Goal: Communication & Community: Answer question/provide support

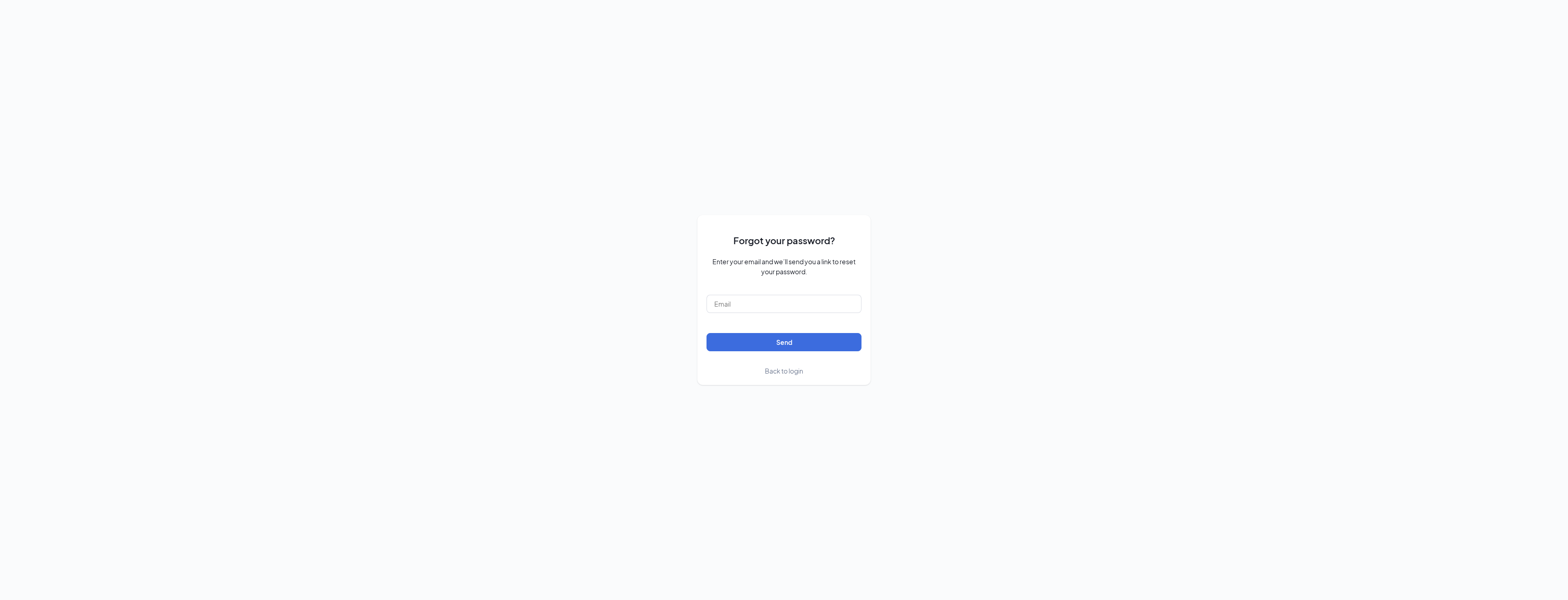
click at [783, 371] on span "Back to login" at bounding box center [784, 371] width 38 height 8
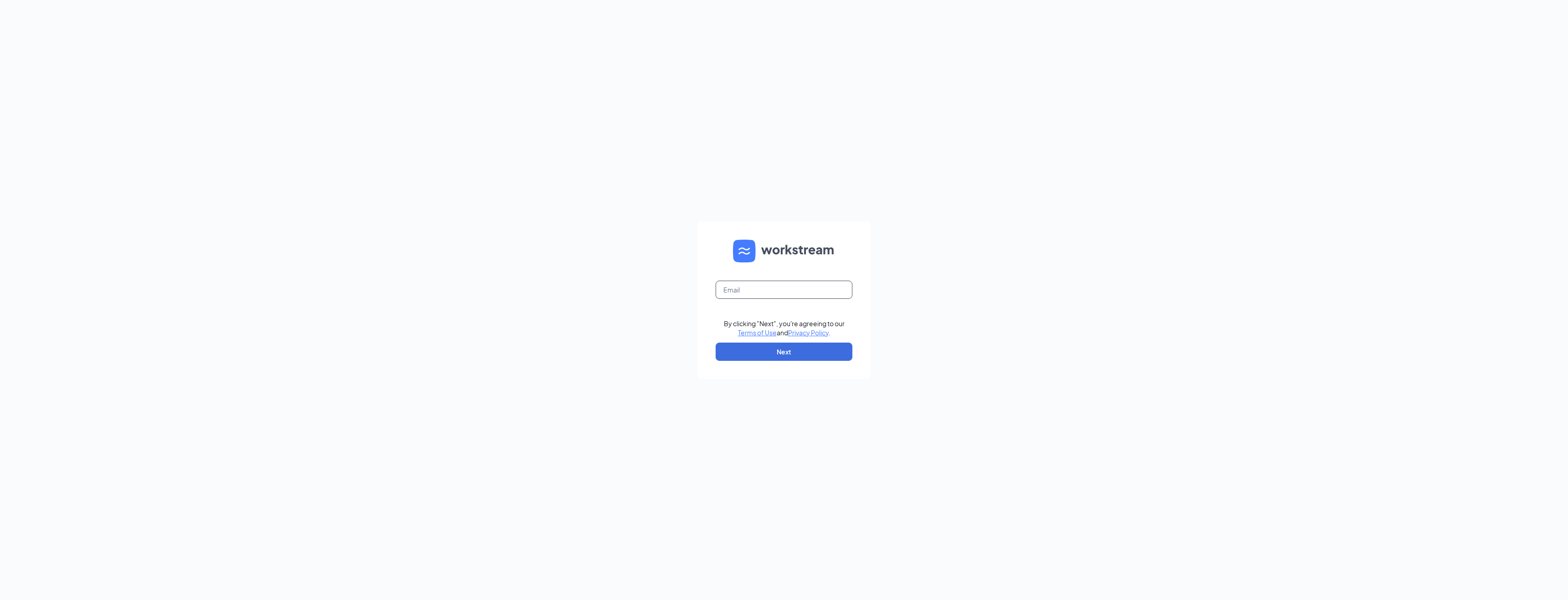
click at [763, 290] on input "text" at bounding box center [784, 290] width 137 height 18
type input "[EMAIL_ADDRESS][DOMAIN_NAME]"
click at [771, 349] on button "Next" at bounding box center [784, 351] width 137 height 18
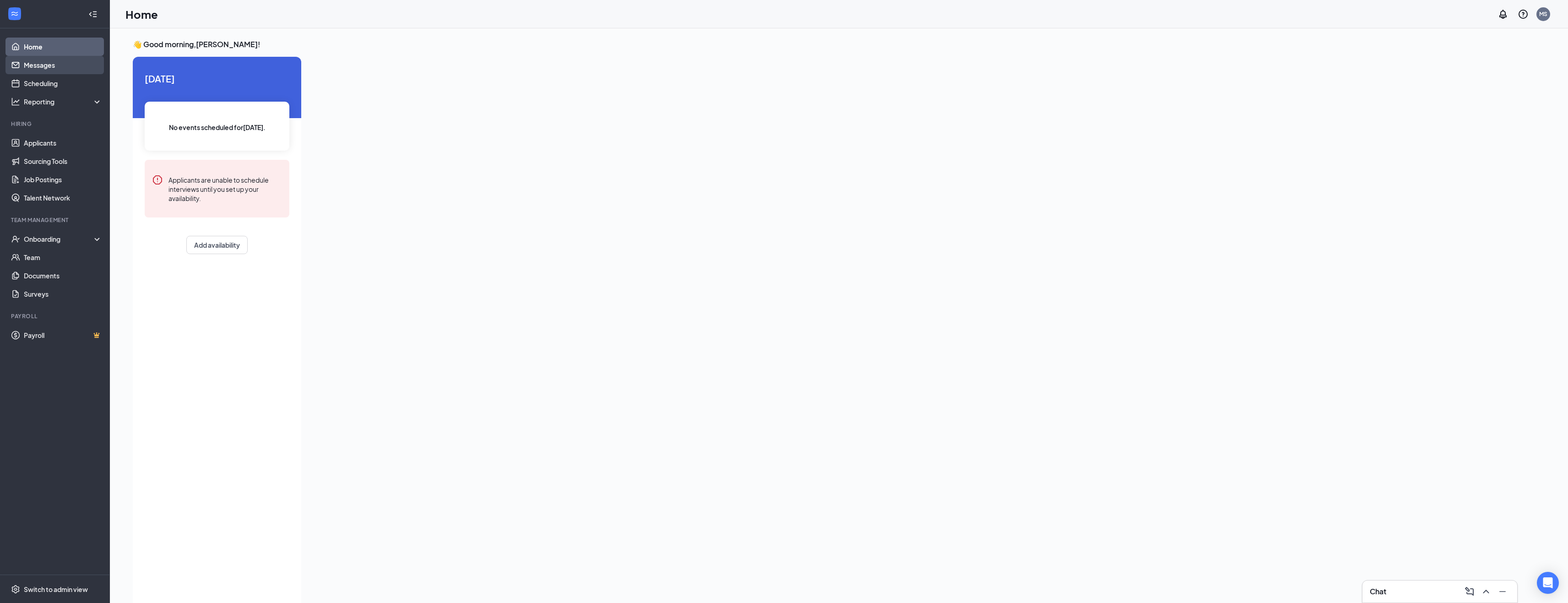
click at [37, 65] on link "Messages" at bounding box center [63, 65] width 78 height 18
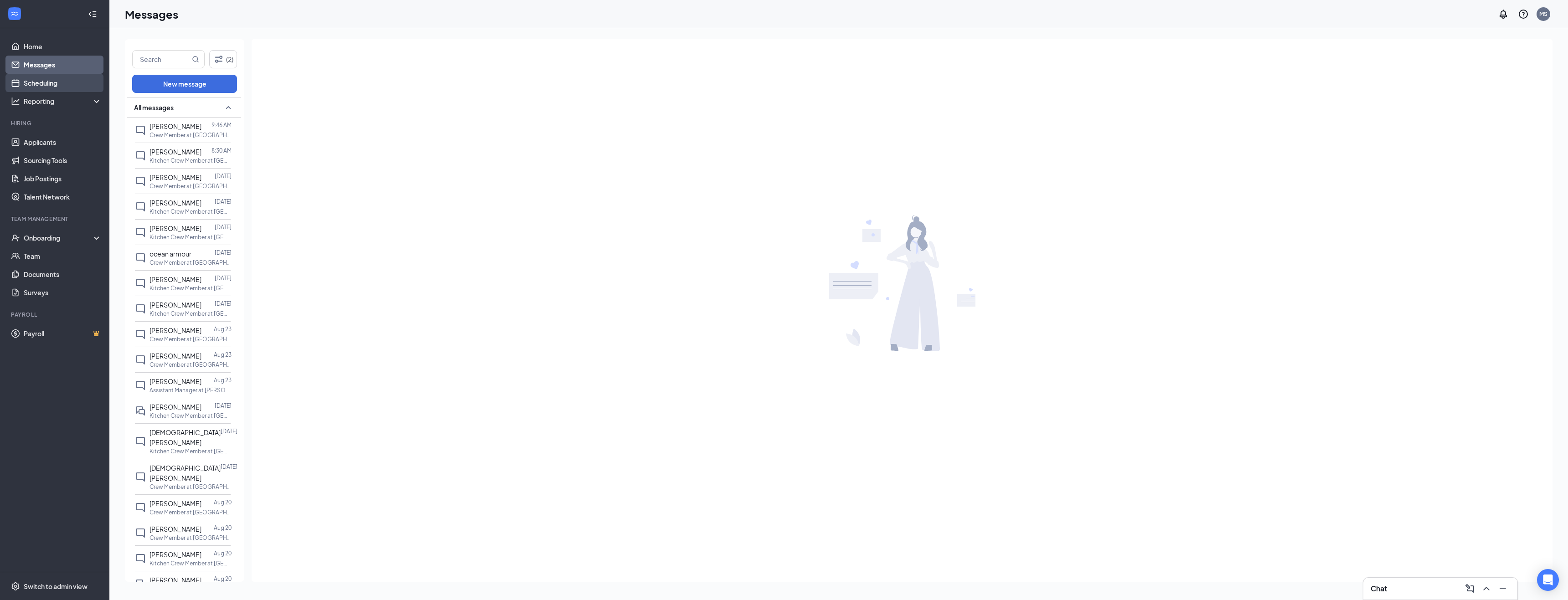
click at [49, 86] on link "Scheduling" at bounding box center [63, 83] width 78 height 18
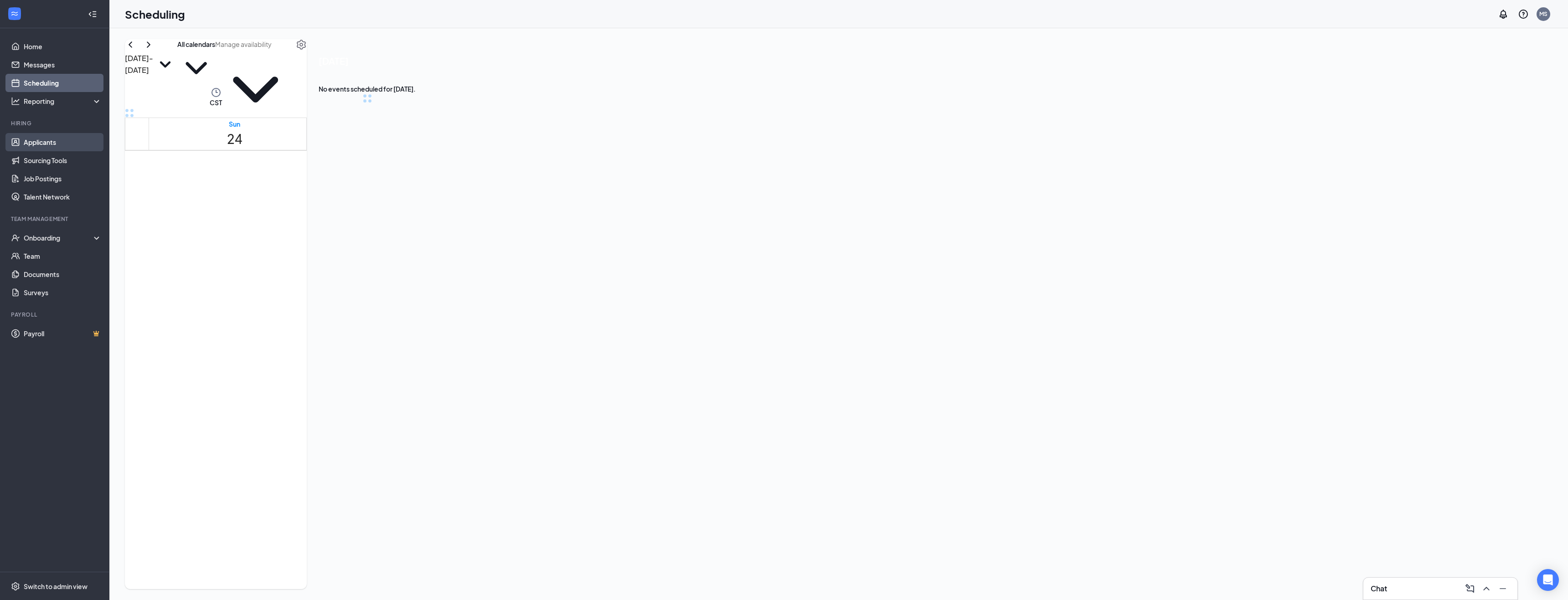
click at [46, 137] on link "Applicants" at bounding box center [63, 142] width 78 height 18
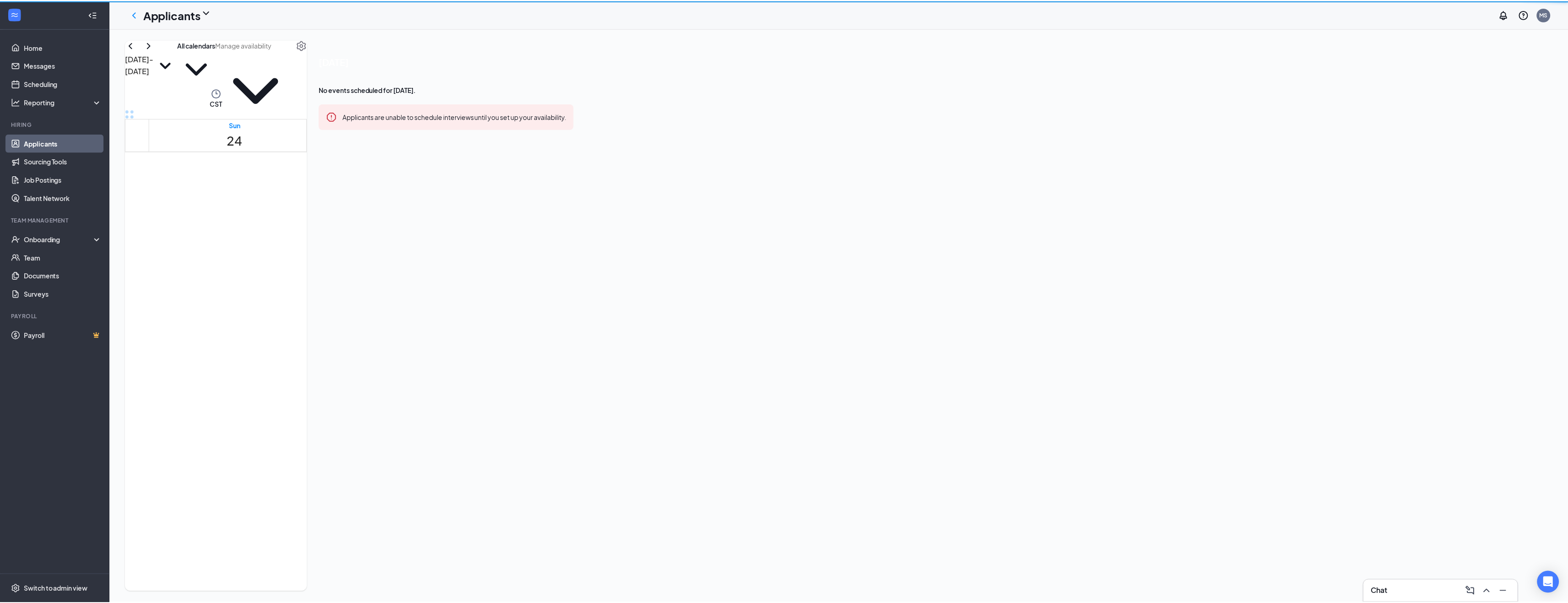
scroll to position [450, 0]
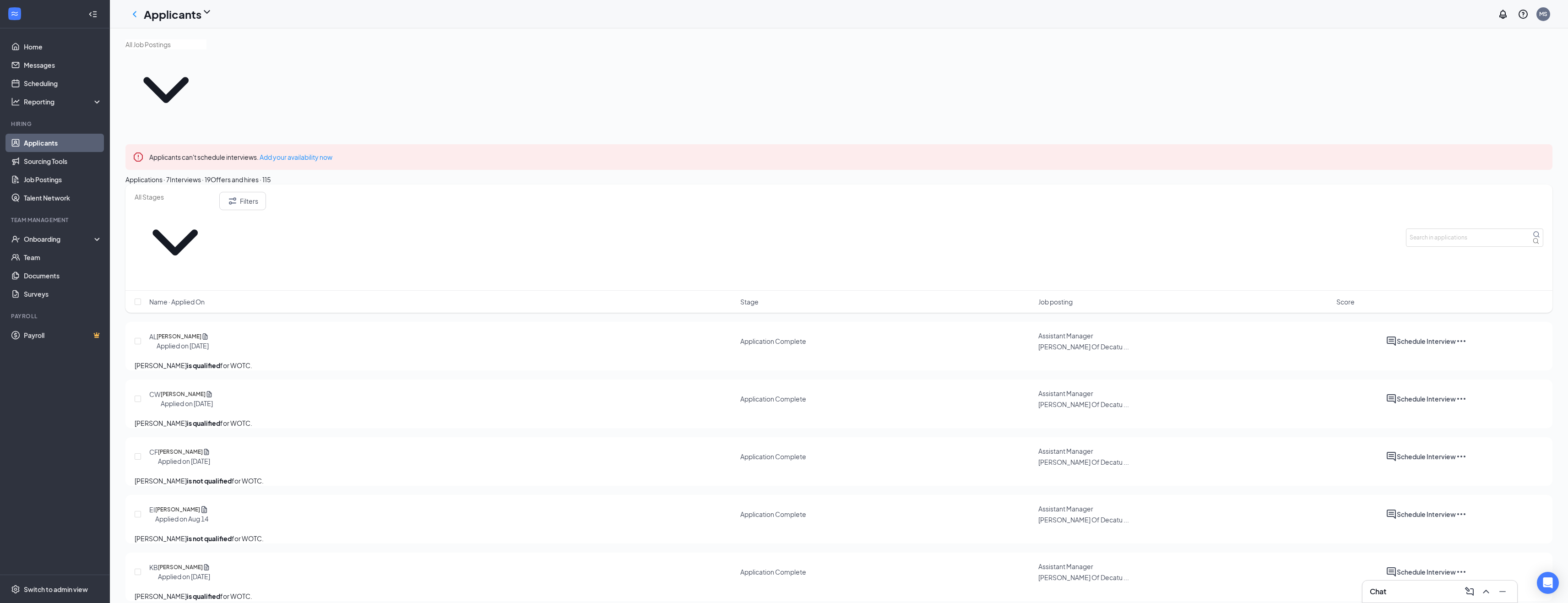
click at [211, 175] on button "Interviews · 19" at bounding box center [190, 179] width 40 height 10
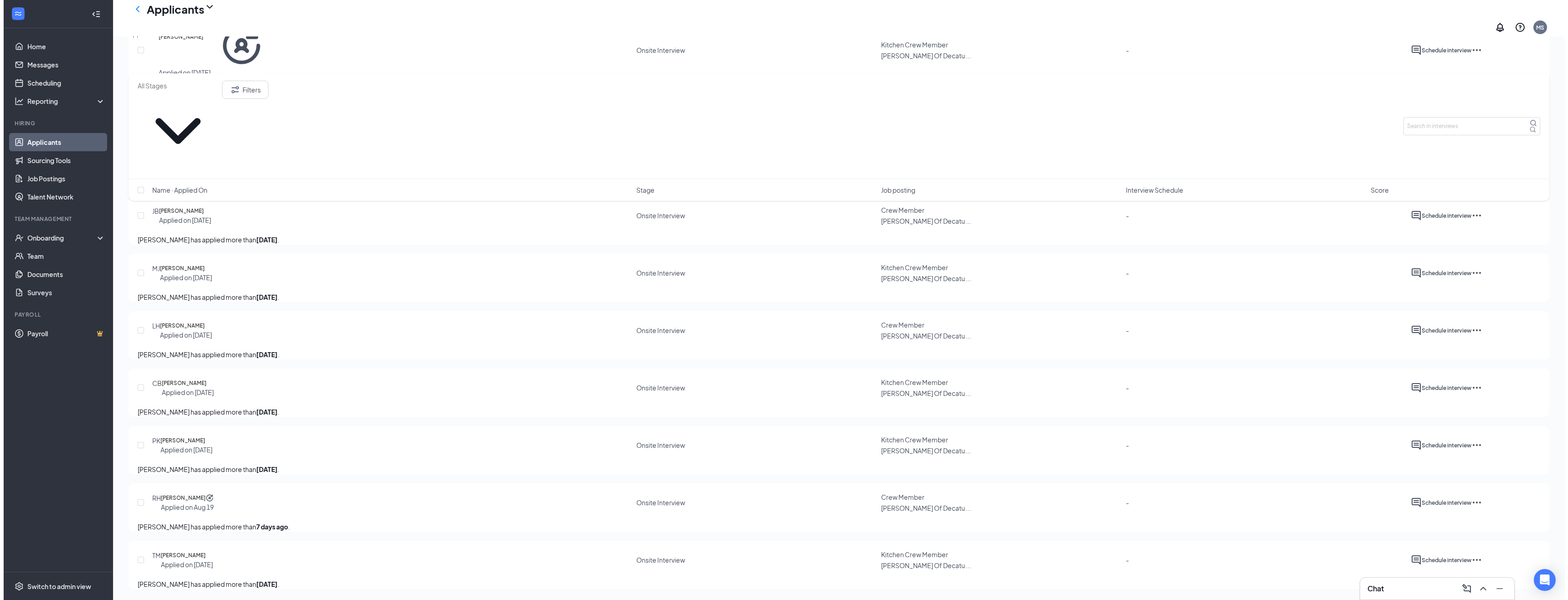
scroll to position [938, 0]
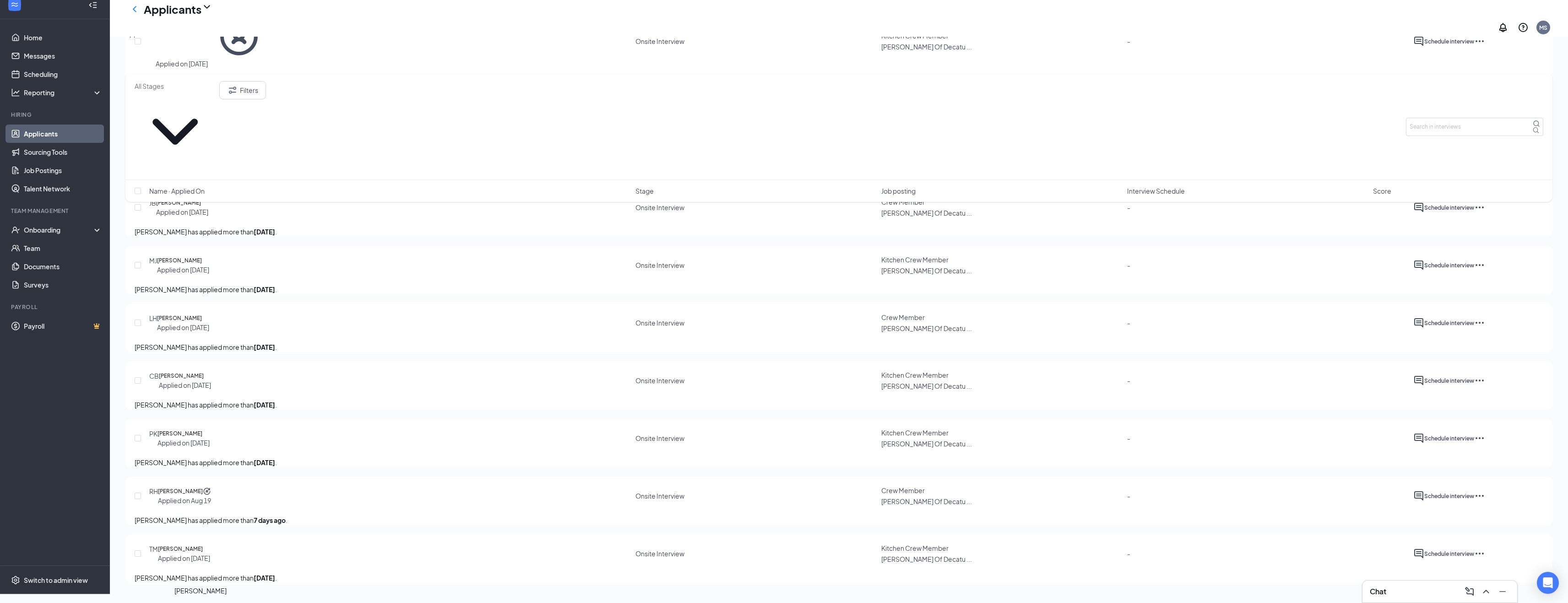
click at [196, 547] on h5 "[PERSON_NAME]" at bounding box center [181, 549] width 45 height 9
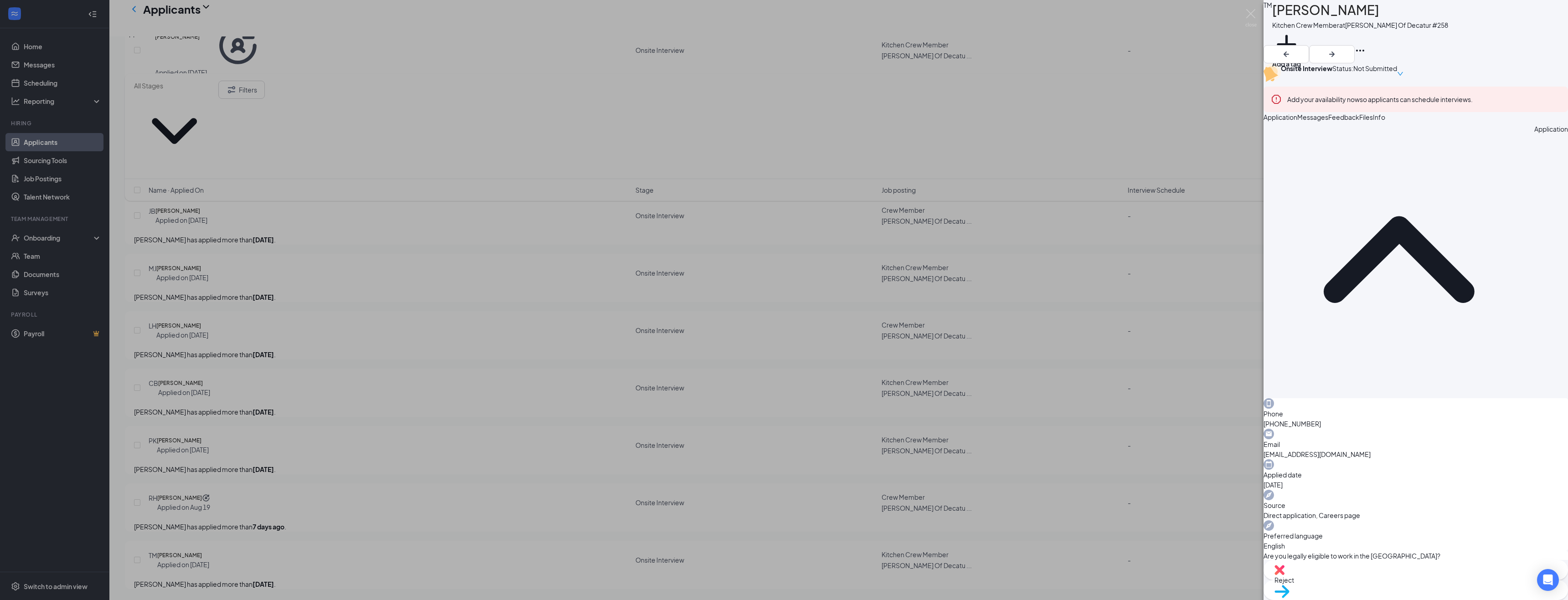
scroll to position [23, 0]
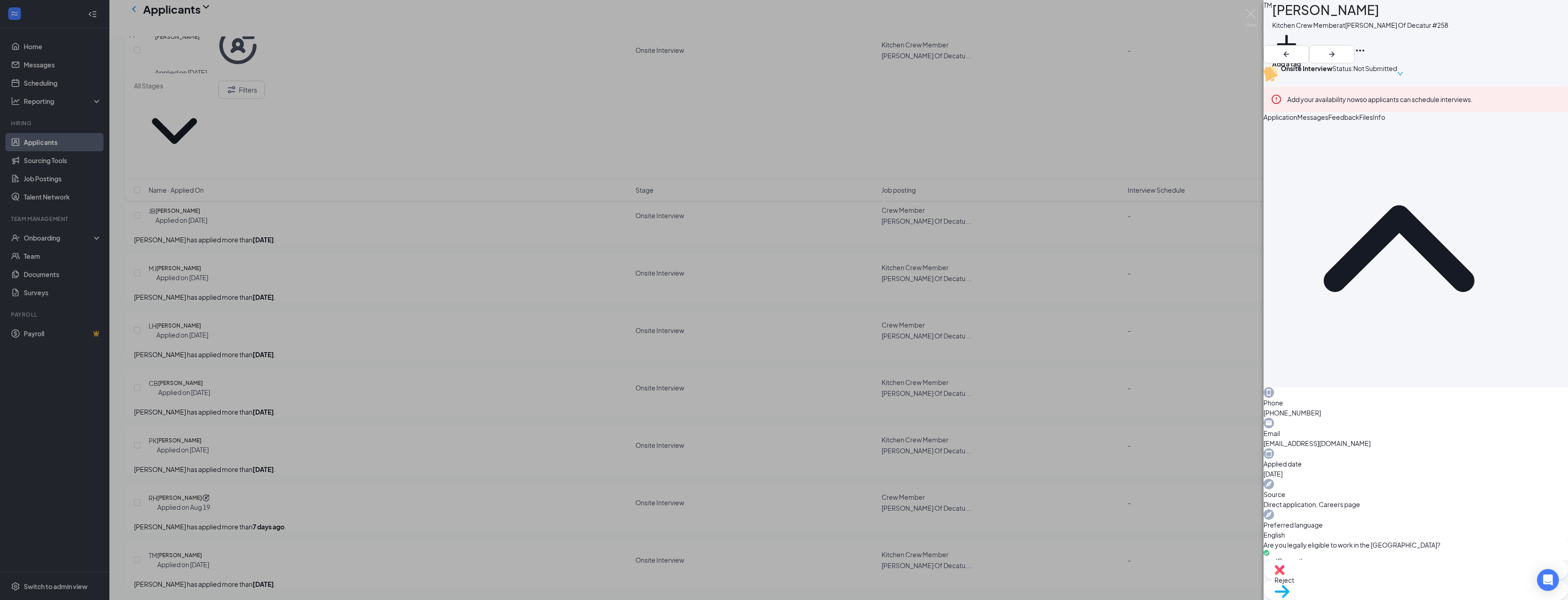
click at [1458, 599] on span "Move to stage" at bounding box center [1416, 603] width 283 height 10
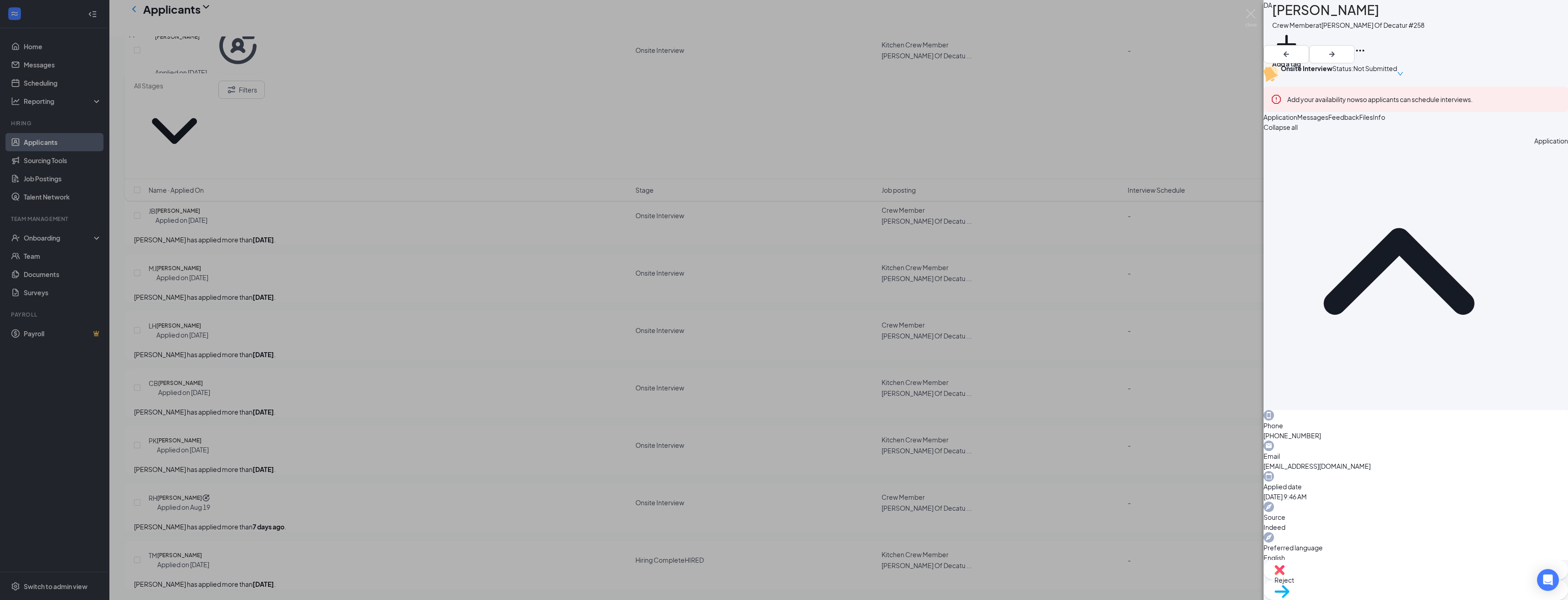
click at [43, 234] on div "DA [PERSON_NAME] Crew Member at [GEOGRAPHIC_DATA][PERSON_NAME] Of Decatur #258 …" at bounding box center [784, 300] width 1568 height 600
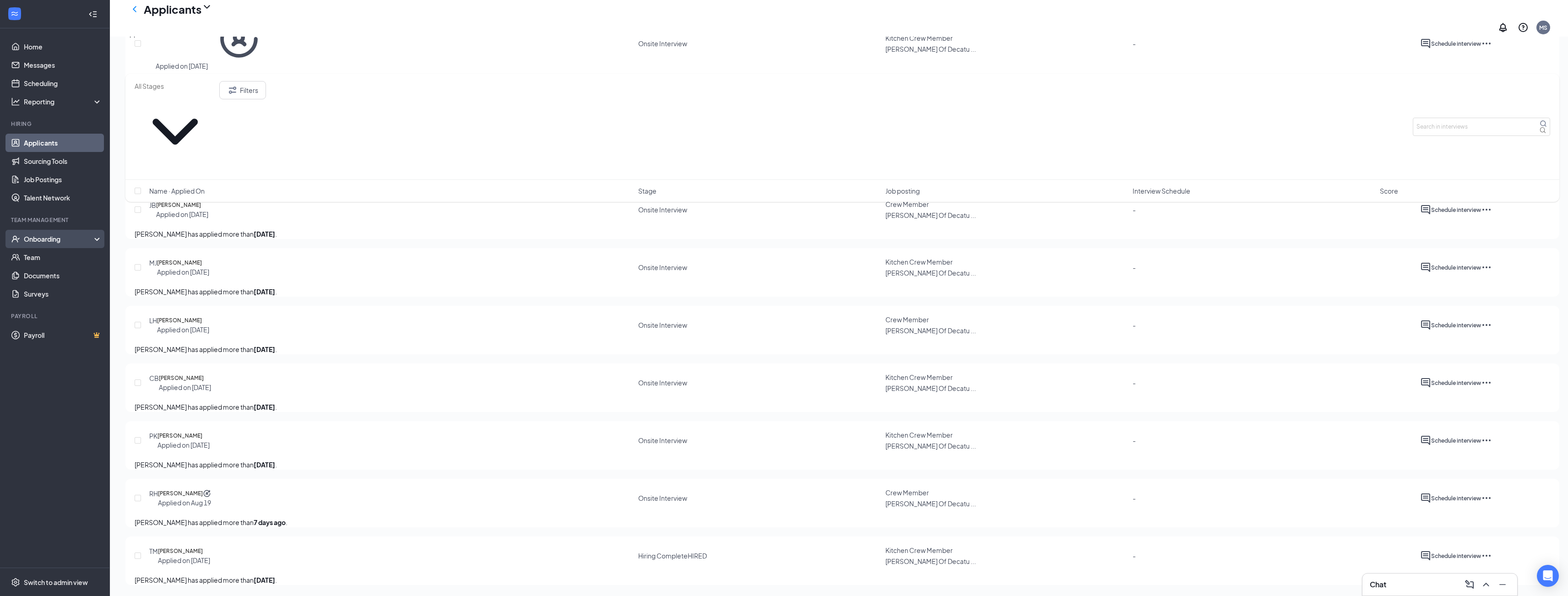
click at [44, 242] on div "Onboarding" at bounding box center [59, 239] width 70 height 9
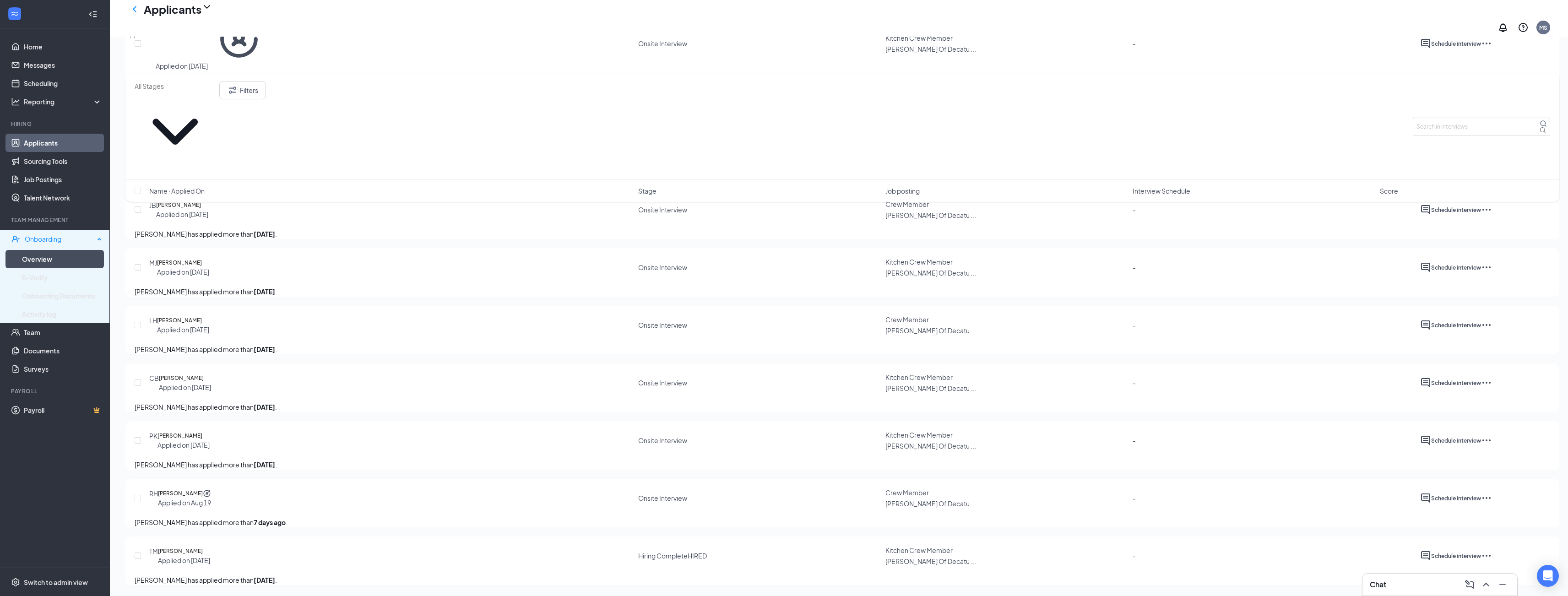
scroll to position [879, 0]
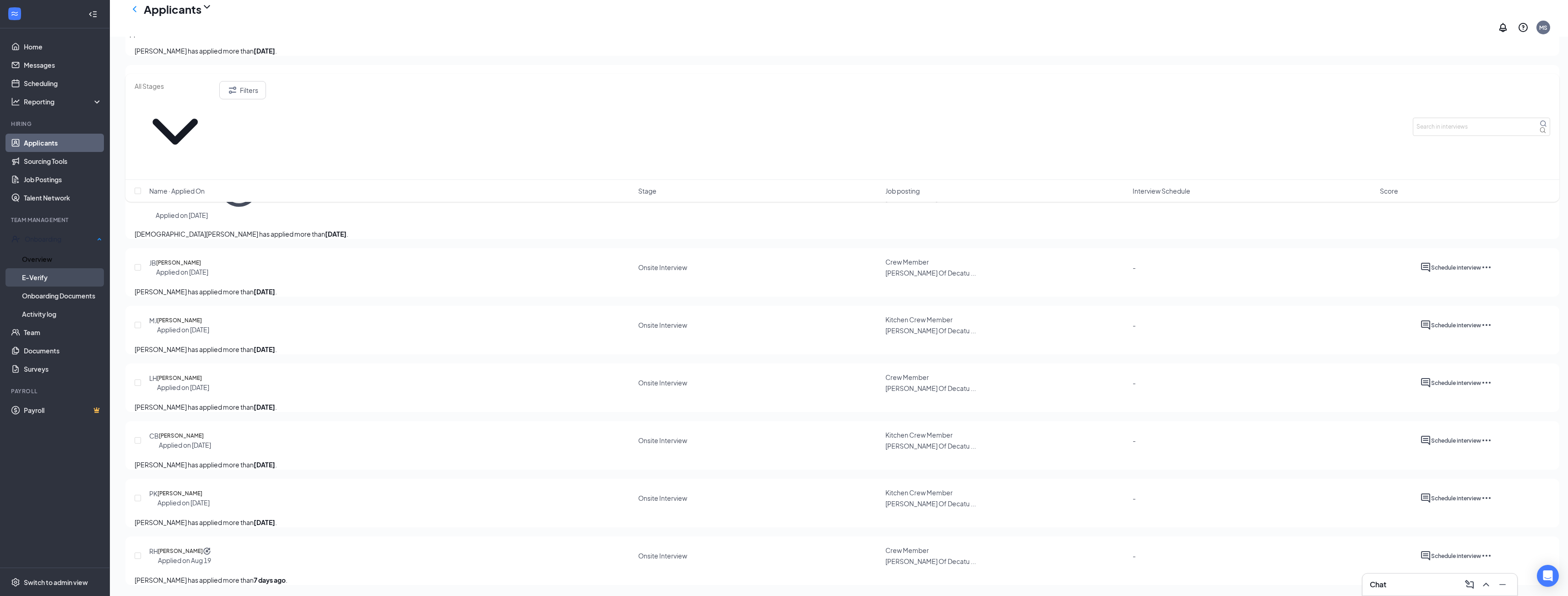
click at [43, 268] on link "E-Verify" at bounding box center [61, 277] width 80 height 18
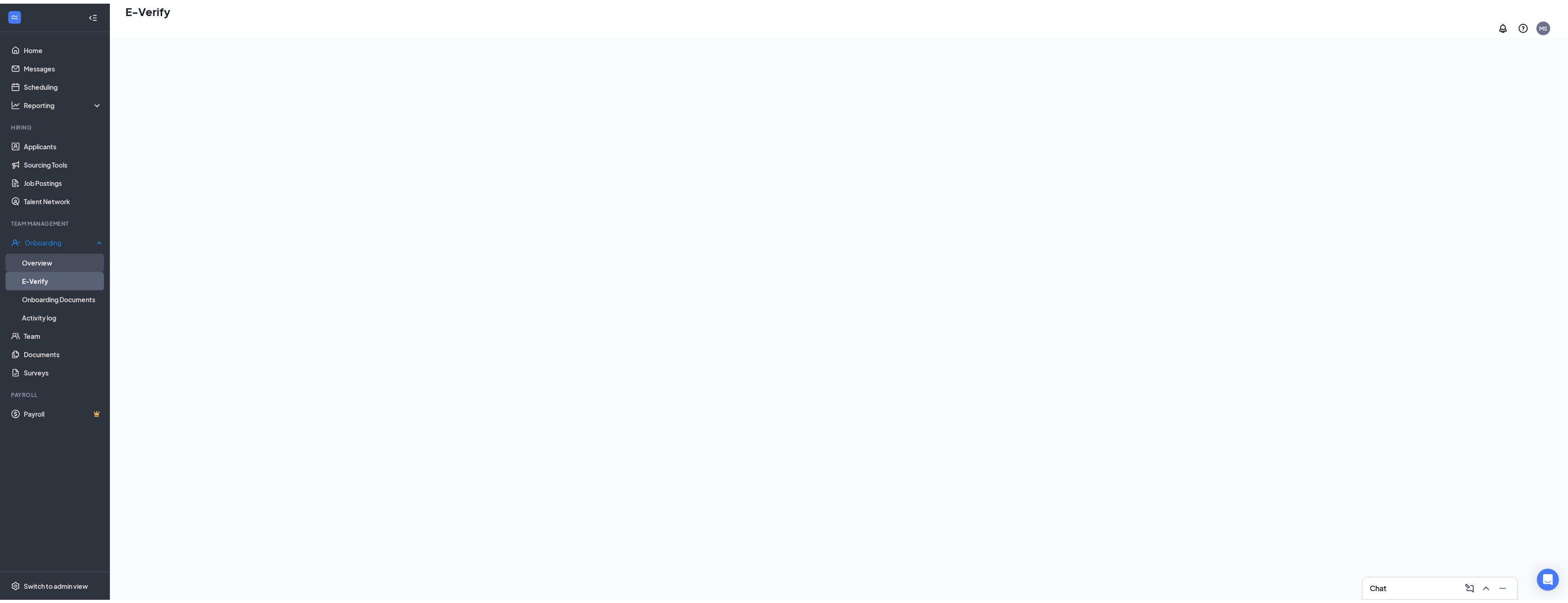
scroll to position [41, 0]
click at [45, 250] on link "Overview" at bounding box center [61, 259] width 80 height 18
click at [46, 256] on link "Overview" at bounding box center [61, 259] width 80 height 18
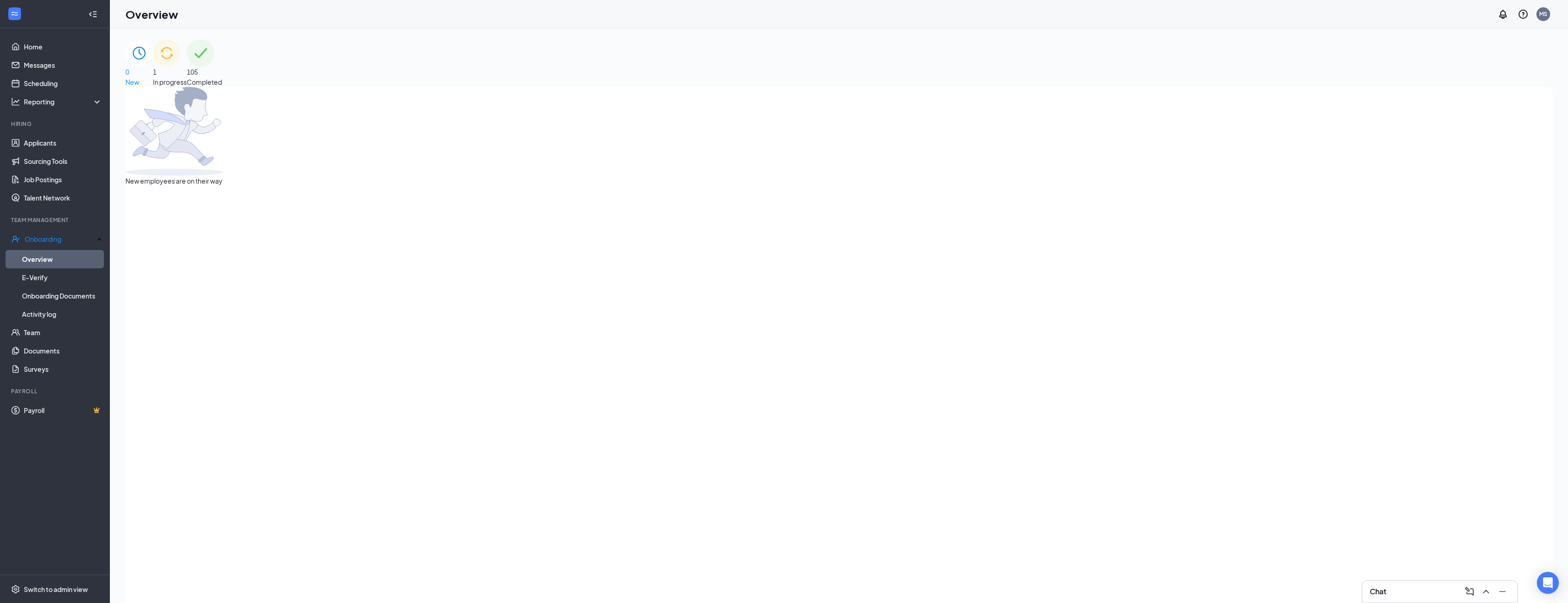
click at [187, 74] on div "1 In progress" at bounding box center [169, 64] width 34 height 48
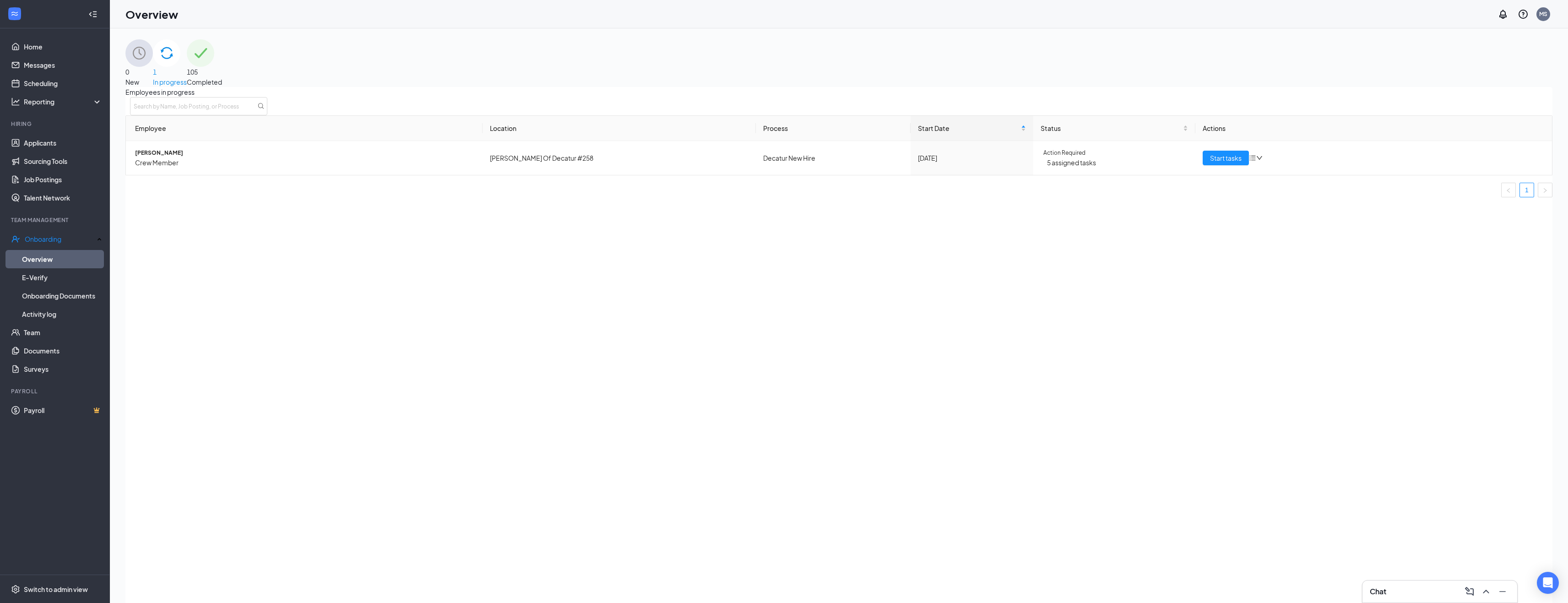
click at [153, 67] on span "0" at bounding box center [139, 71] width 28 height 10
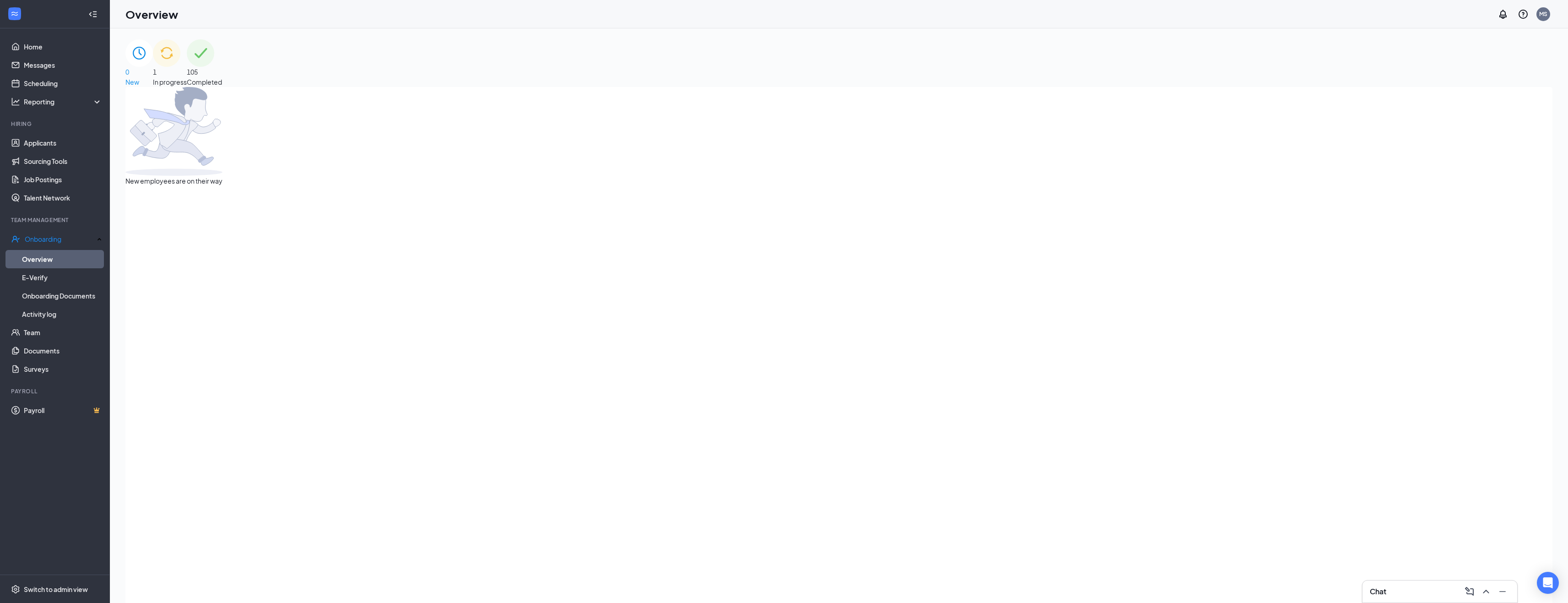
click at [187, 78] on span "In progress" at bounding box center [169, 82] width 34 height 8
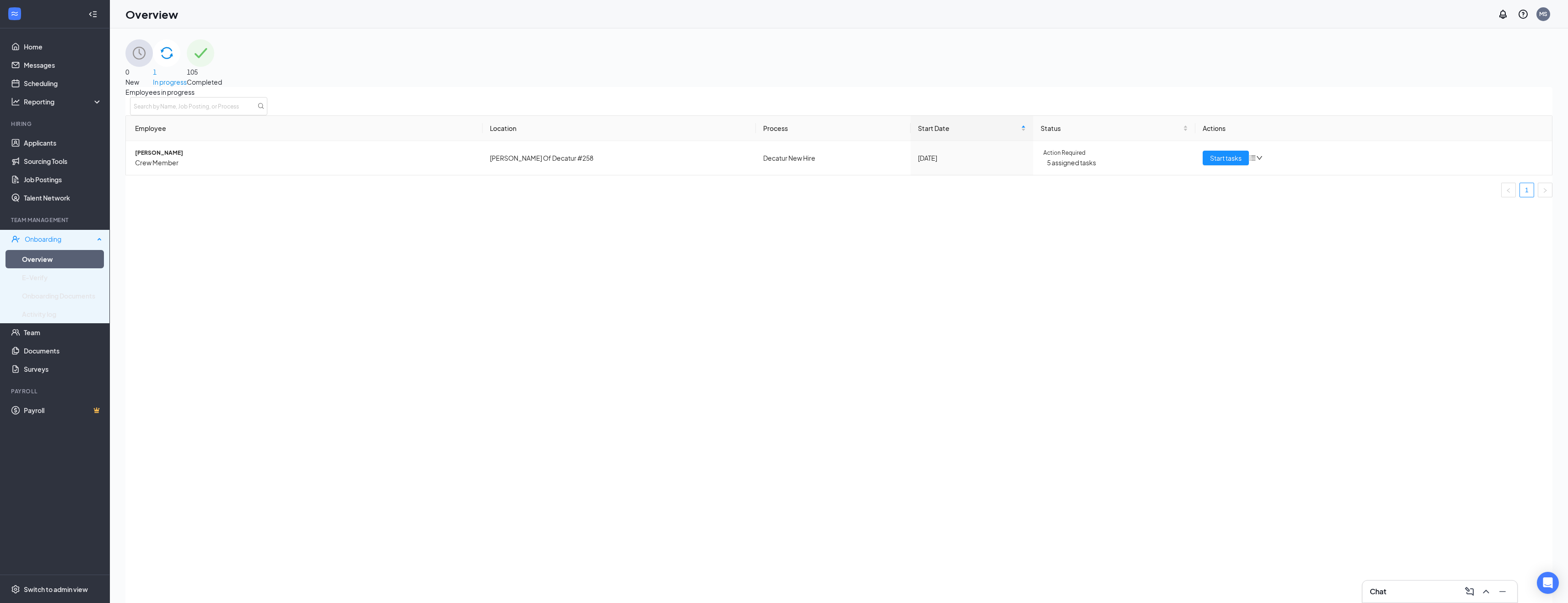
click at [39, 244] on div "Onboarding" at bounding box center [55, 239] width 110 height 18
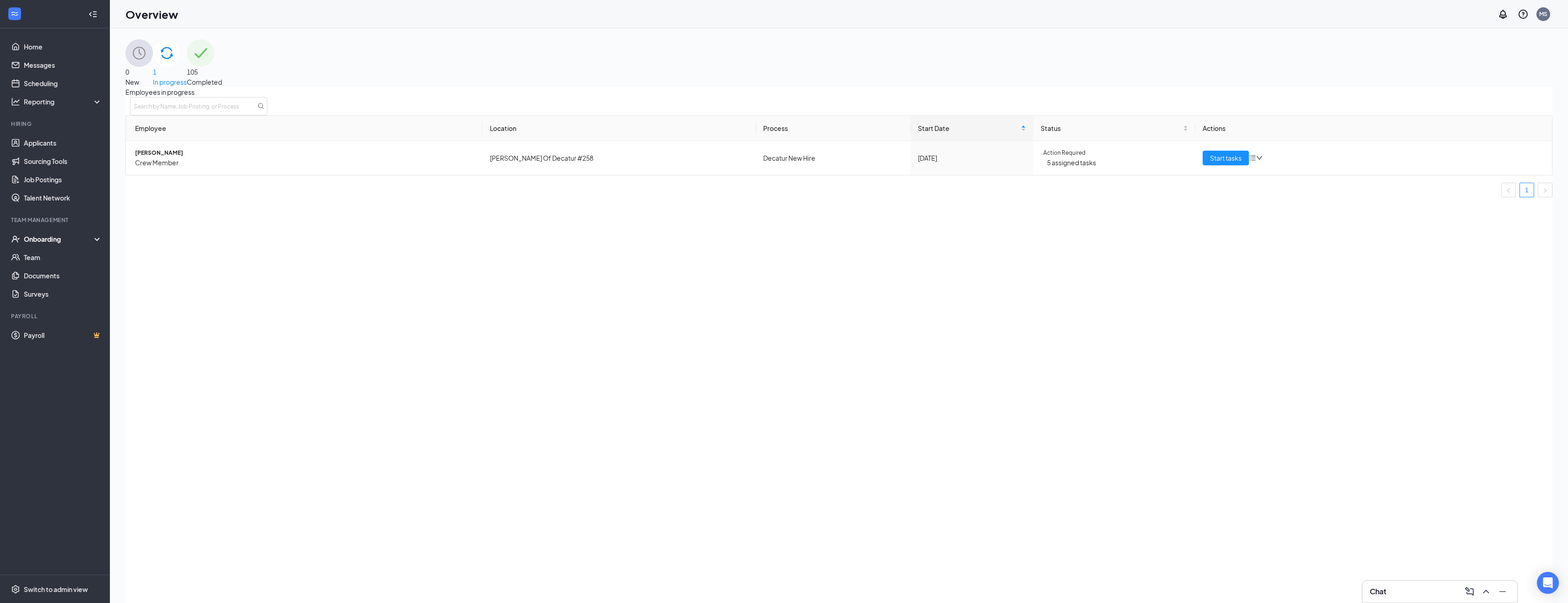
click at [40, 231] on div "Onboarding" at bounding box center [55, 239] width 110 height 18
click at [43, 257] on link "Overview" at bounding box center [61, 259] width 80 height 18
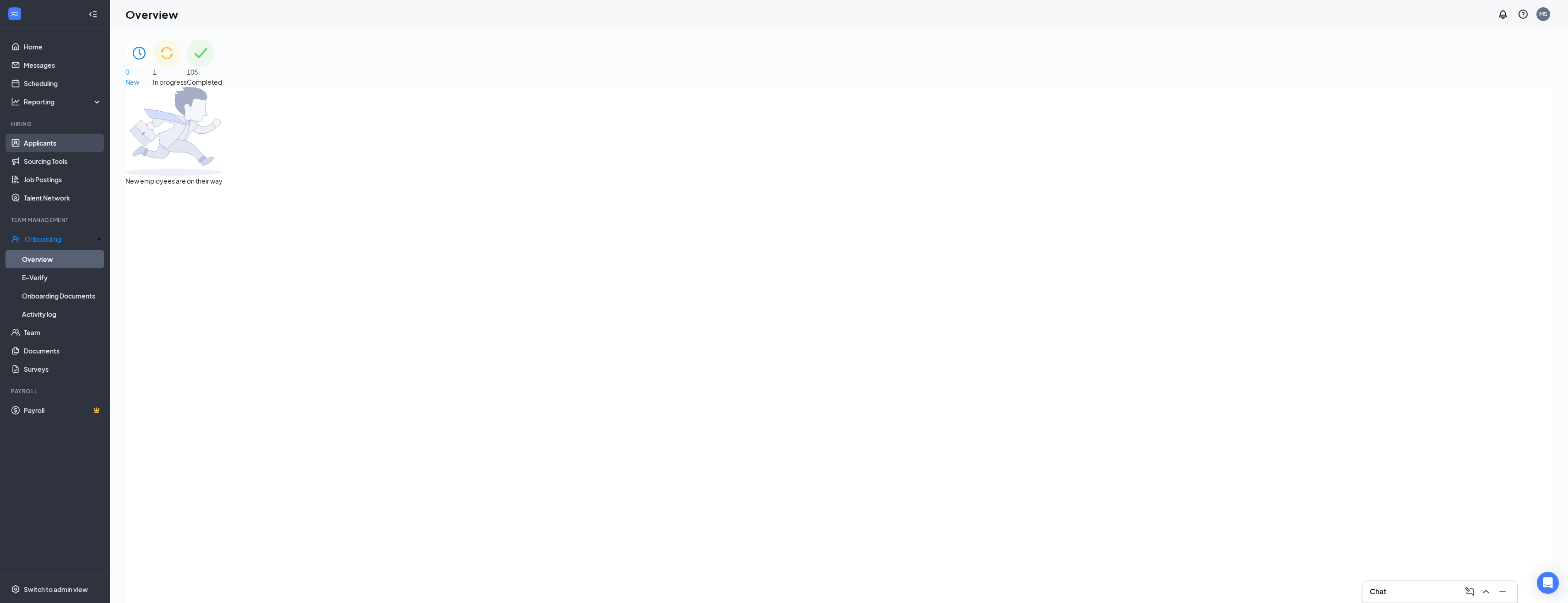
click at [46, 145] on link "Applicants" at bounding box center [63, 142] width 78 height 18
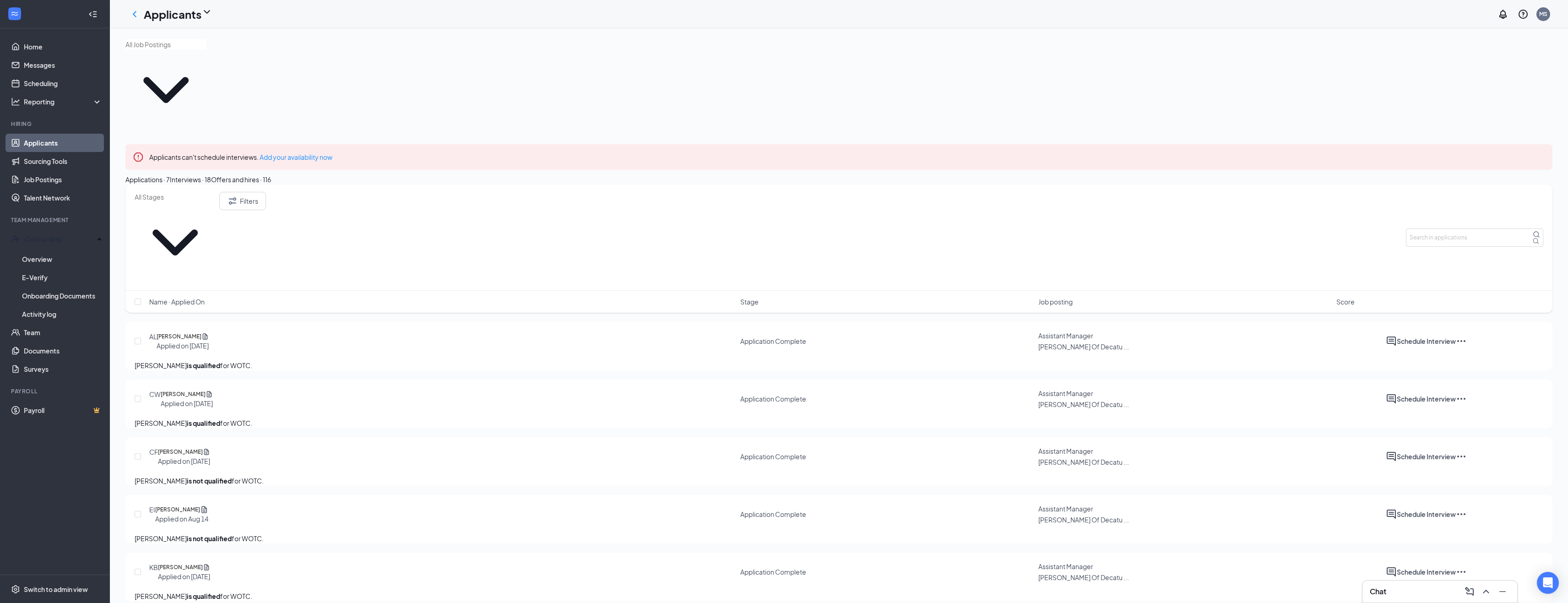
click at [271, 175] on div "Offers and hires · 116" at bounding box center [241, 179] width 60 height 10
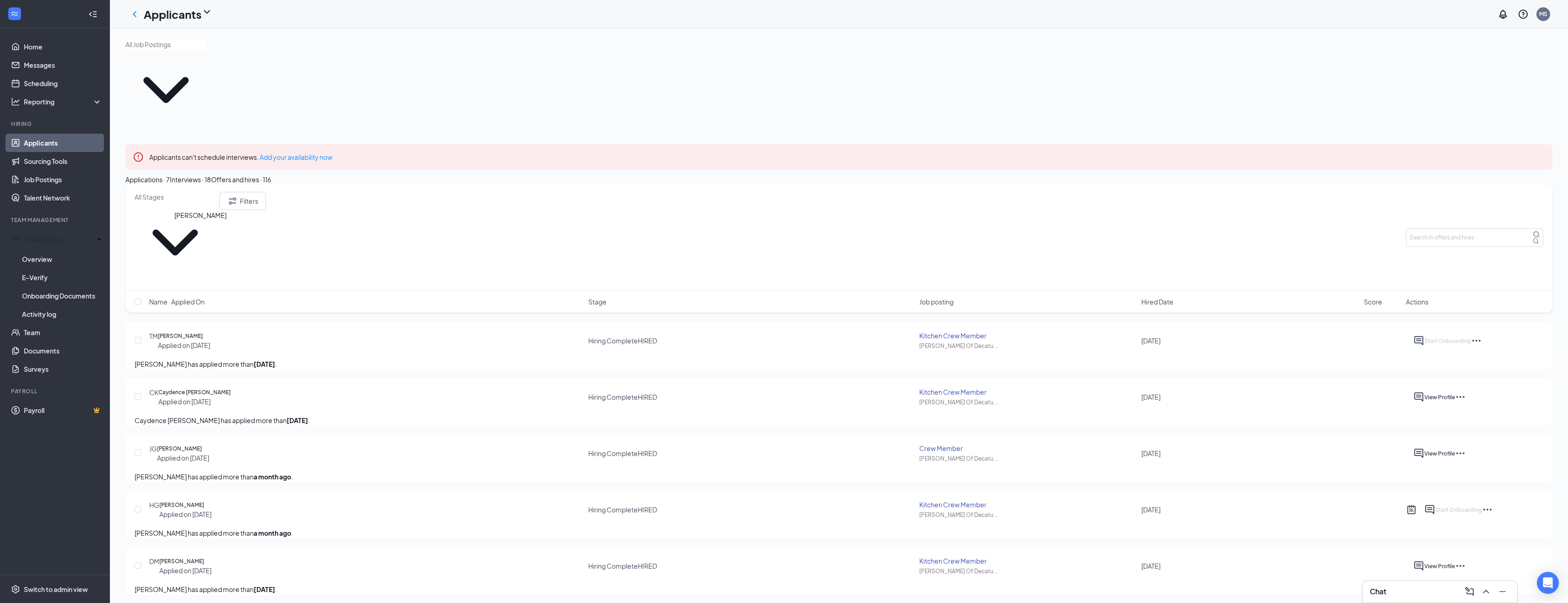
click at [183, 332] on h5 "[PERSON_NAME]" at bounding box center [181, 336] width 45 height 9
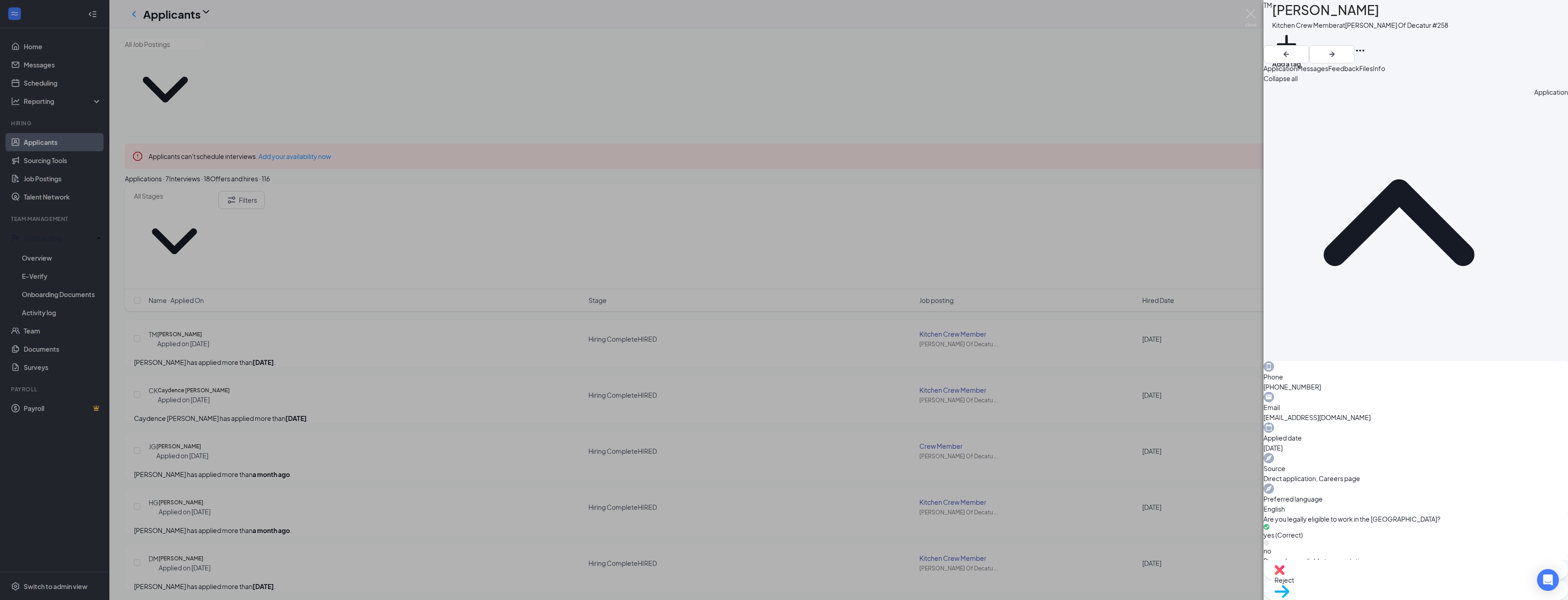
click at [1290, 585] on img at bounding box center [1282, 592] width 15 height 13
click at [51, 246] on div "CK Caydence [PERSON_NAME] Kitchen Crew Member at [PERSON_NAME] Of Decatur #258 …" at bounding box center [784, 300] width 1568 height 600
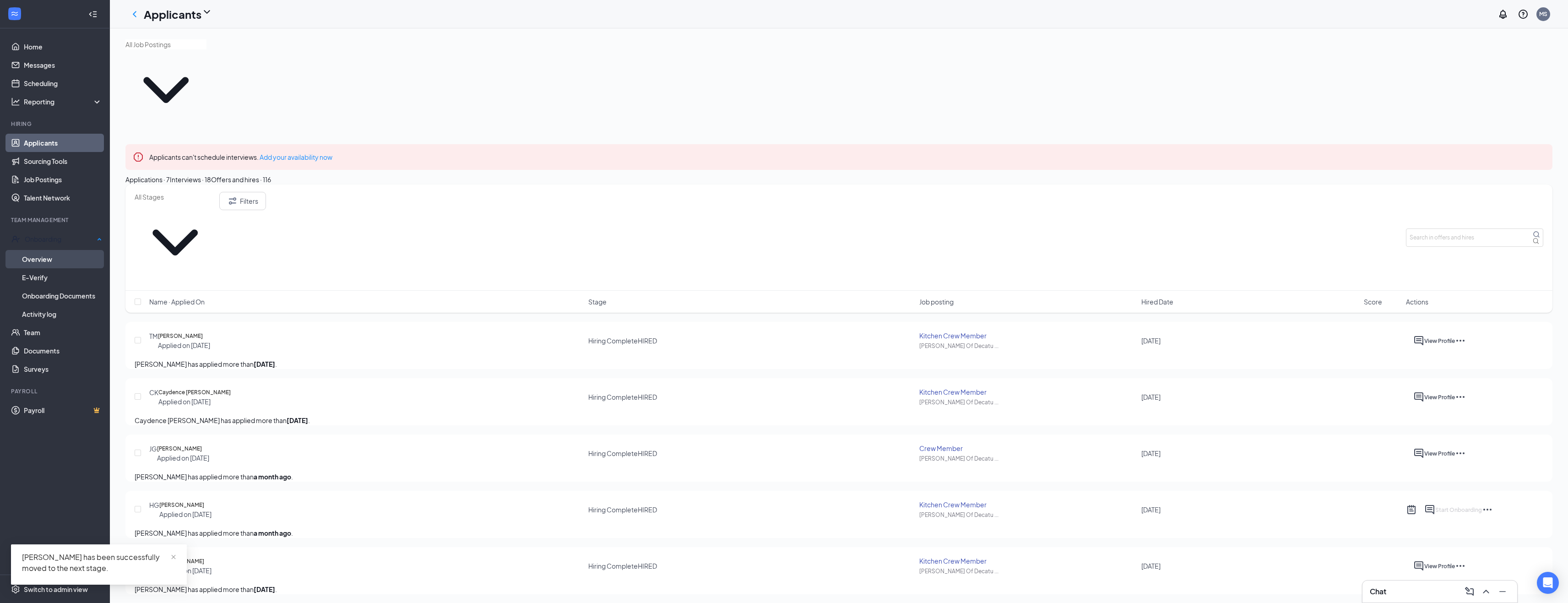
click at [46, 255] on link "Overview" at bounding box center [61, 259] width 80 height 18
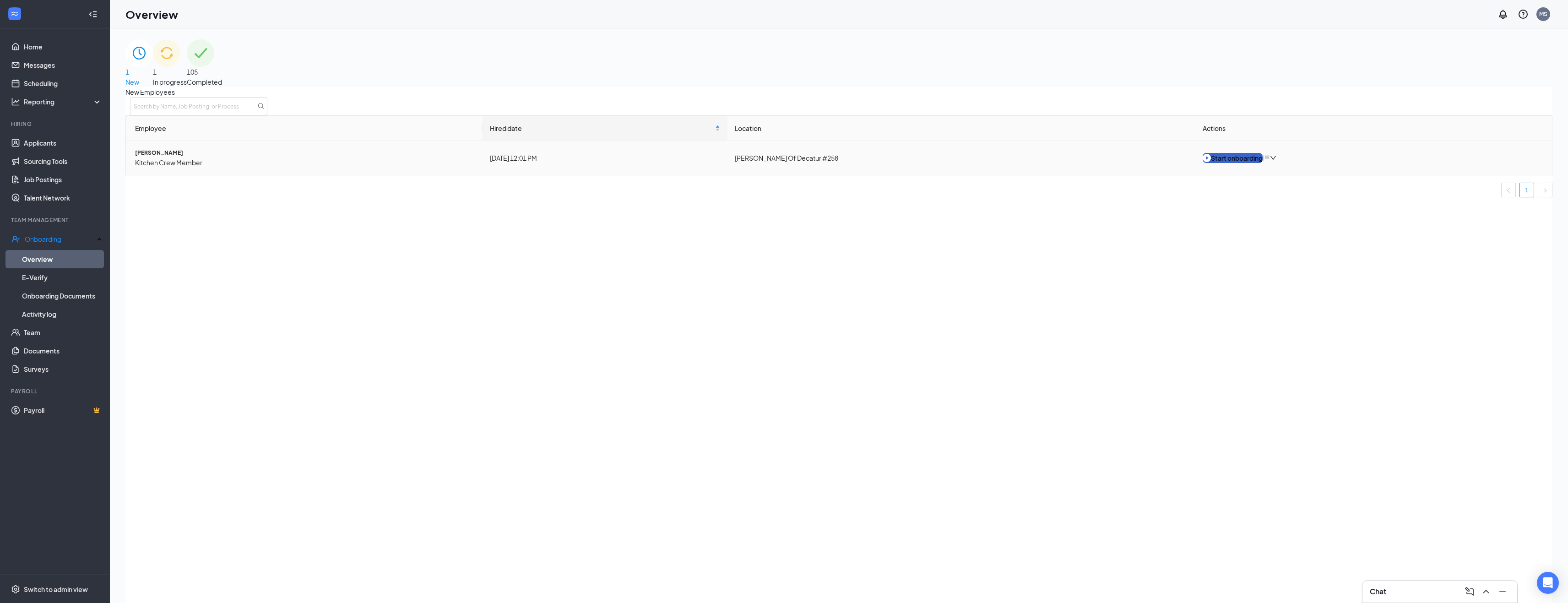
click at [1238, 163] on div "Start onboarding" at bounding box center [1233, 158] width 60 height 10
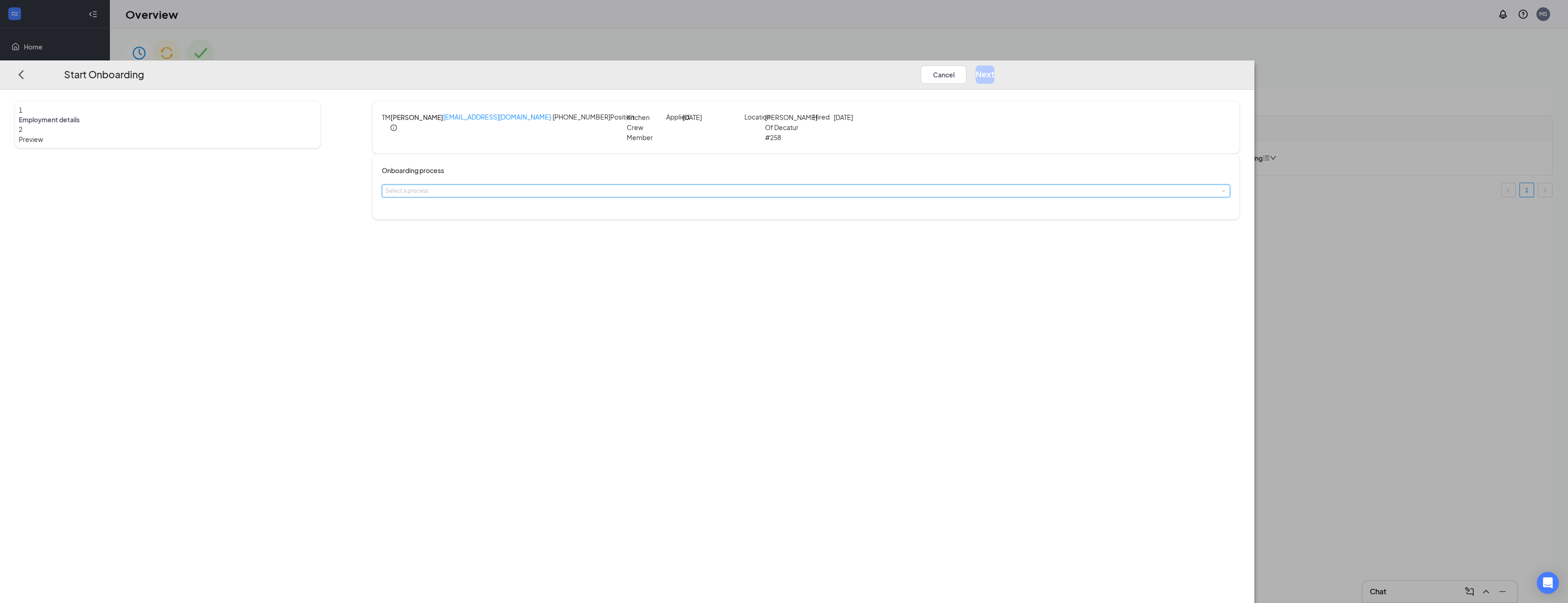
click at [1221, 189] on span at bounding box center [1222, 190] width 4 height 4
click at [708, 216] on li "Decatur New Hire" at bounding box center [729, 222] width 150 height 16
click at [450, 280] on input "Hired date" at bounding box center [419, 274] width 63 height 11
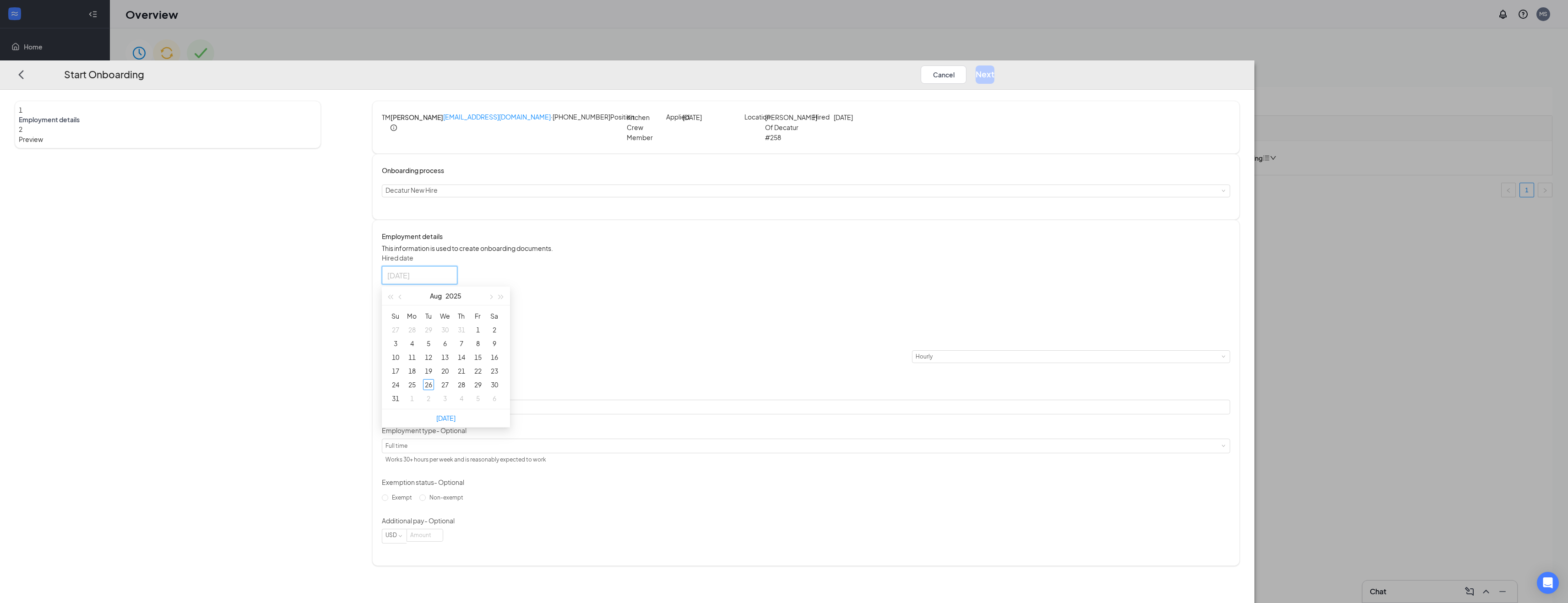
type input "[DATE]"
click at [1069, 355] on div "Hired date [DATE] Su Mo Tu We Th Fr Sa 27 28 29 30 31 1 2 3 4 5 6 7 8 9 10 11 1…" at bounding box center [806, 398] width 848 height 290
click at [452, 280] on div at bounding box center [420, 274] width 64 height 11
type input "[DATE]"
click at [434, 390] on div "26" at bounding box center [428, 385] width 11 height 11
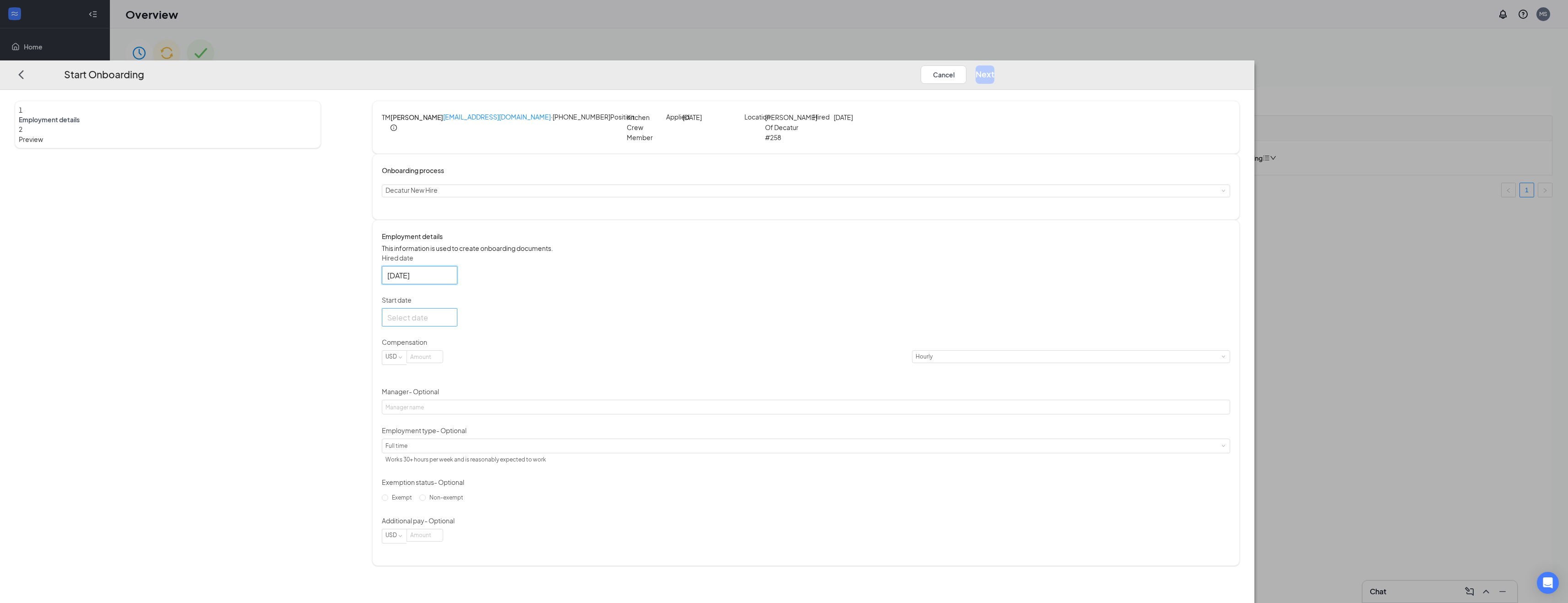
click at [452, 323] on div at bounding box center [420, 316] width 64 height 11
type input "[DATE]"
click at [500, 433] on div "30" at bounding box center [494, 427] width 11 height 11
click at [443, 363] on input at bounding box center [425, 357] width 36 height 12
type input "13"
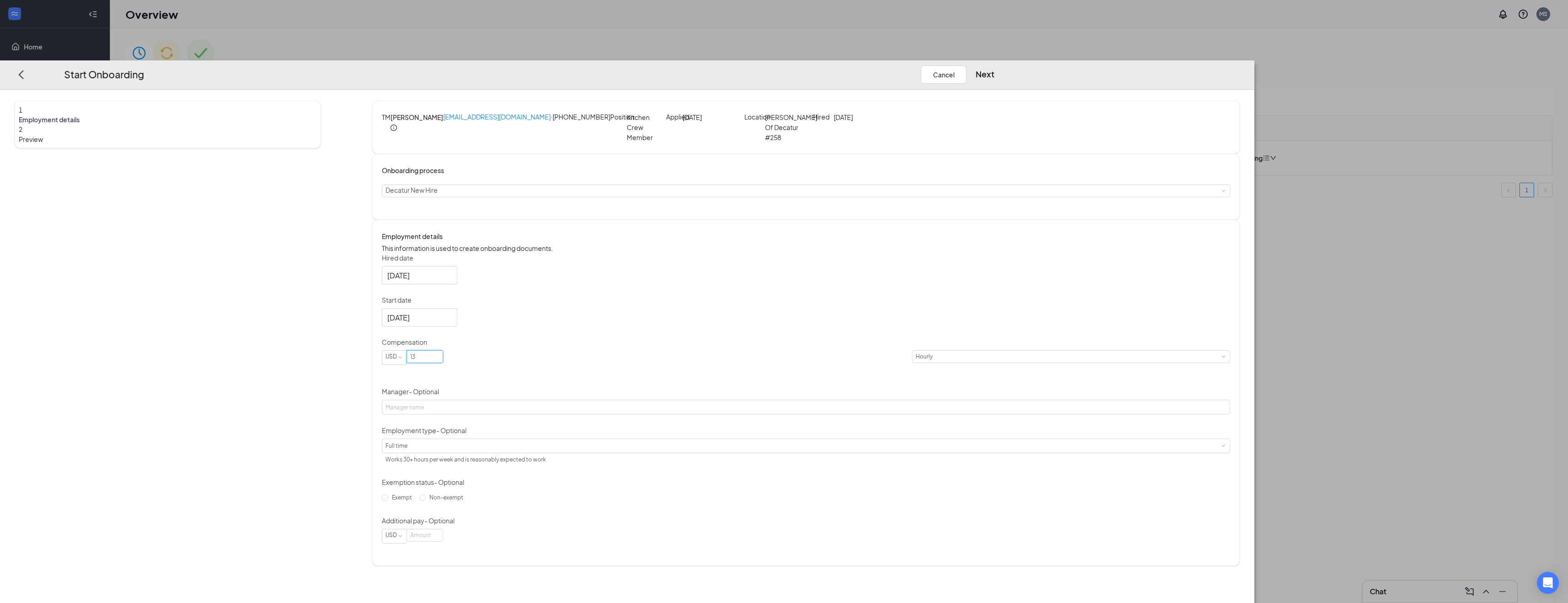
click at [807, 355] on div "Hired date [DATE] [DATE] Su Mo Tu We Th Fr Sa 27 28 29 30 31 1 2 3 4 5 6 7 8 9 …" at bounding box center [806, 398] width 848 height 290
click at [995, 65] on button "Next" at bounding box center [985, 74] width 19 height 18
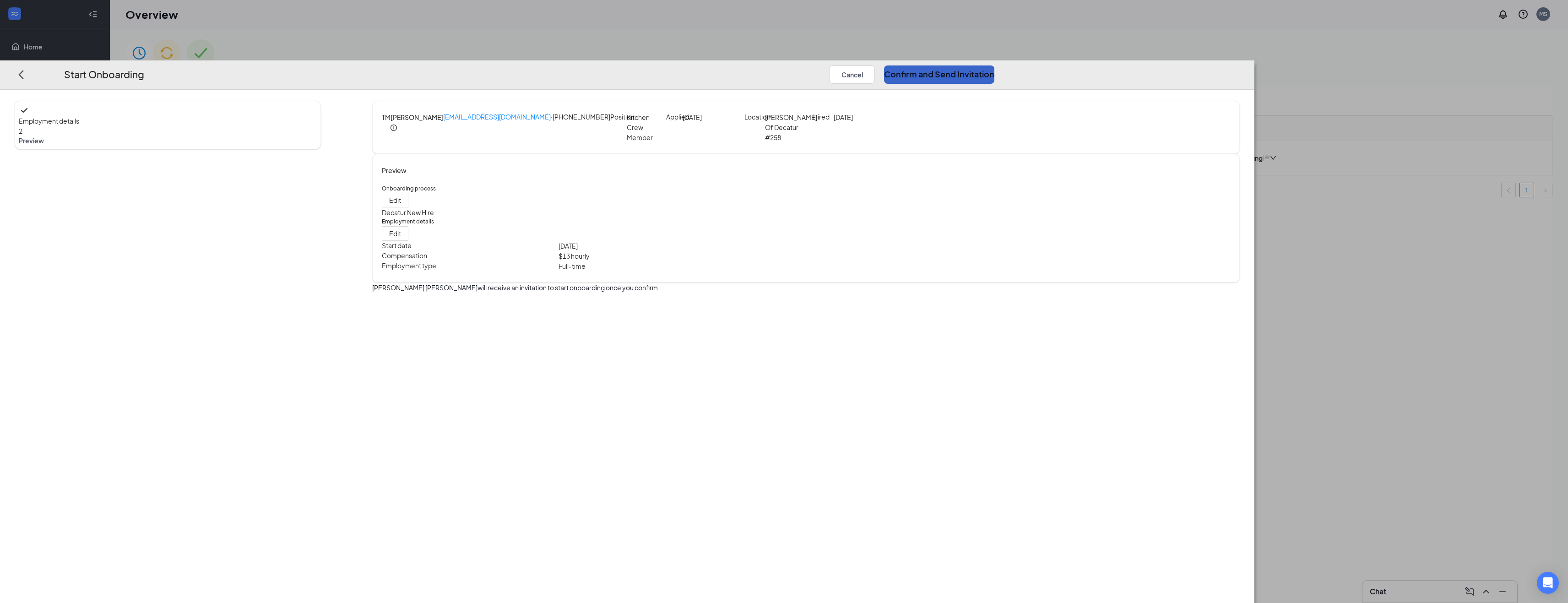
click at [995, 65] on button "Confirm and Send Invitation" at bounding box center [938, 74] width 110 height 18
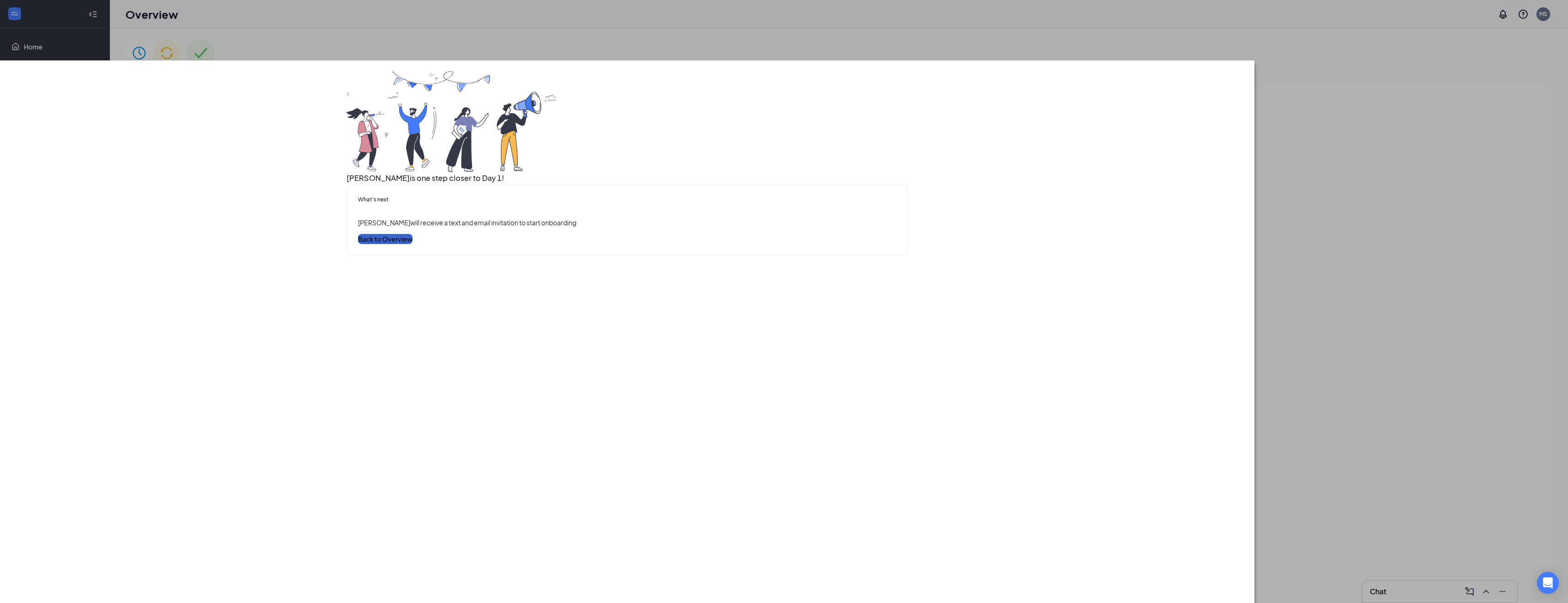
click at [412, 244] on button "Back to Overview" at bounding box center [385, 238] width 55 height 10
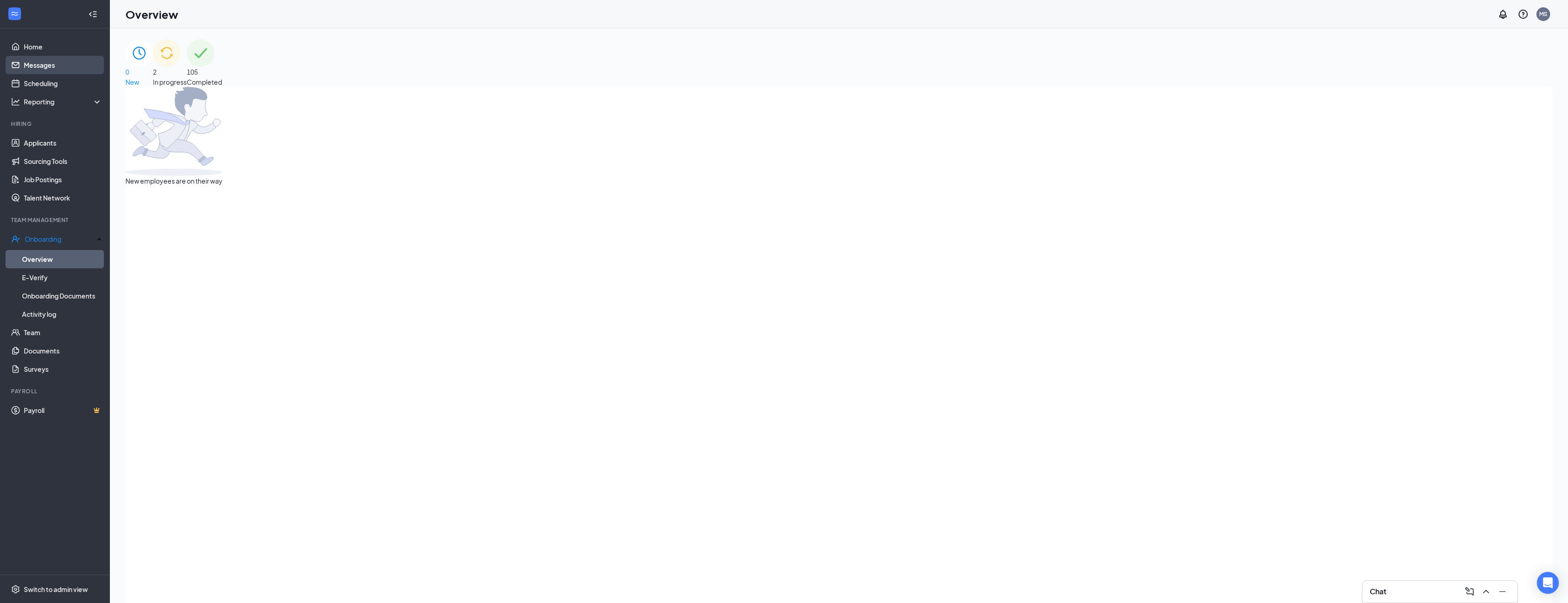
click at [32, 64] on link "Messages" at bounding box center [63, 65] width 78 height 18
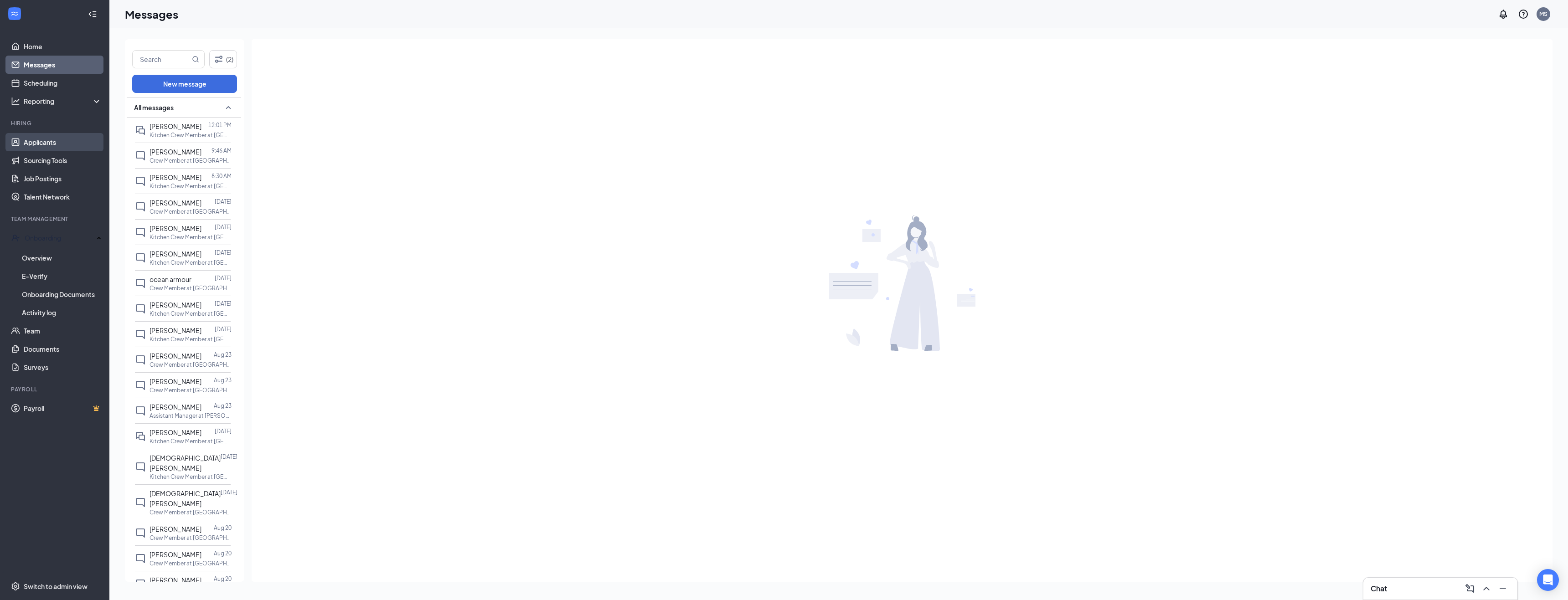
click at [60, 144] on link "Applicants" at bounding box center [63, 142] width 78 height 18
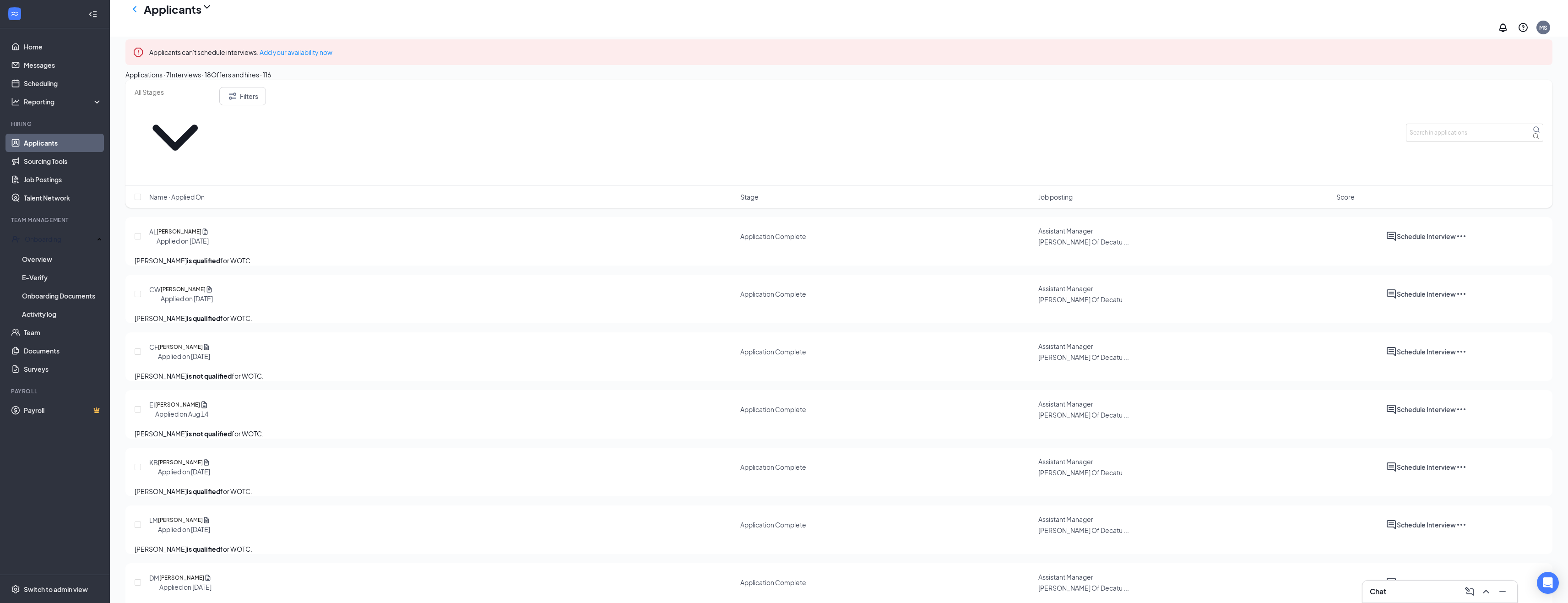
scroll to position [120, 0]
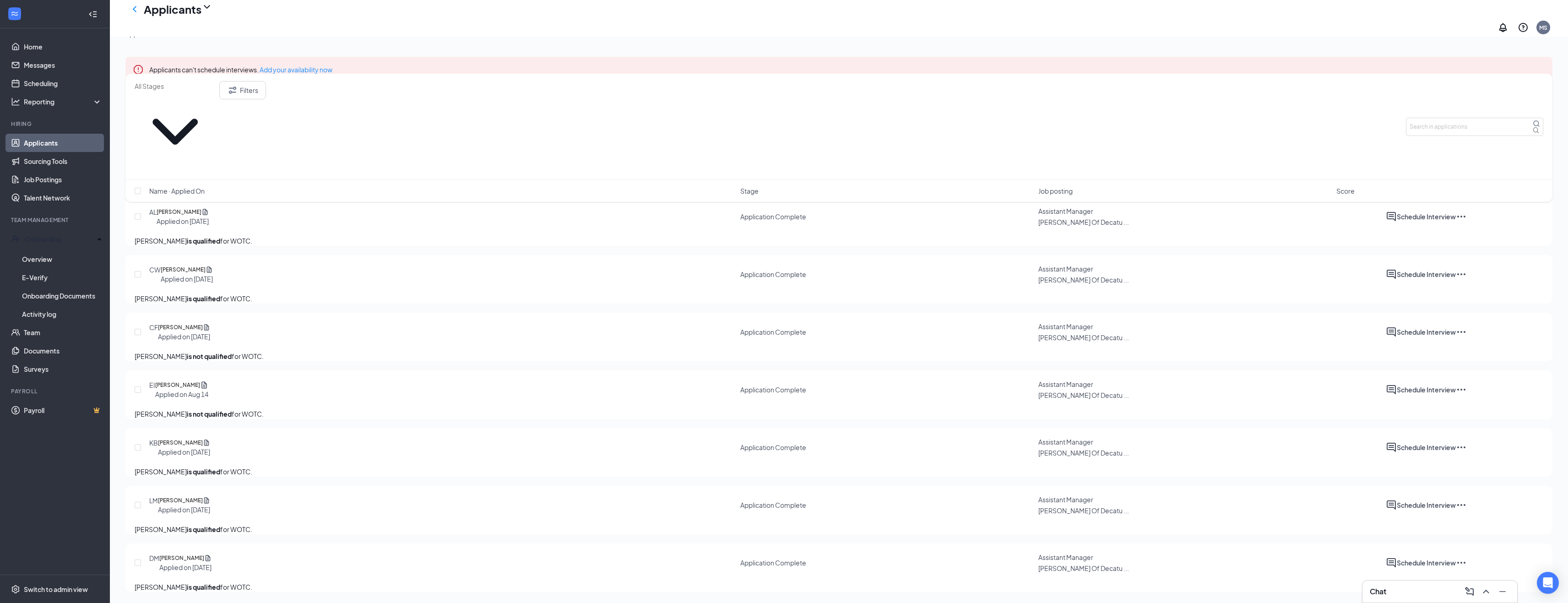
click at [211, 38] on div "Interviews · 18" at bounding box center [190, 33] width 41 height 10
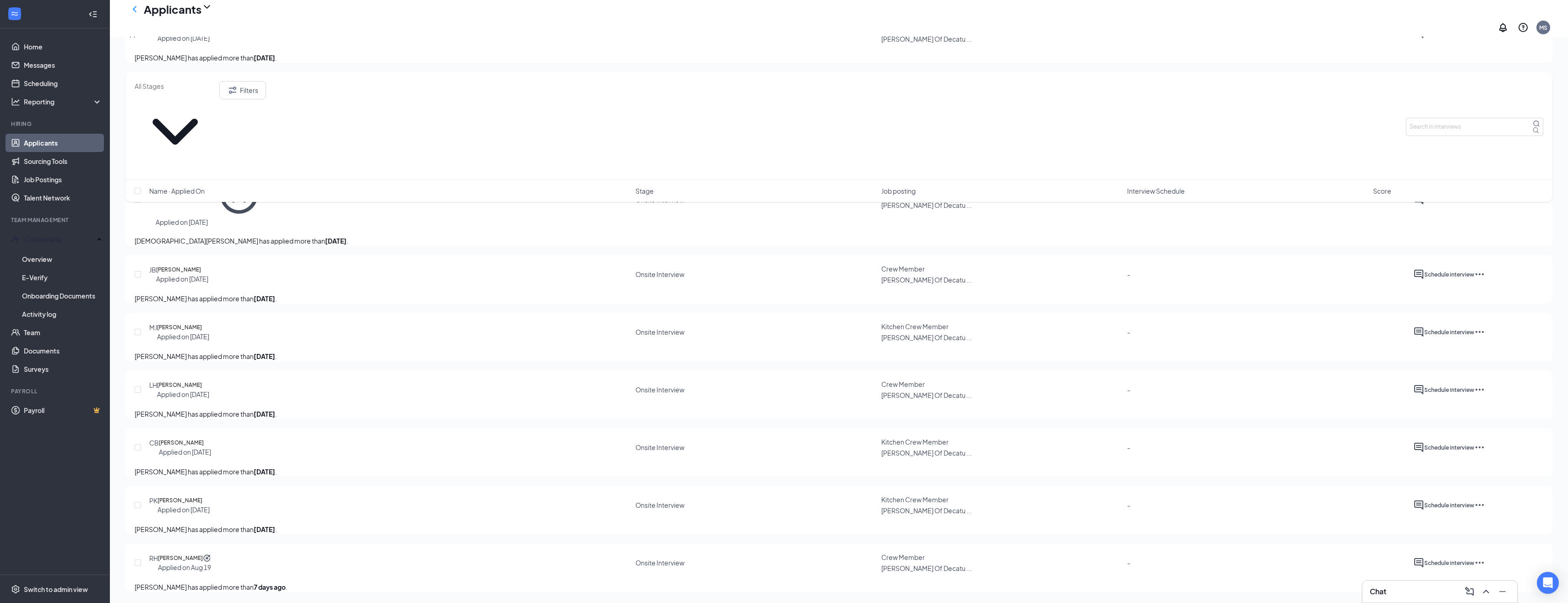
scroll to position [873, 0]
click at [1438, 118] on input "text" at bounding box center [1474, 127] width 137 height 18
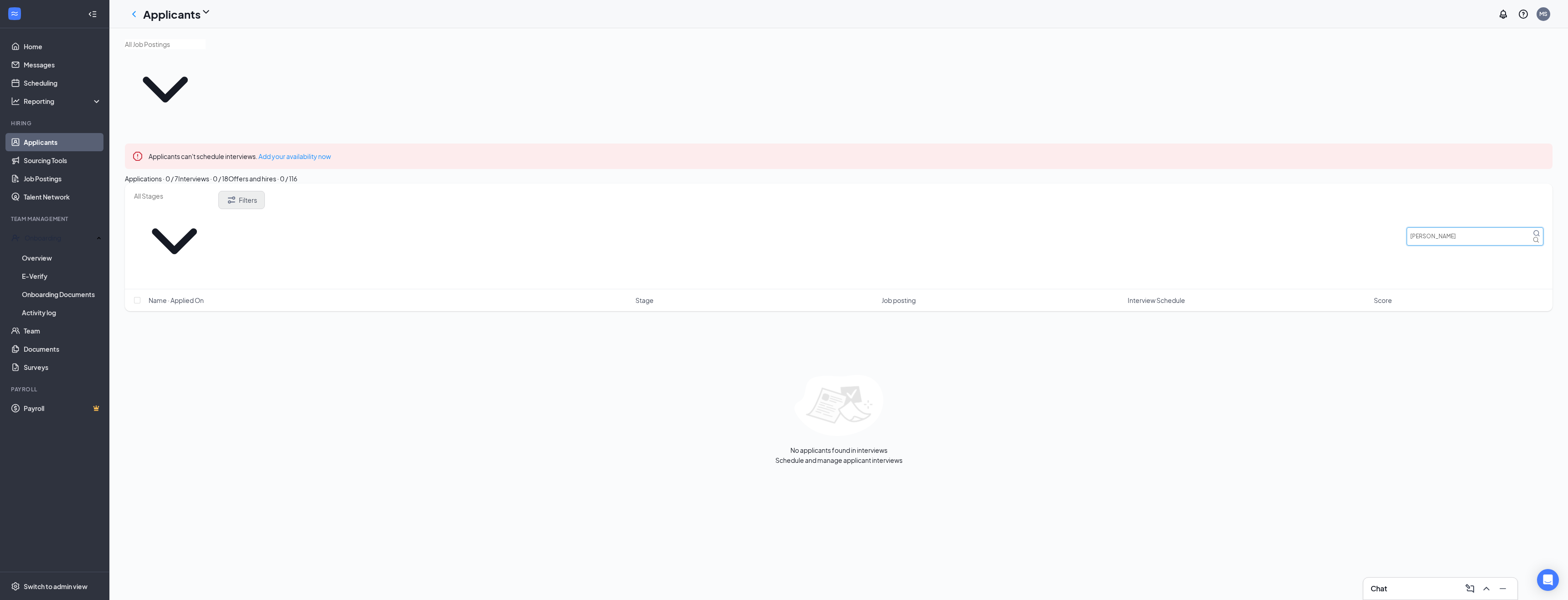
type input "[PERSON_NAME]"
click at [265, 191] on button "Filters" at bounding box center [242, 200] width 46 height 18
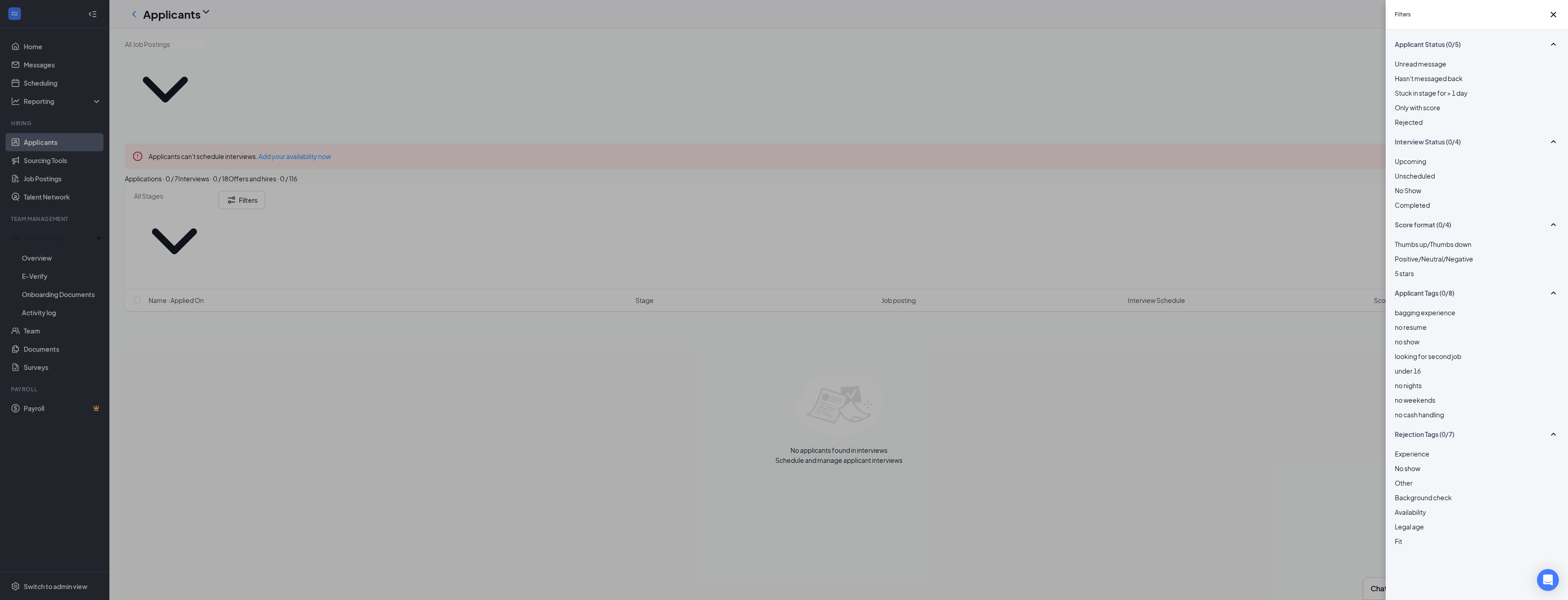
click at [1402, 117] on div at bounding box center [1477, 117] width 164 height 0
click at [1134, 357] on div "Filters Applicant Status (1/5) Unread message Hasn't messaged back Stuck in sta…" at bounding box center [784, 300] width 1568 height 600
click at [168, 128] on div "Filters Applicant Status (1/5) Unread message Hasn't messaged back Stuck in sta…" at bounding box center [784, 300] width 1568 height 600
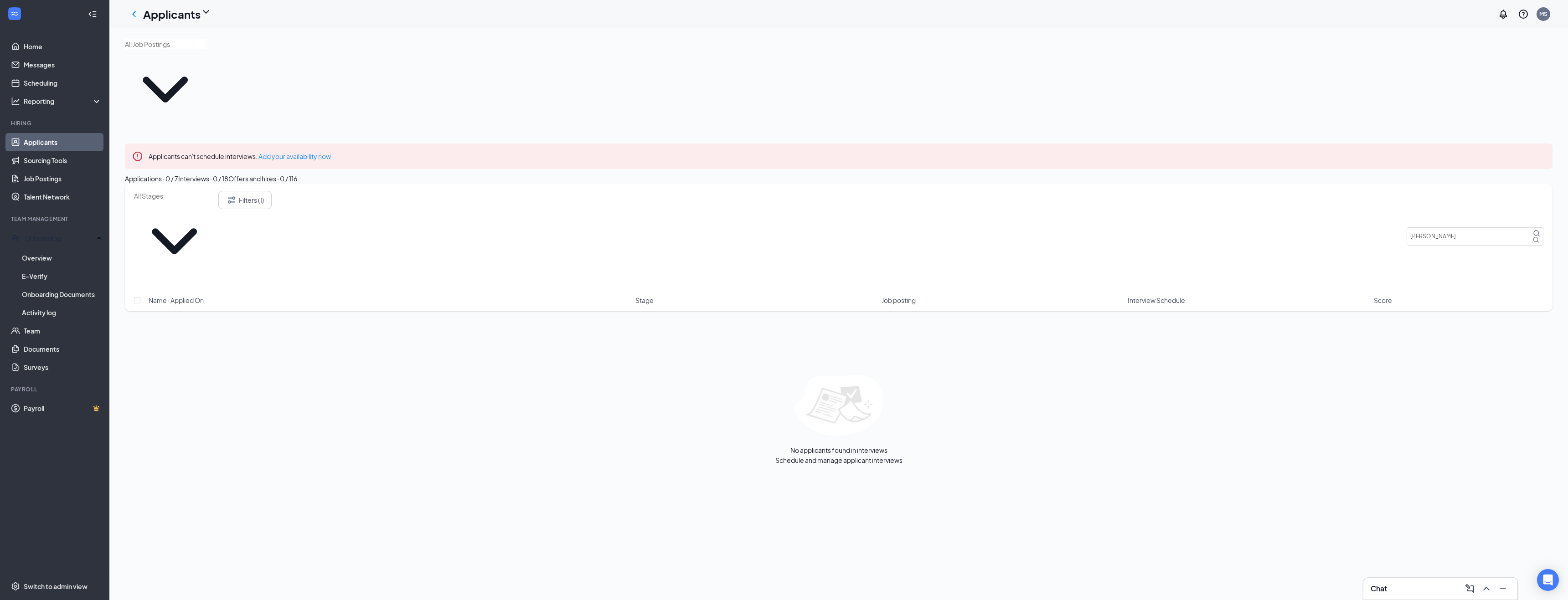
click at [297, 174] on div "Offers and hires · 0 / 116" at bounding box center [263, 178] width 69 height 10
click at [205, 58] on span at bounding box center [165, 85] width 81 height 91
click at [177, 88] on div "Kitchen Crew Member ([PERSON_NAME] Of Decatur #258)" at bounding box center [212, 83] width 175 height 10
type input "Kitchen Crew Member ([PERSON_NAME] Of Decatur #258)"
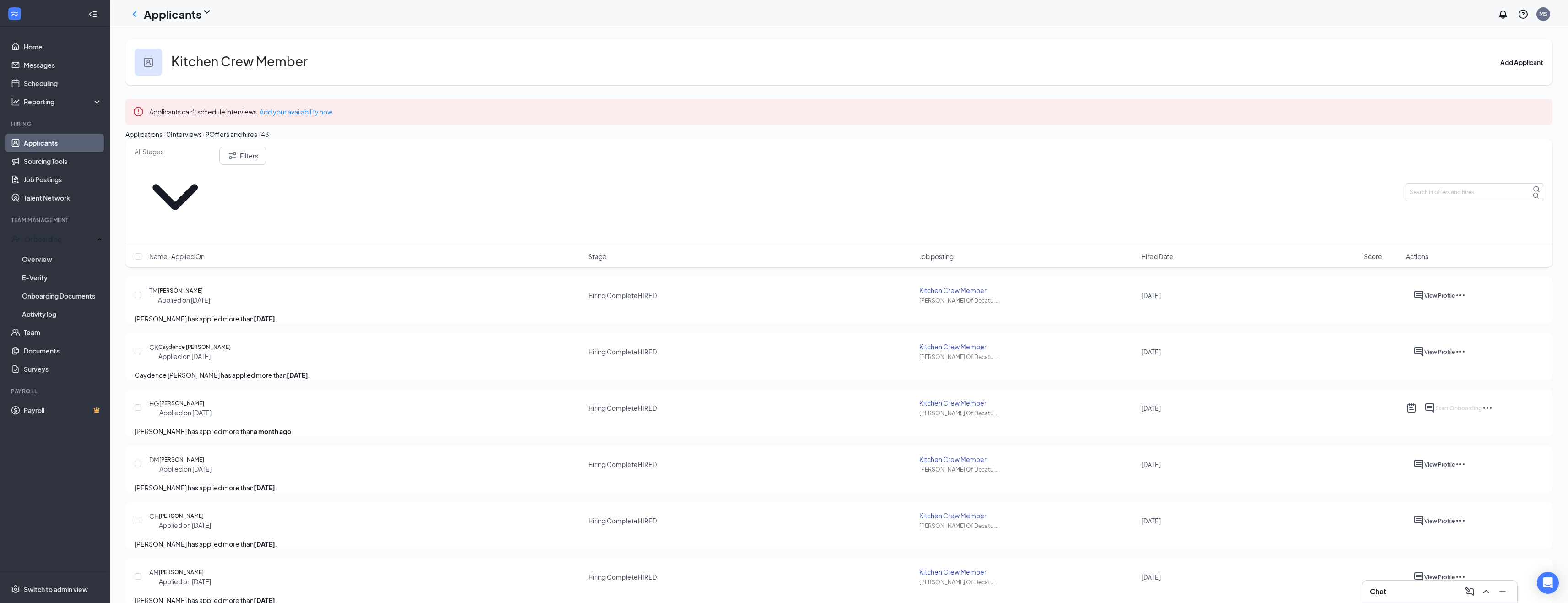
click at [209, 140] on div "Interviews · 9" at bounding box center [190, 134] width 38 height 10
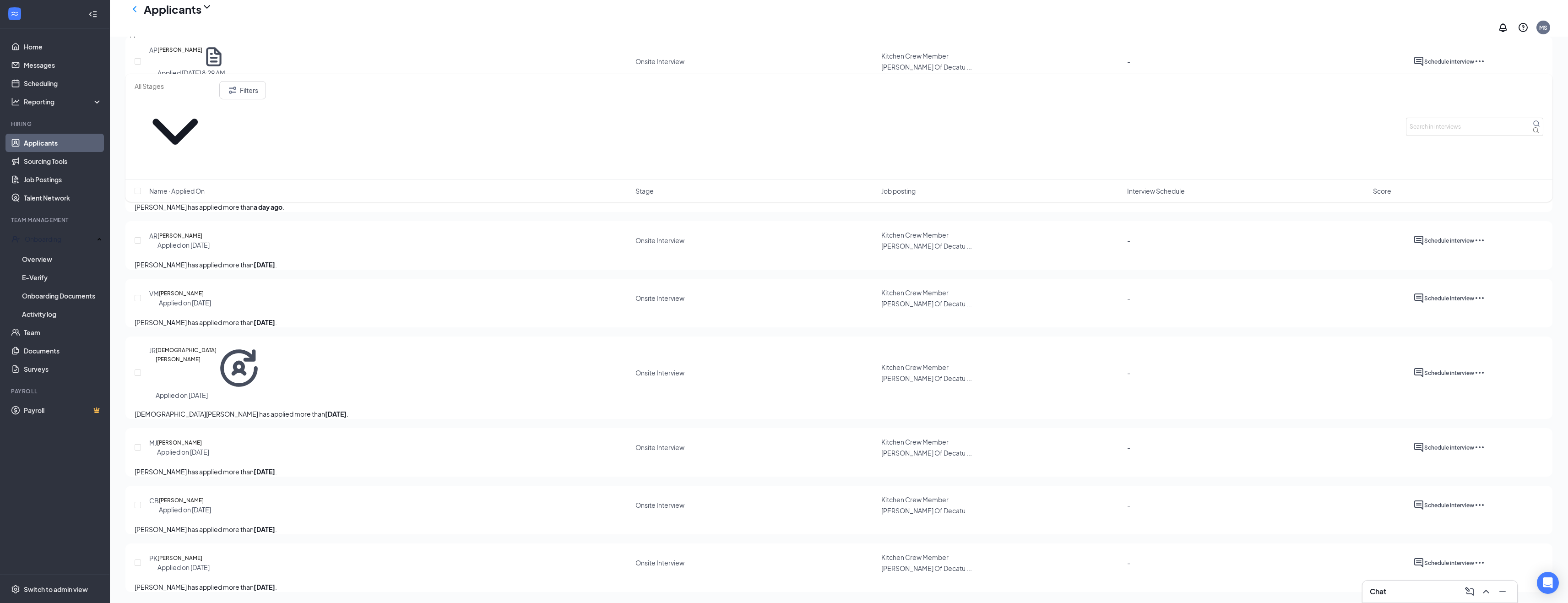
scroll to position [265, 0]
click at [1435, 118] on input "text" at bounding box center [1474, 127] width 137 height 18
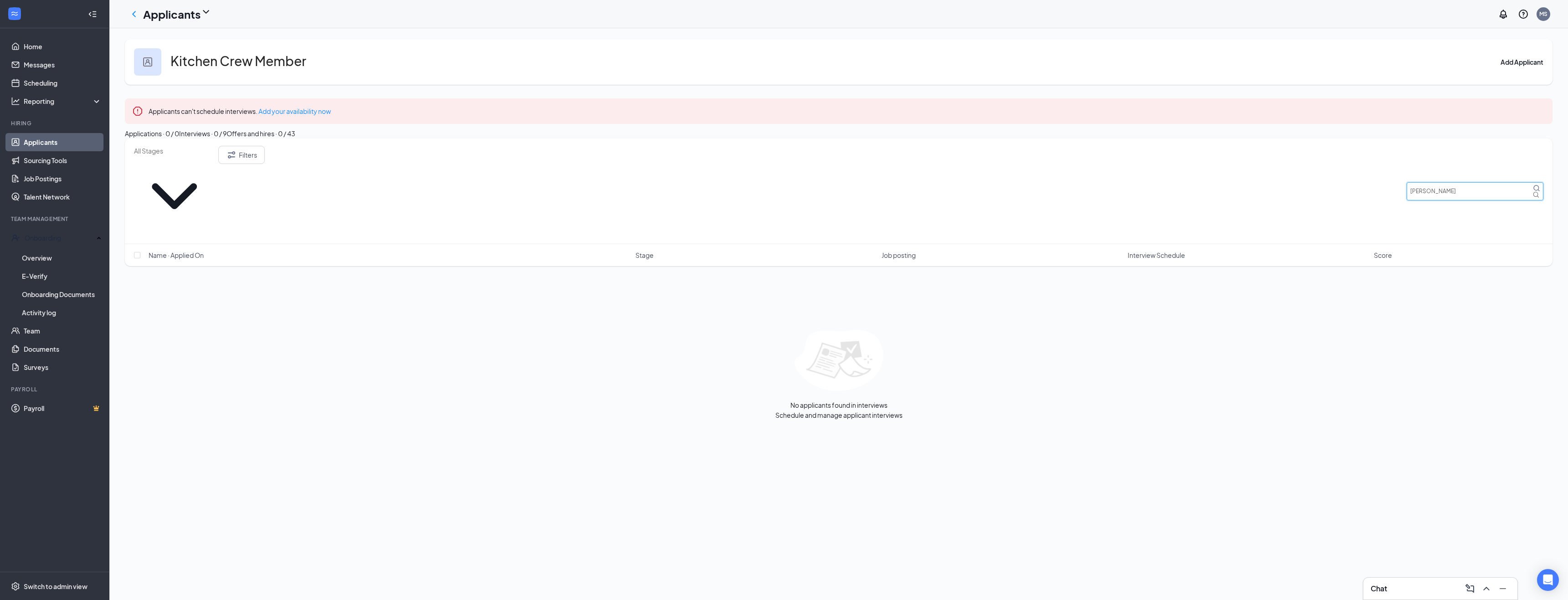
type input "[PERSON_NAME]"
click at [215, 189] on icon "ChevronDown" at bounding box center [175, 196] width 81 height 81
click at [235, 158] on icon "Filter" at bounding box center [231, 154] width 7 height 7
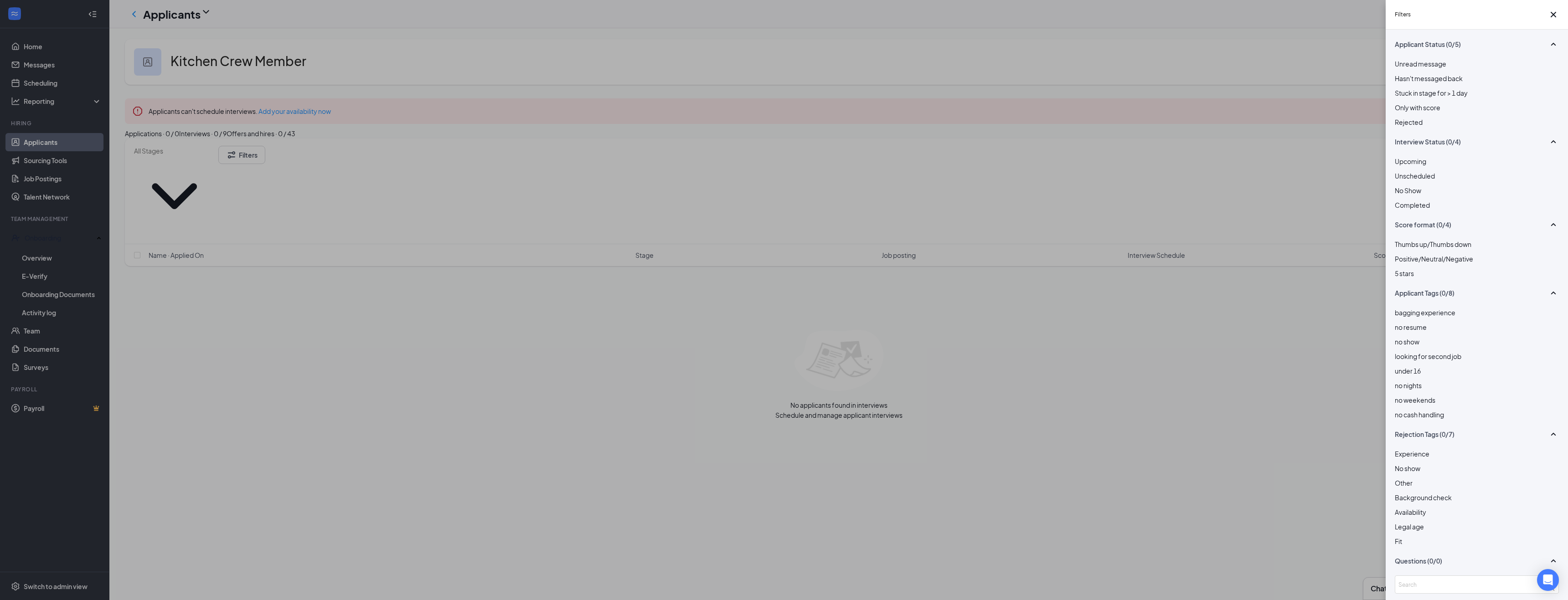
click at [1402, 117] on div at bounding box center [1477, 117] width 164 height 0
click at [347, 499] on div "Filters Applicant Status (1/5) Unread message Hasn't messaged back Stuck in sta…" at bounding box center [784, 300] width 1568 height 600
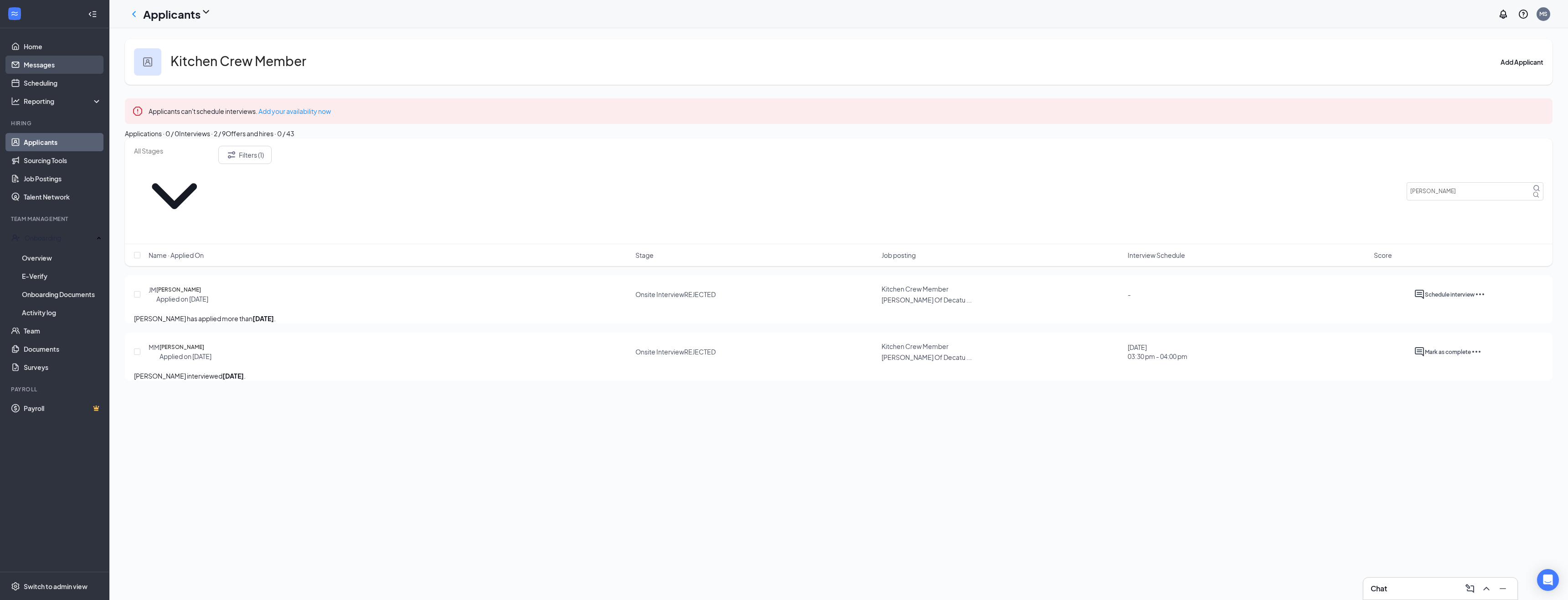
click at [38, 65] on link "Messages" at bounding box center [63, 65] width 78 height 18
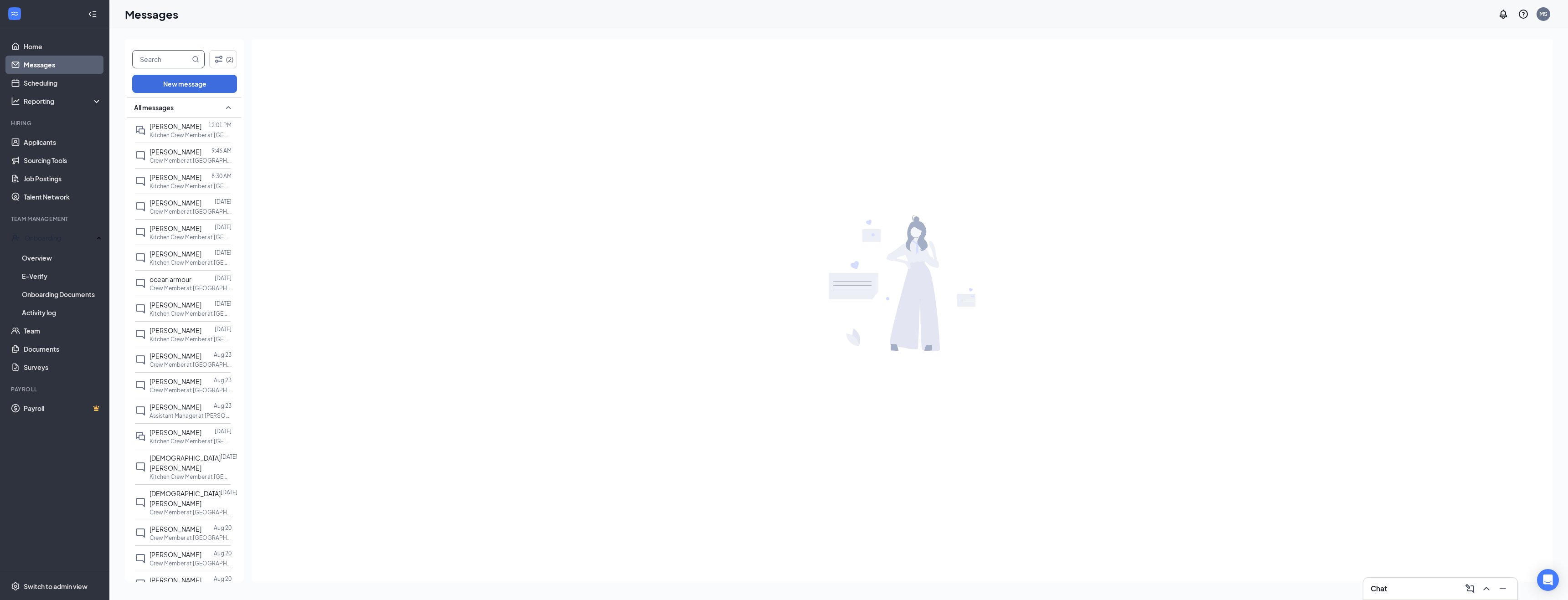
click at [181, 58] on input "text" at bounding box center [161, 59] width 57 height 17
type input "[PERSON_NAME]"
click at [215, 58] on icon "Filter" at bounding box center [219, 59] width 11 height 11
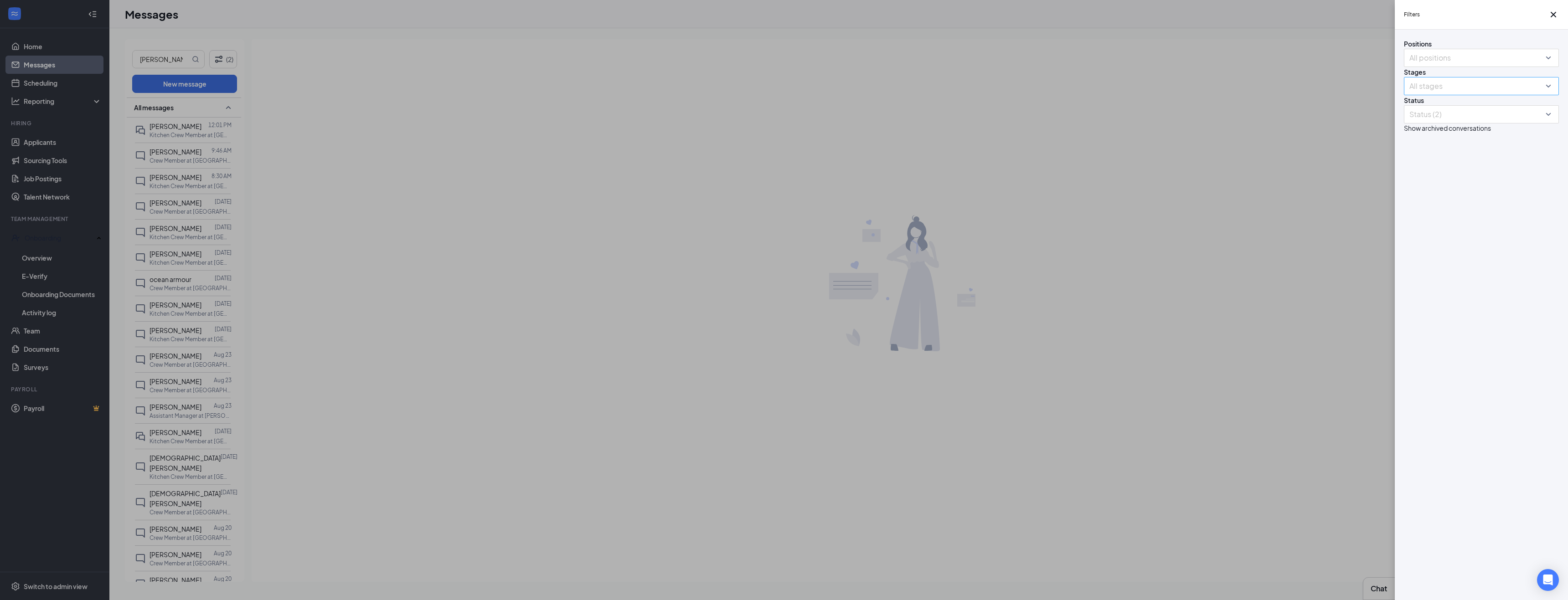
click at [1478, 93] on div at bounding box center [1476, 87] width 141 height 15
drag, startPoint x: 1428, startPoint y: 386, endPoint x: 1432, endPoint y: 356, distance: 30.3
click at [1430, 377] on div "Positions All positions Stages All stages Status Status (2) Show archived conve…" at bounding box center [1481, 315] width 173 height 571
click at [1432, 122] on div at bounding box center [1476, 115] width 141 height 15
click at [1415, 243] on div at bounding box center [1481, 243] width 144 height 0
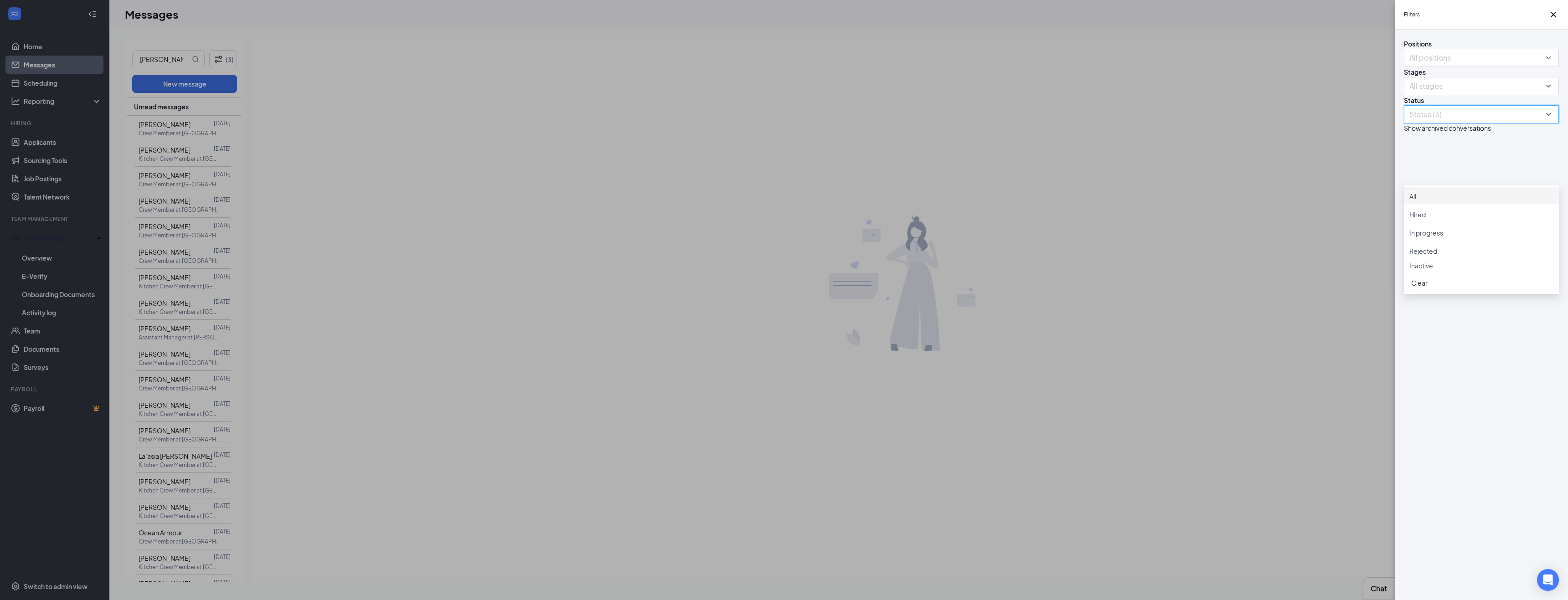
click at [45, 143] on div "Filters Positions All positions Stages All stages Status Status (3) Show archiv…" at bounding box center [784, 300] width 1568 height 600
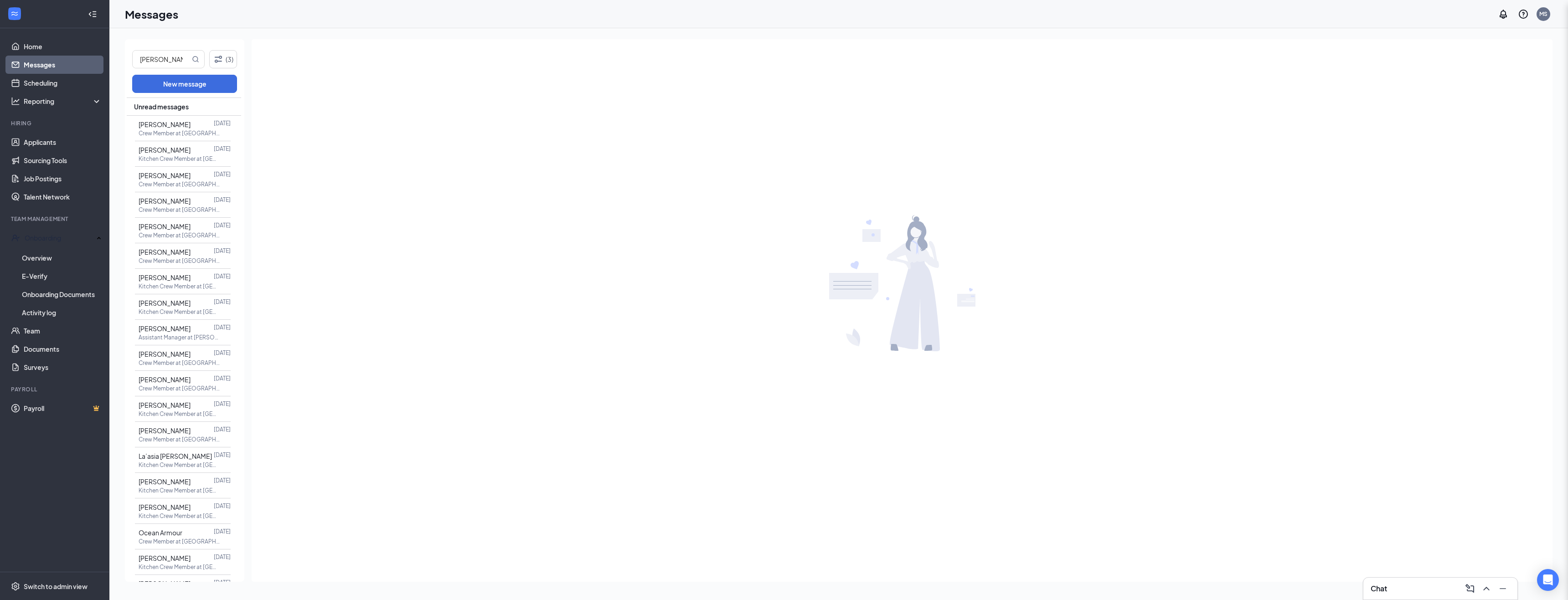
click at [45, 143] on div "Filters Positions All positions Stages All stages Status Status (3) Show archiv…" at bounding box center [784, 300] width 1568 height 600
click at [45, 143] on link "Applicants" at bounding box center [63, 142] width 78 height 18
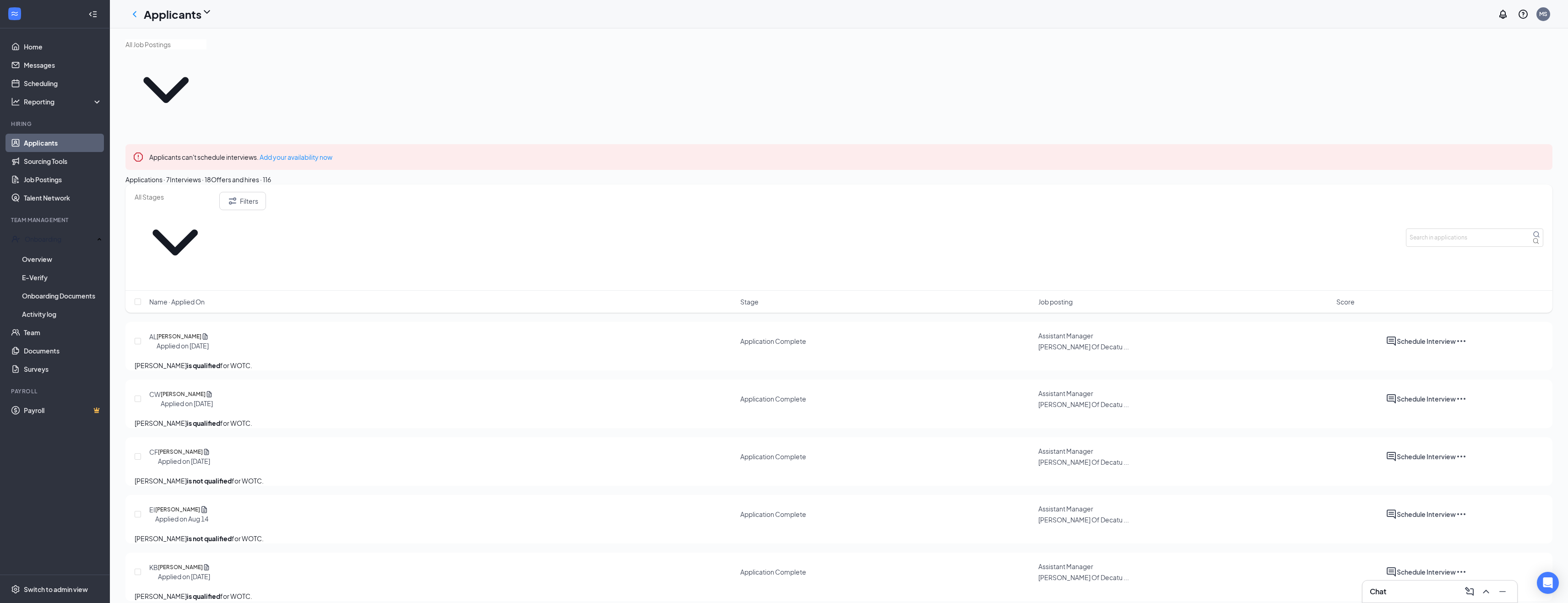
click at [193, 50] on input "text" at bounding box center [166, 44] width 81 height 10
click at [167, 109] on div "Crew Member ([PERSON_NAME] Of Decatur #258)" at bounding box center [201, 104] width 151 height 10
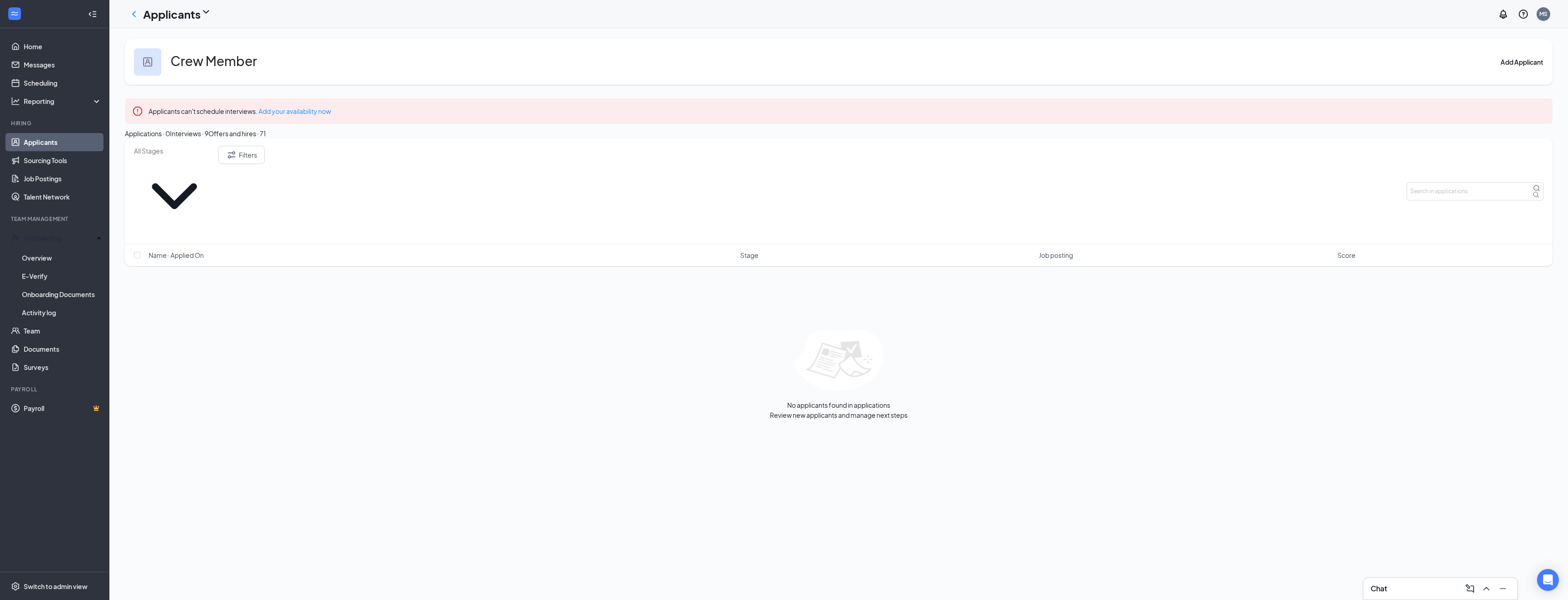
click at [208, 139] on div "Interviews · 9" at bounding box center [189, 133] width 38 height 10
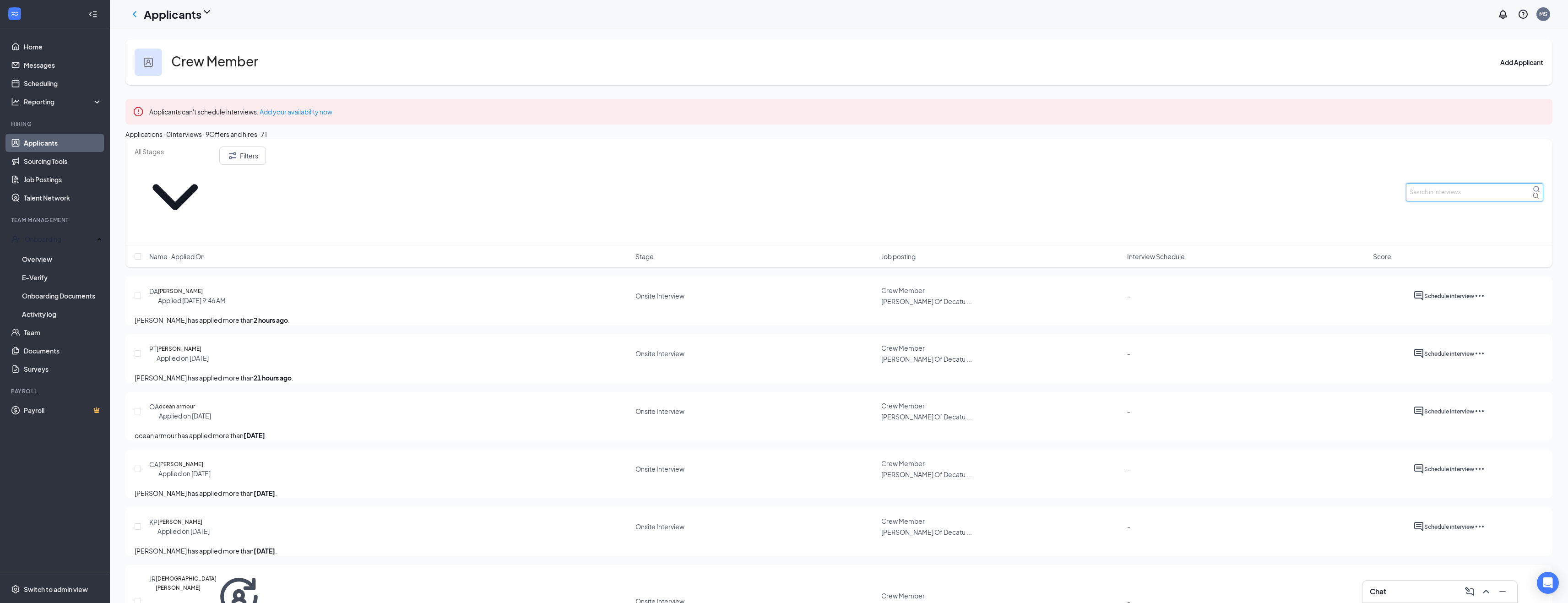
click at [1441, 190] on input "text" at bounding box center [1474, 192] width 137 height 18
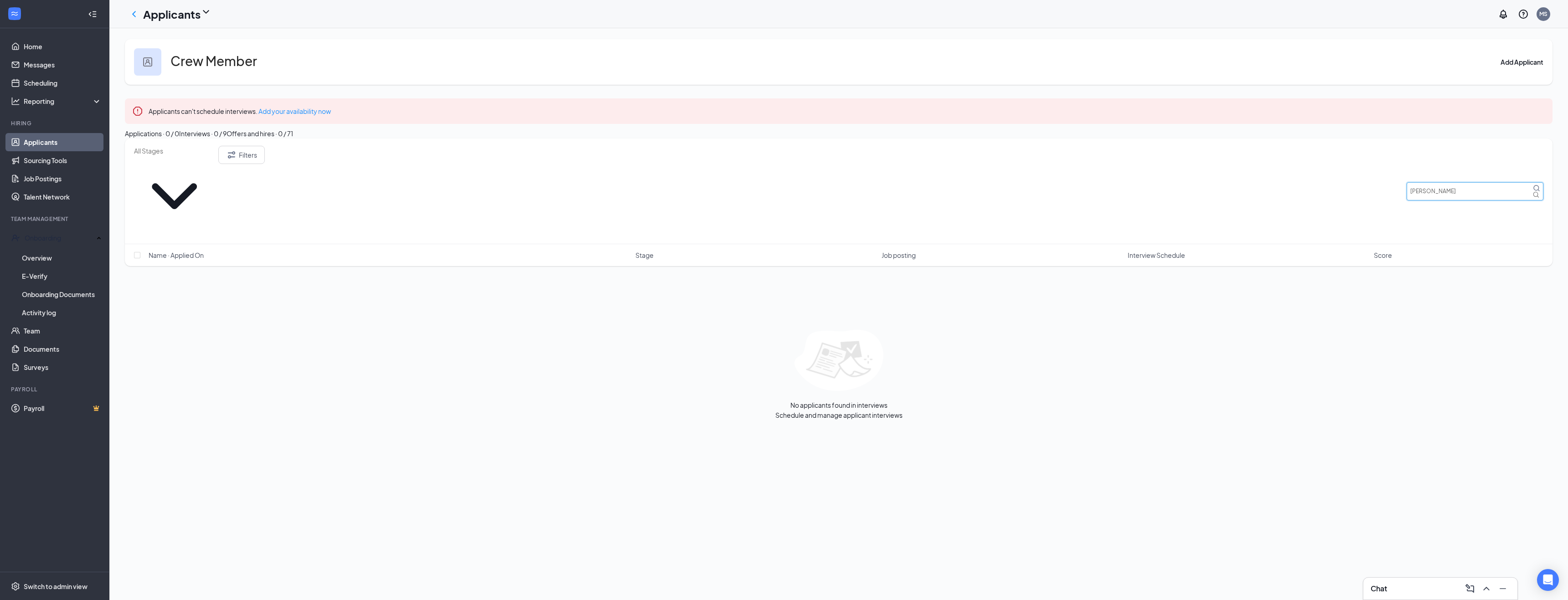
type input "[PERSON_NAME]"
click at [155, 75] on div "Crew Member Add Applicant" at bounding box center [838, 62] width 1428 height 46
click at [215, 187] on span at bounding box center [175, 196] width 81 height 81
click at [178, 211] on div "Onsite Interview (9)" at bounding box center [163, 206] width 57 height 10
type input "Onsite Interview (9)"
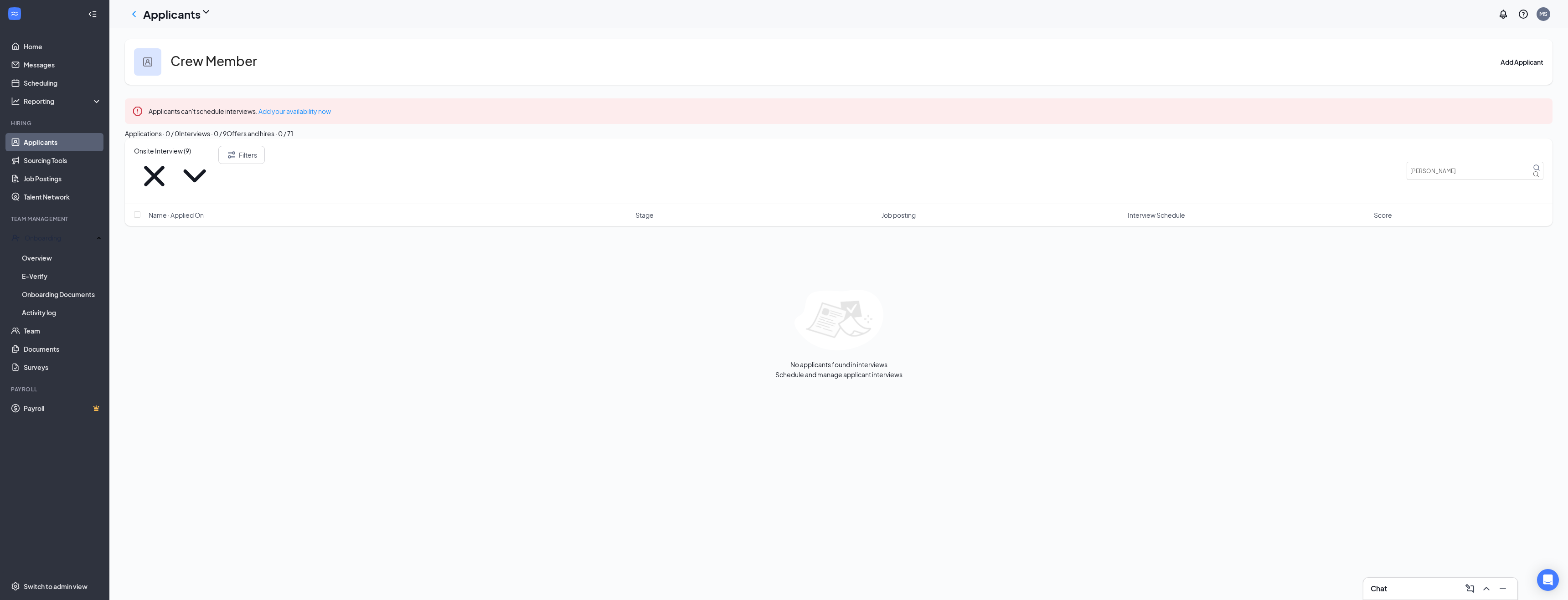
click at [153, 43] on div "Crew Member Add Applicant" at bounding box center [838, 62] width 1428 height 46
click at [152, 59] on img at bounding box center [148, 62] width 9 height 9
click at [137, 12] on icon "ChevronLeft" at bounding box center [134, 14] width 11 height 11
drag, startPoint x: 222, startPoint y: 65, endPoint x: 203, endPoint y: 27, distance: 42.5
click at [220, 60] on h3 "Crew Member" at bounding box center [213, 60] width 87 height 16
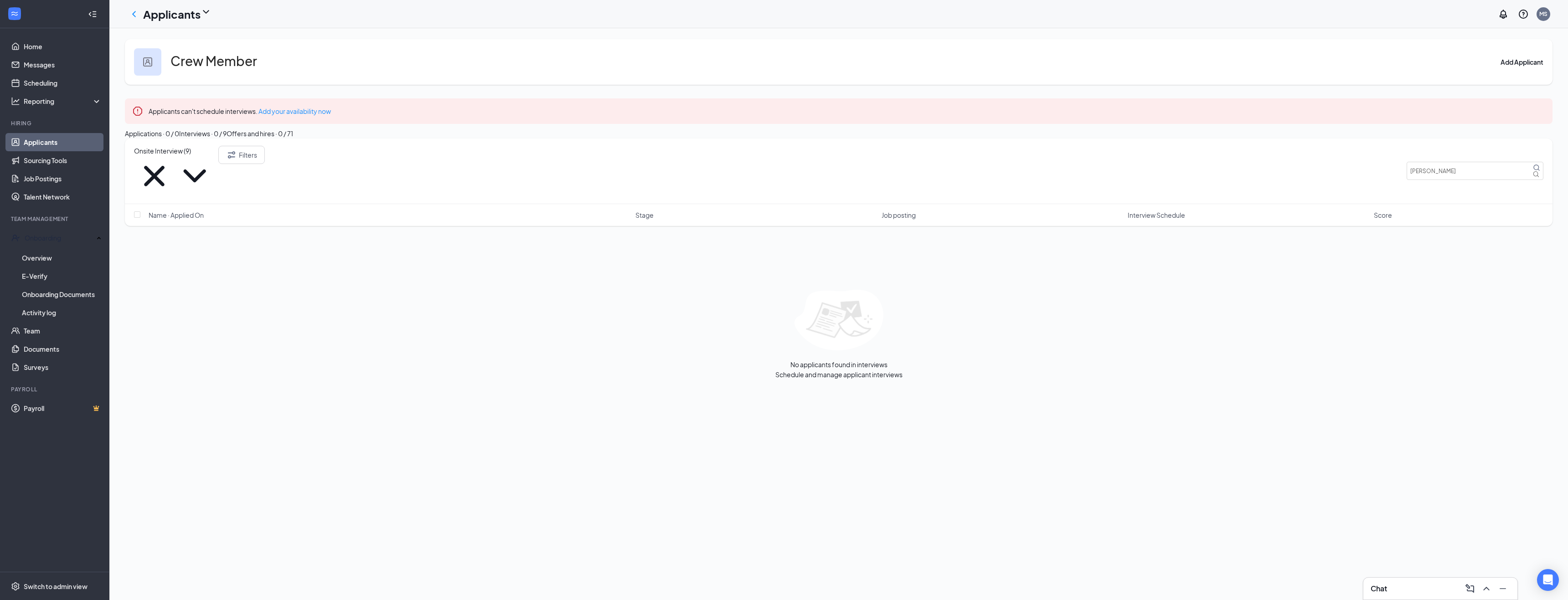
click at [206, 9] on icon "ChevronDown" at bounding box center [206, 12] width 11 height 11
click at [178, 53] on link "Archived applicants" at bounding box center [179, 49] width 61 height 9
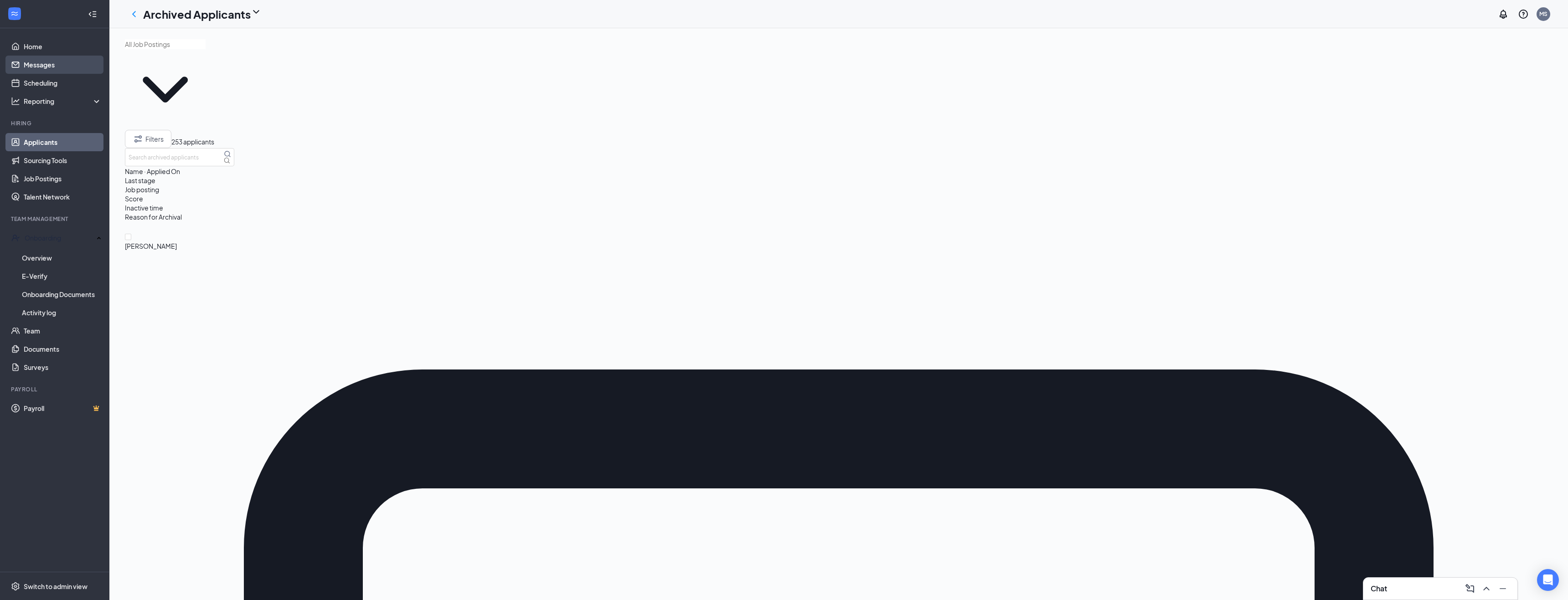
click at [34, 66] on link "Messages" at bounding box center [63, 65] width 78 height 18
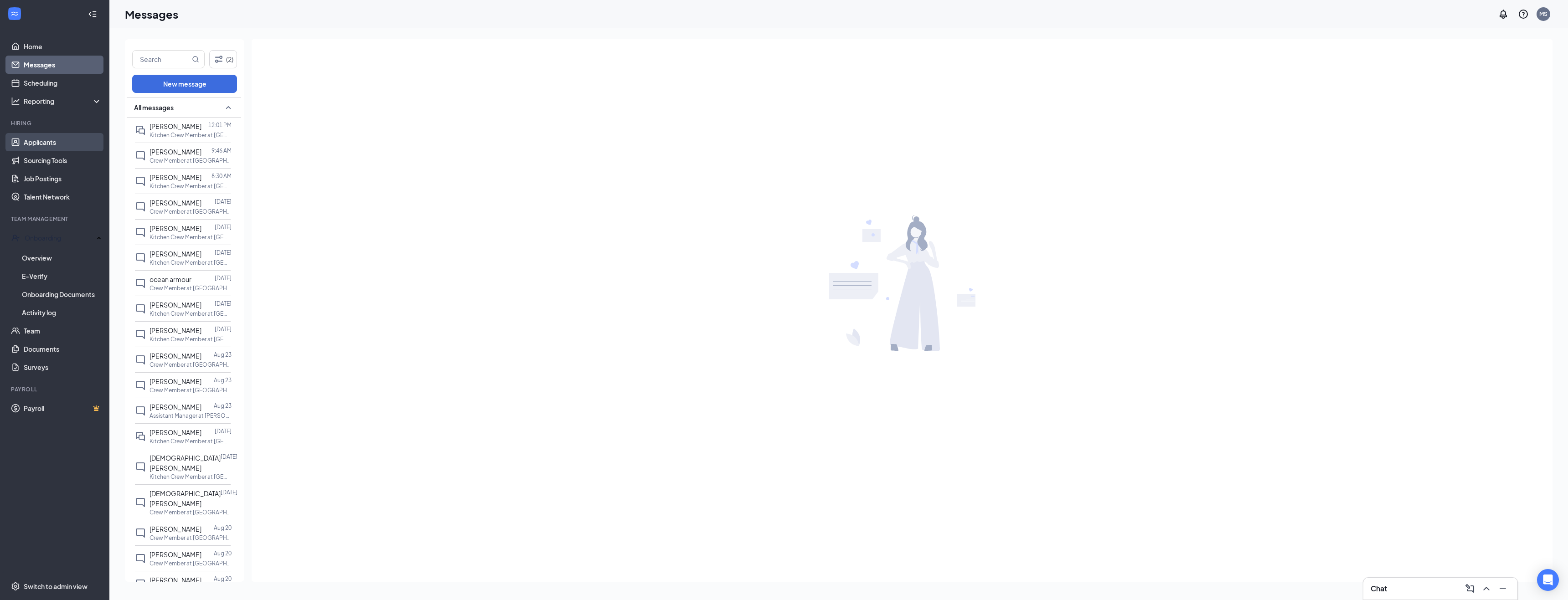
click at [47, 137] on link "Applicants" at bounding box center [63, 142] width 78 height 18
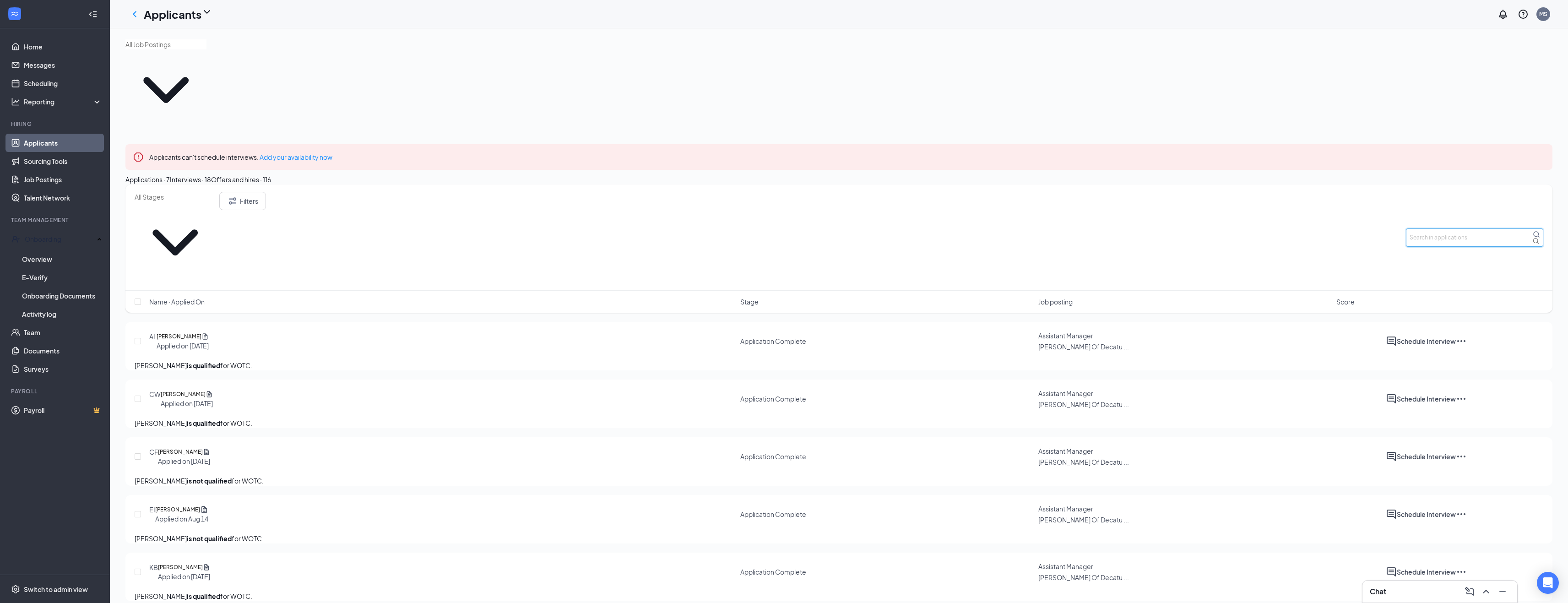
click at [1426, 229] on input "text" at bounding box center [1474, 238] width 137 height 18
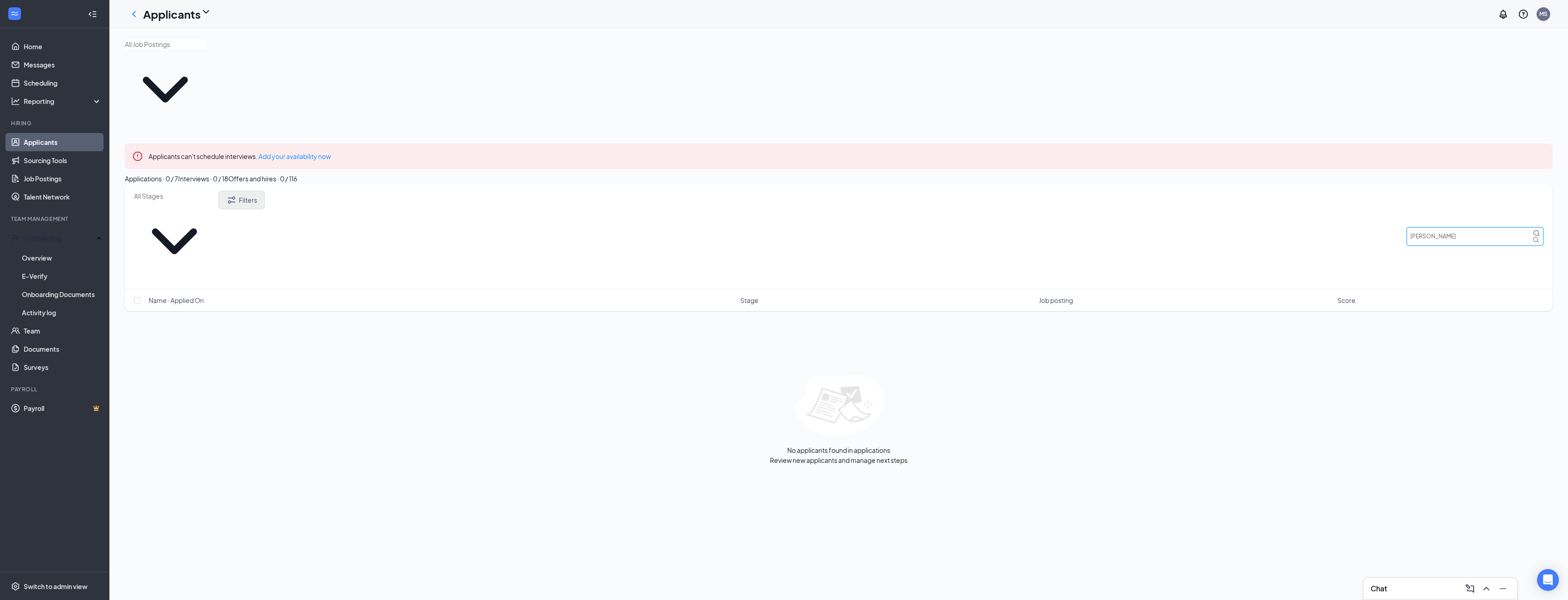
type input "[PERSON_NAME]"
click at [265, 191] on button "Filters" at bounding box center [242, 200] width 46 height 18
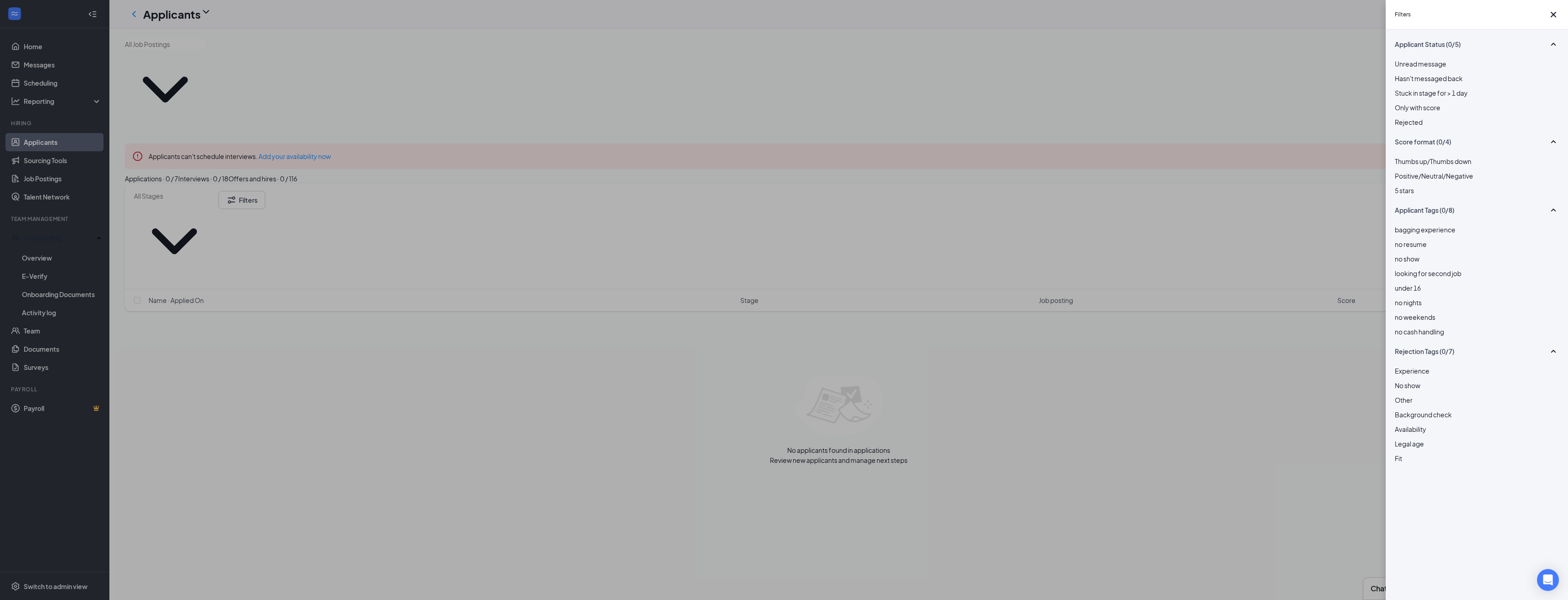
click at [1398, 117] on div at bounding box center [1477, 117] width 164 height 0
click at [243, 131] on div "Filters Applicant Status (1/5) Unread message Hasn't messaged back Stuck in sta…" at bounding box center [784, 300] width 1568 height 600
click at [250, 131] on div "Filters Applicant Status (1/5) Unread message Hasn't messaged back Stuck in sta…" at bounding box center [784, 300] width 1568 height 600
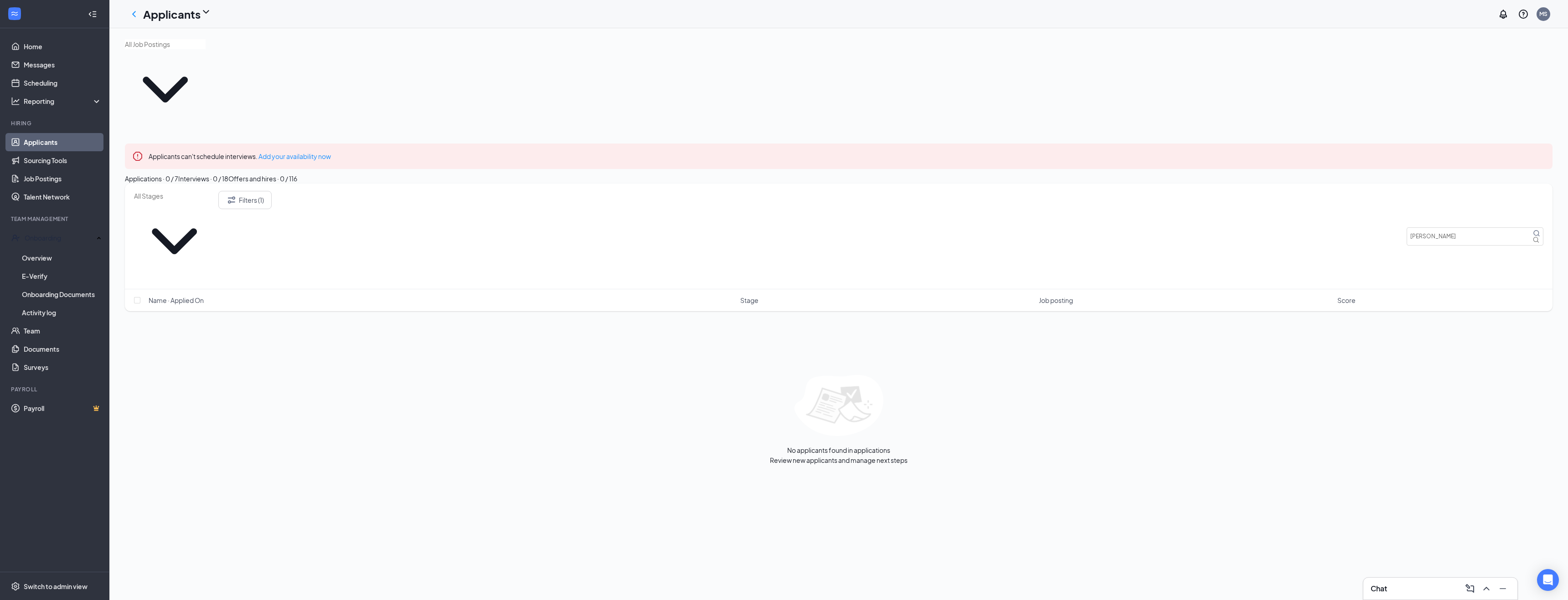
click at [228, 174] on div "Interviews · 0 / 18" at bounding box center [203, 178] width 50 height 10
click at [297, 174] on div "Offers and hires · 0 / 116" at bounding box center [263, 178] width 69 height 10
click at [25, 140] on link "Applicants" at bounding box center [63, 142] width 78 height 18
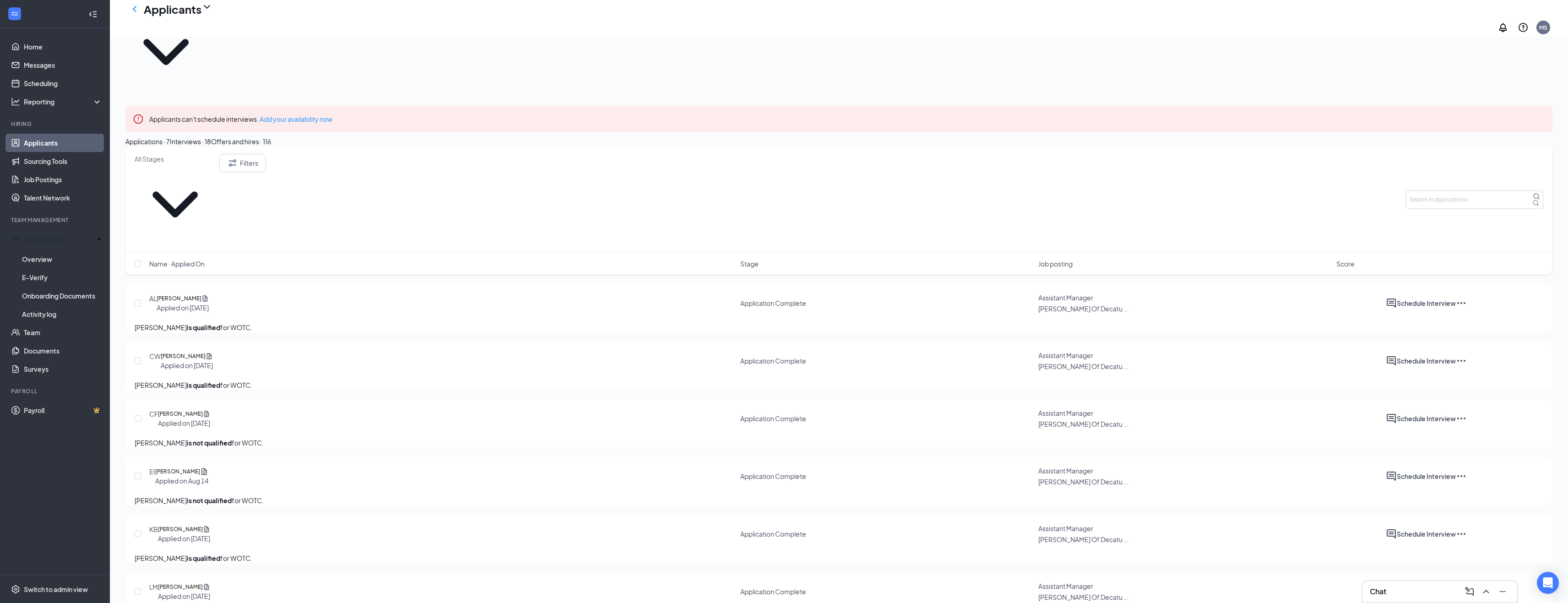
scroll to position [120, 0]
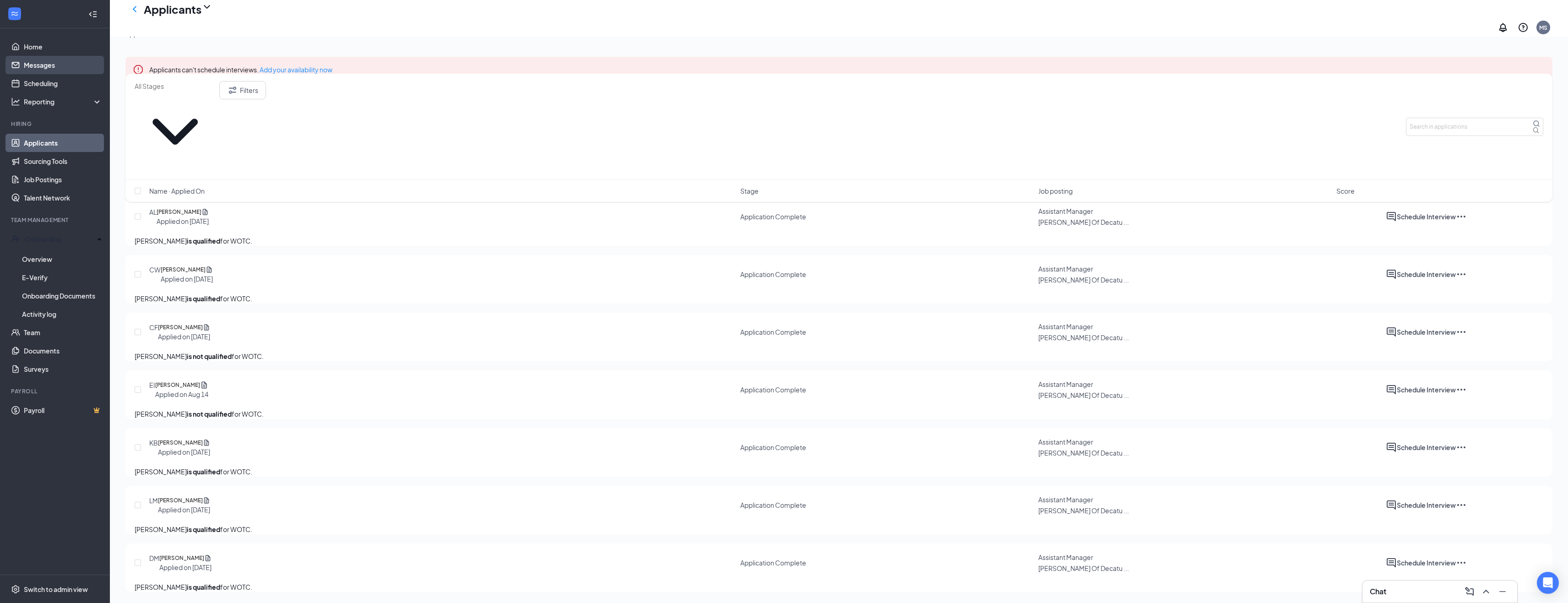
click at [46, 62] on link "Messages" at bounding box center [63, 65] width 78 height 18
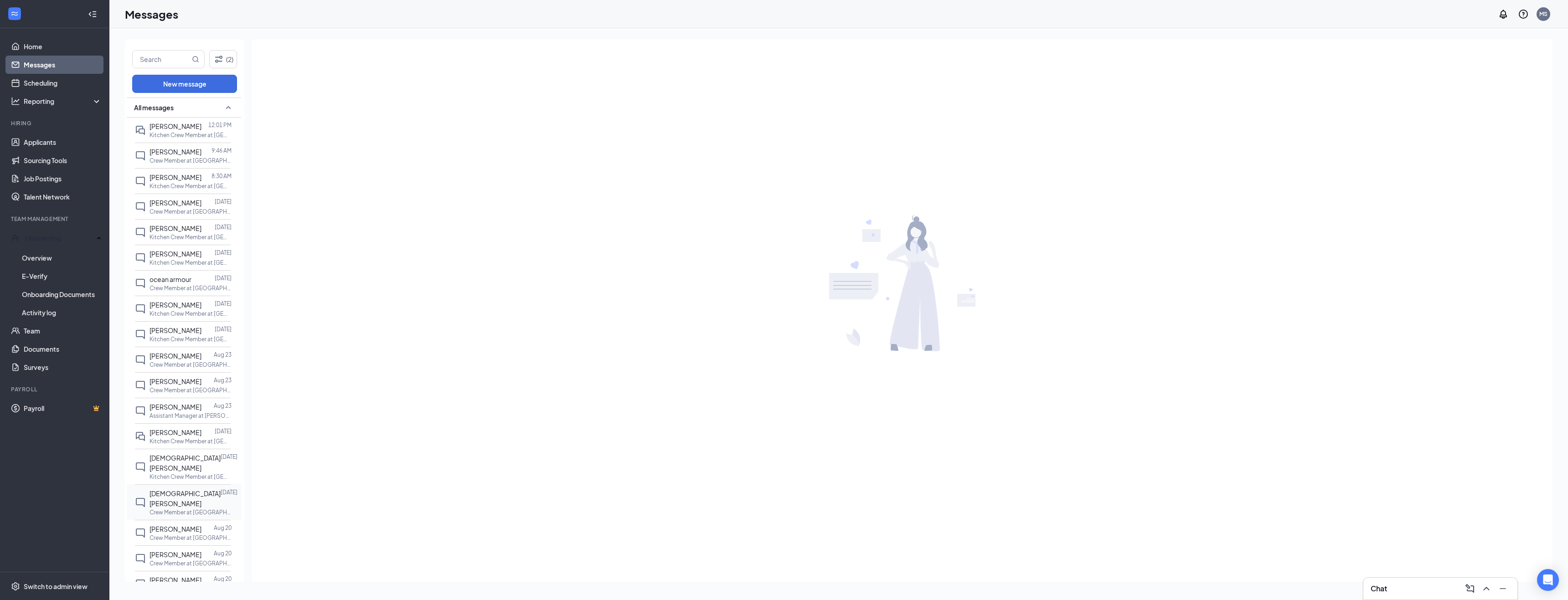
click at [154, 137] on p "Kitchen Crew Member at [GEOGRAPHIC_DATA][PERSON_NAME] Of Decatur #258" at bounding box center [190, 135] width 82 height 7
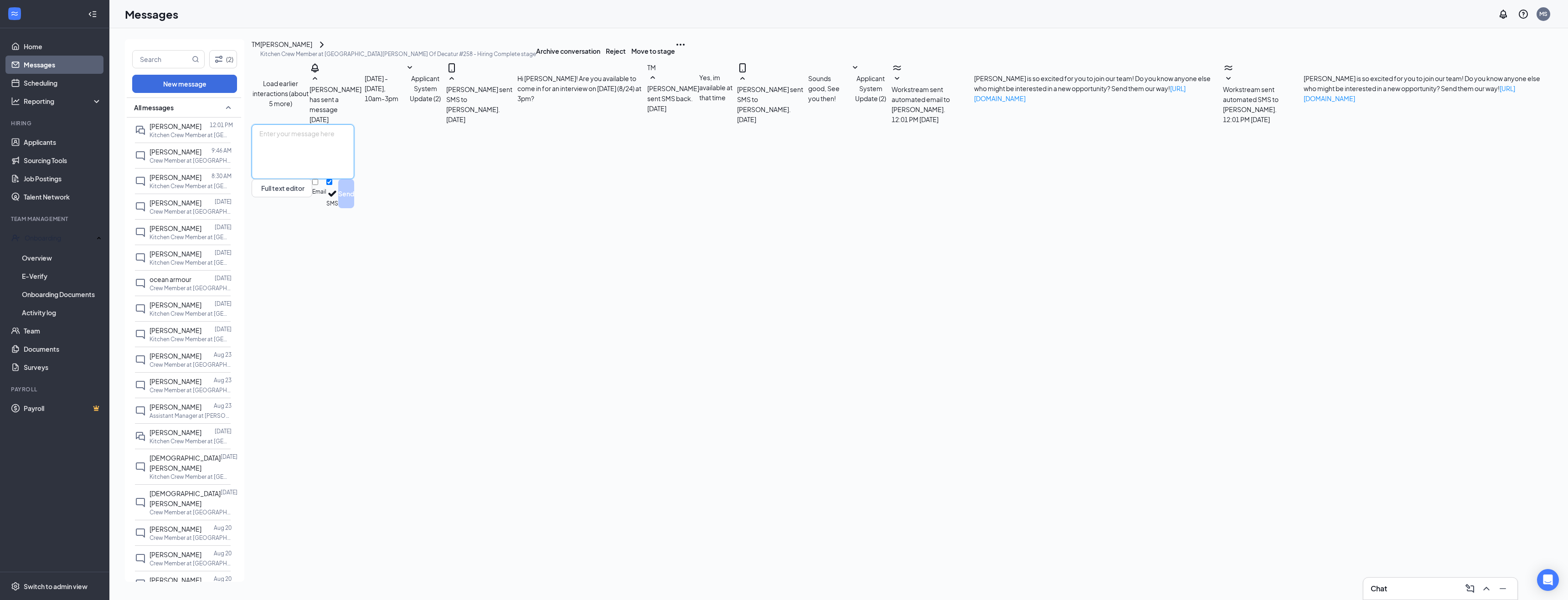
click at [325, 179] on textarea at bounding box center [302, 151] width 102 height 54
click at [354, 179] on textarea "Hello [PERSON_NAME], Welcome to [PERSON_NAME]! I've sent you onboarding paperwo…" at bounding box center [302, 151] width 102 height 54
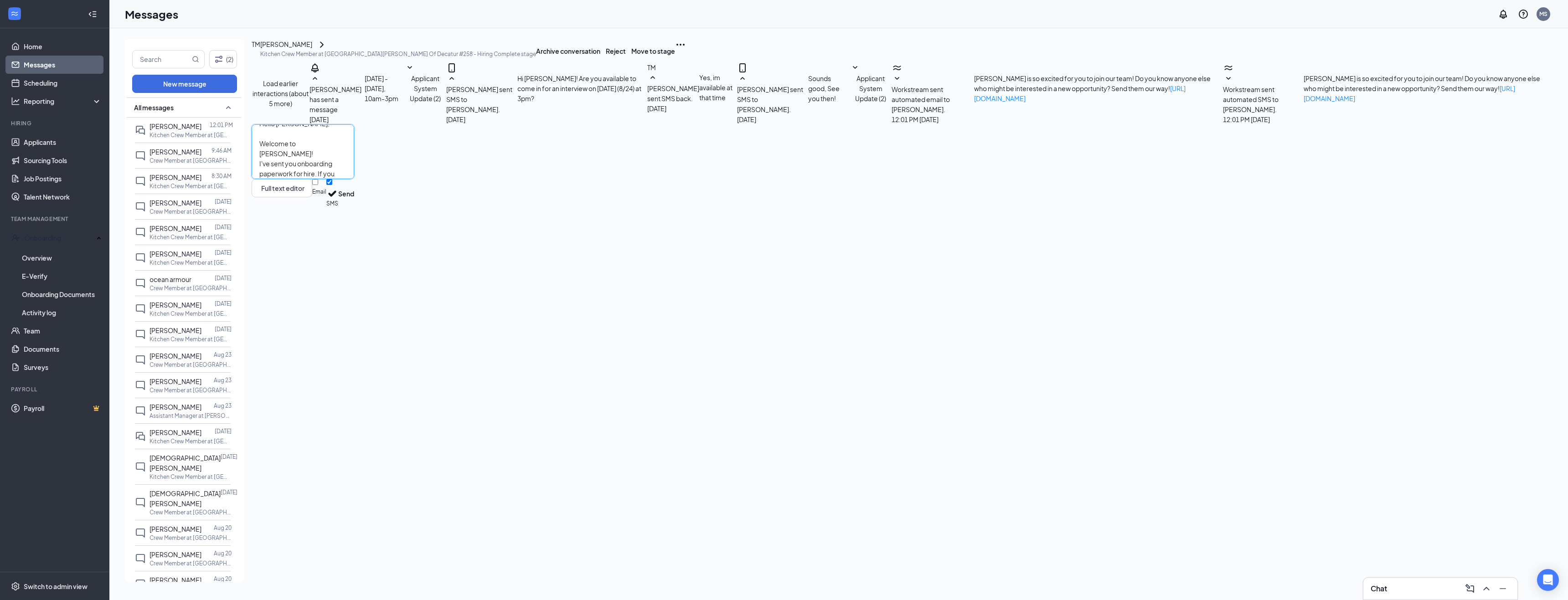
click at [354, 179] on textarea "Hello [PERSON_NAME], Welcome to [PERSON_NAME]! I've sent you onboarding paperwo…" at bounding box center [302, 151] width 102 height 54
type textarea "Hello [PERSON_NAME], Welcome to [PERSON_NAME]! I've sent you onboarding paperwo…"
click at [354, 208] on button "Send" at bounding box center [346, 193] width 16 height 29
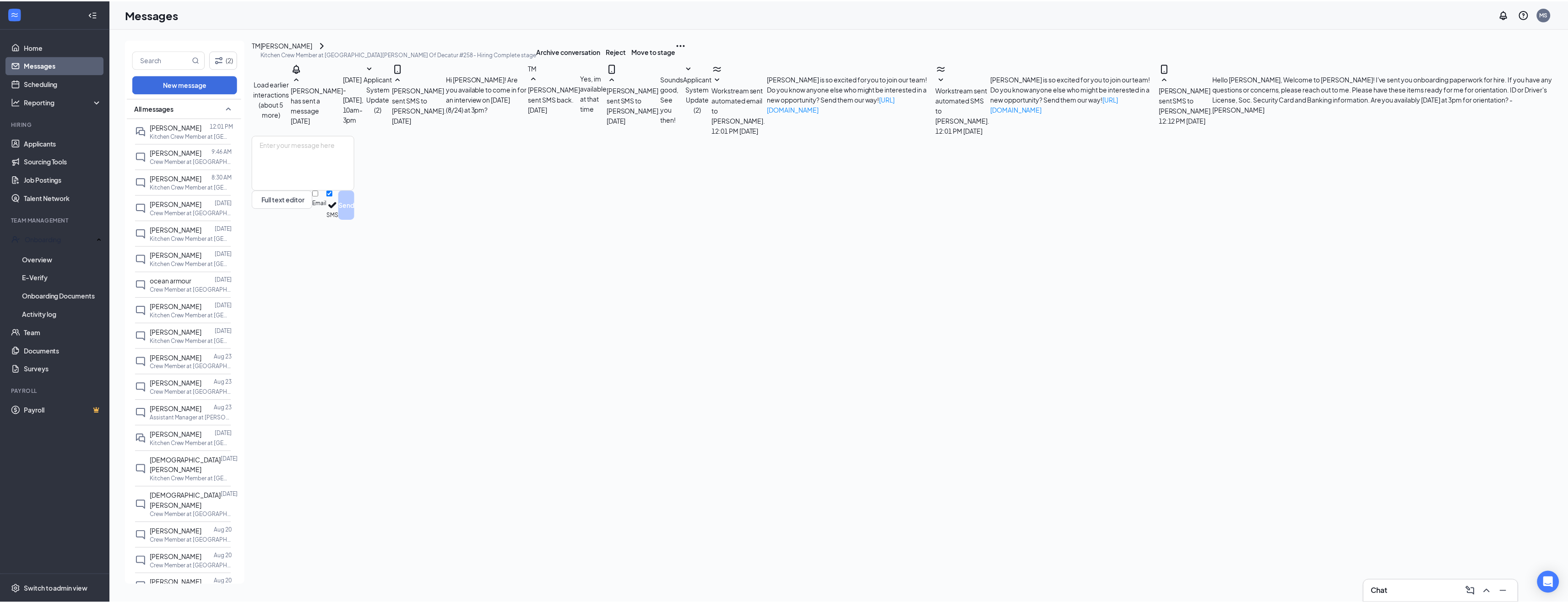
scroll to position [69, 0]
click at [55, 139] on link "Applicants" at bounding box center [63, 142] width 78 height 18
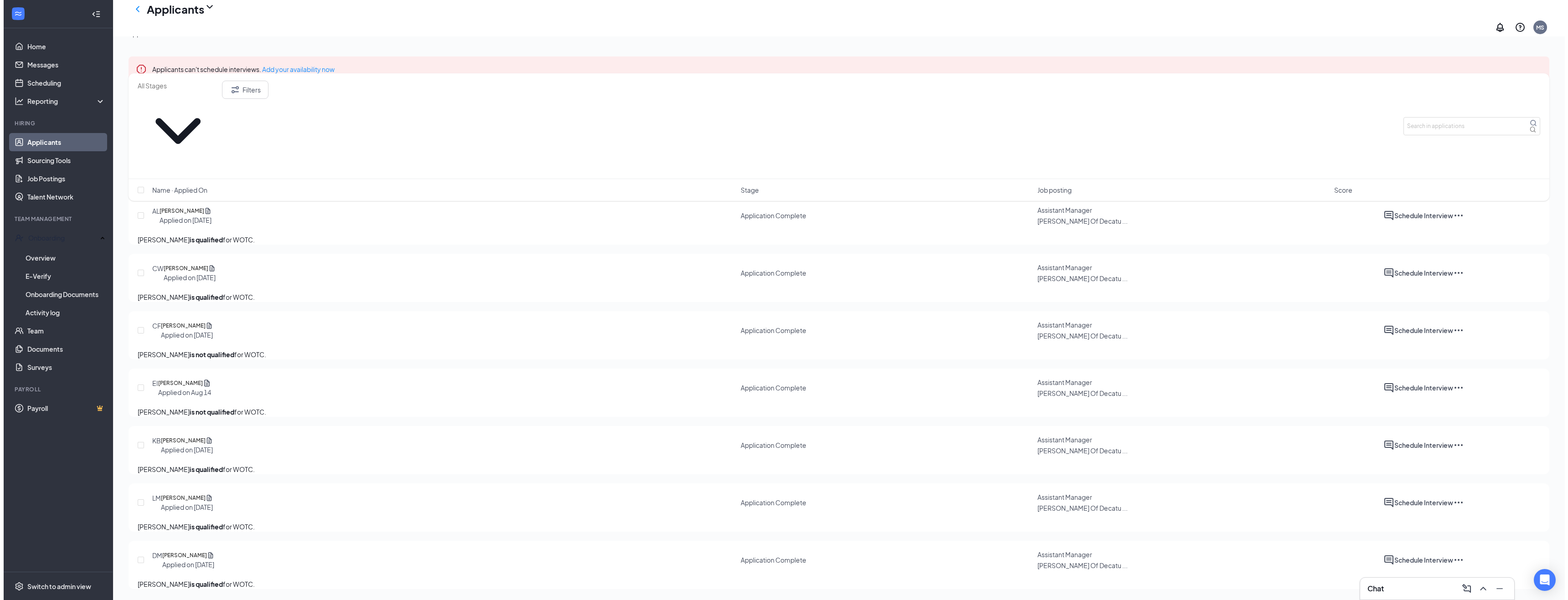
scroll to position [119, 0]
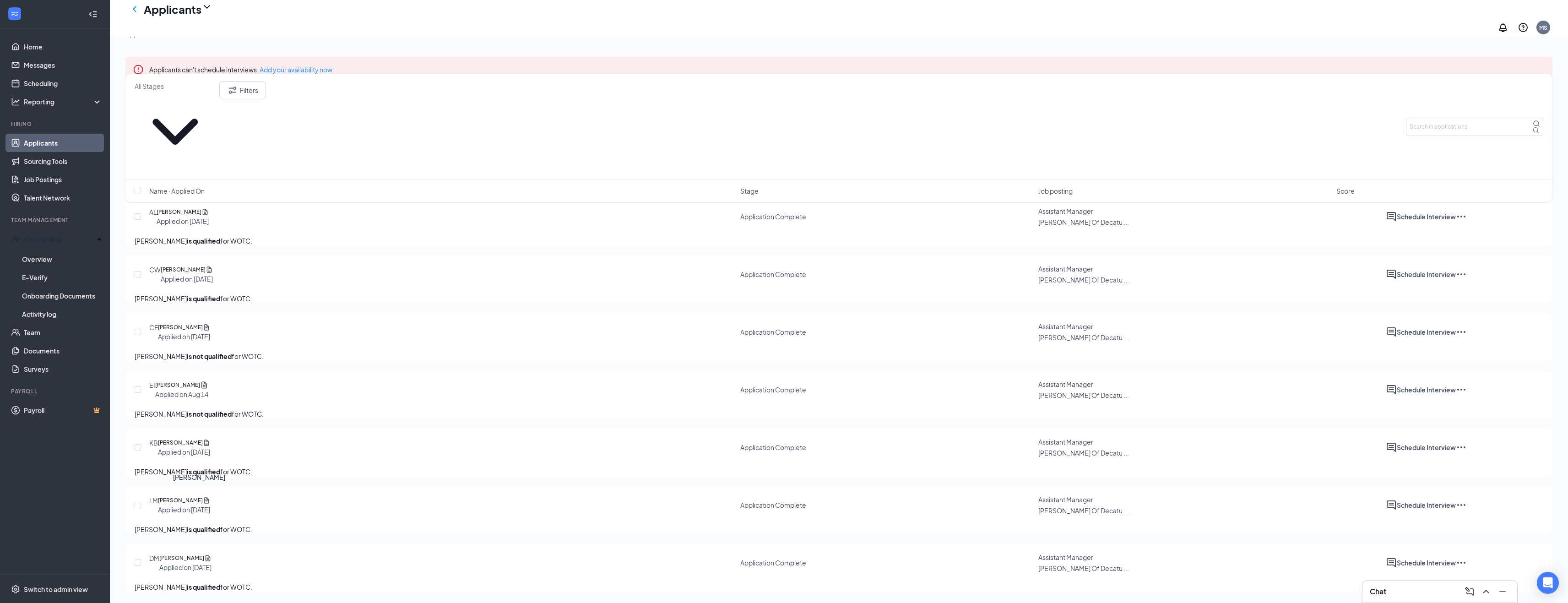
click at [191, 496] on h5 "[PERSON_NAME]" at bounding box center [181, 500] width 45 height 9
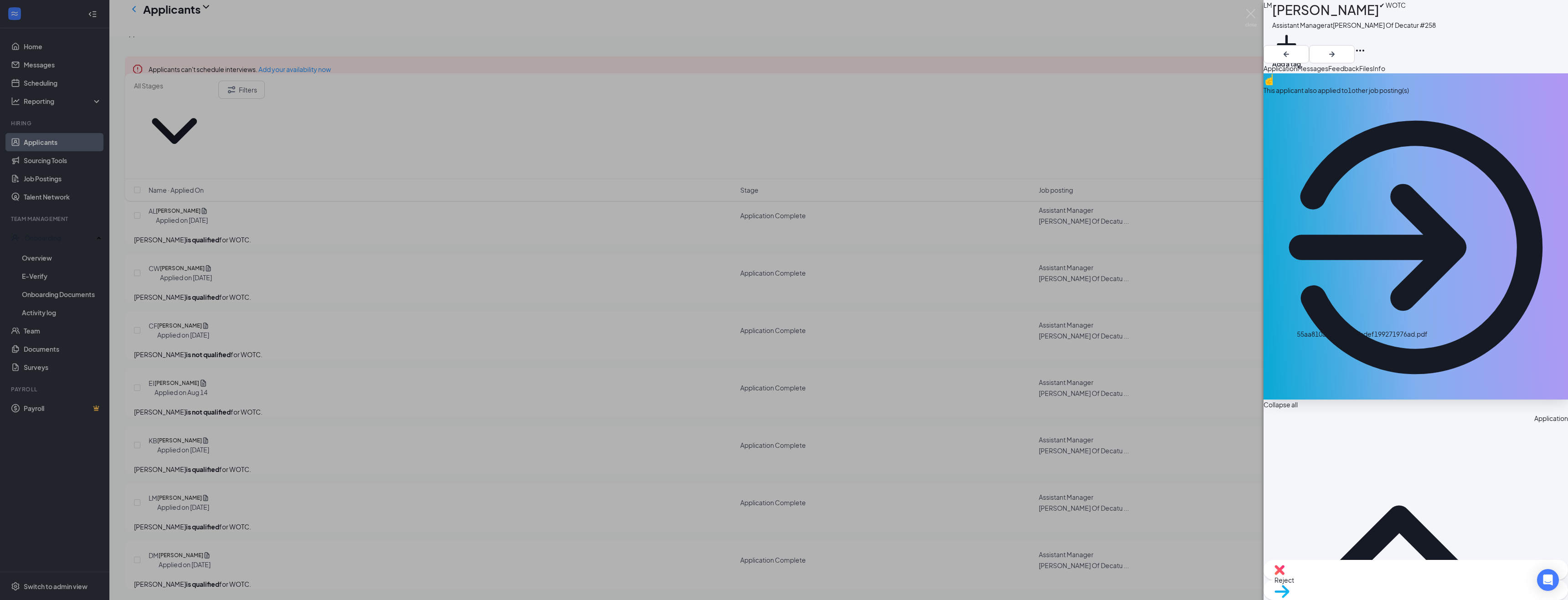
click at [339, 222] on div "[PERSON_NAME] ✔ WOTC Assistant Manager at [PERSON_NAME] Of Decatur #258 Add a t…" at bounding box center [784, 300] width 1568 height 600
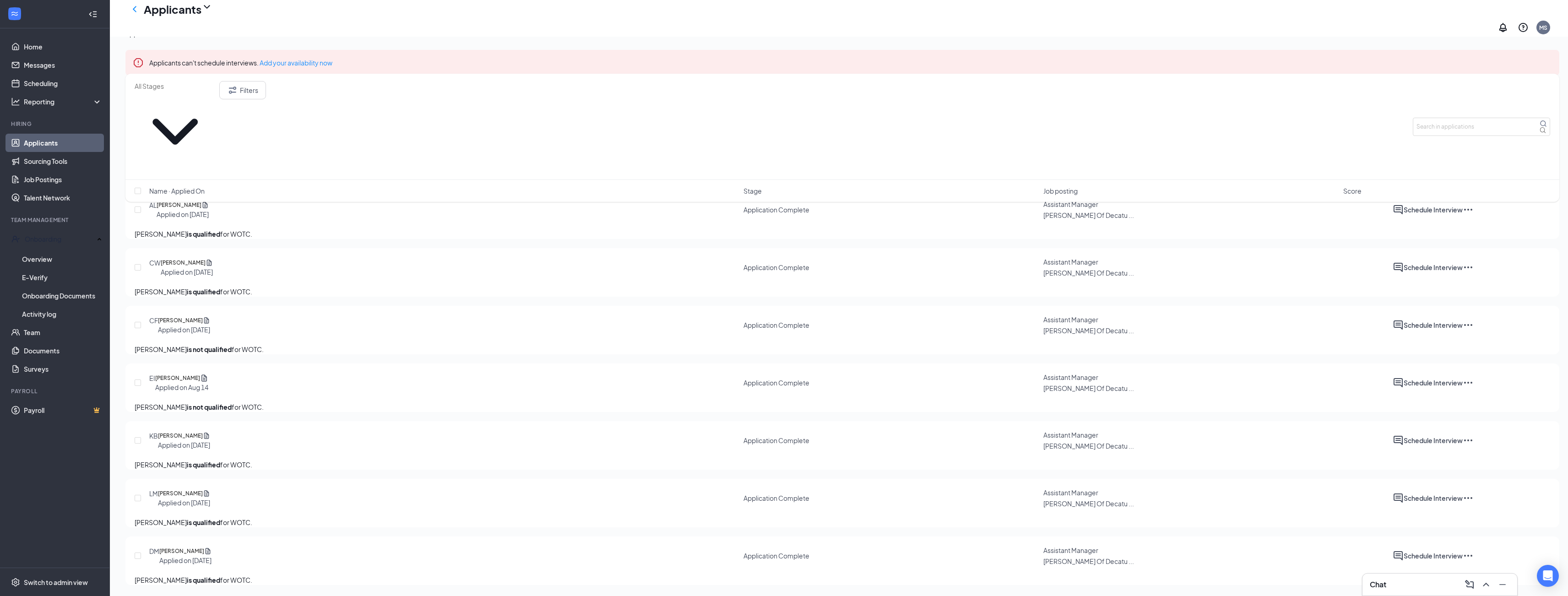
click at [187, 316] on h5 "[PERSON_NAME]" at bounding box center [181, 320] width 45 height 9
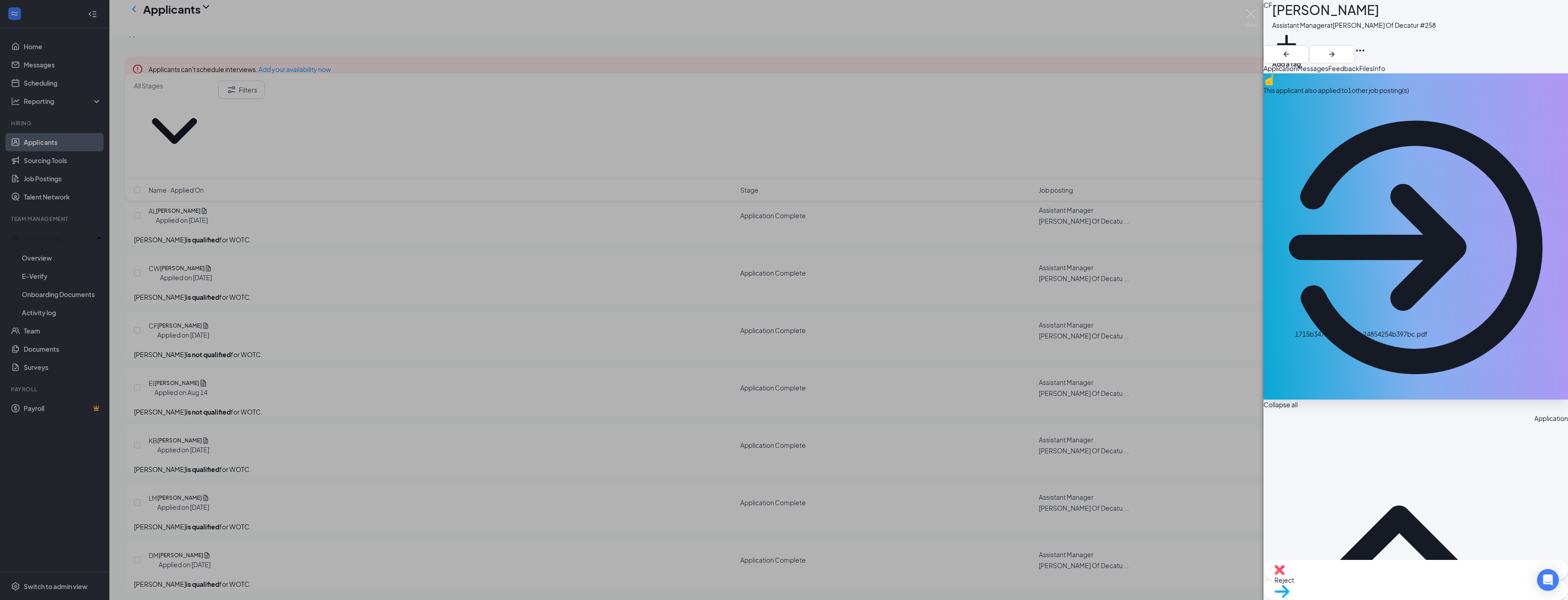
click at [1328, 72] on span "Messages" at bounding box center [1313, 68] width 31 height 8
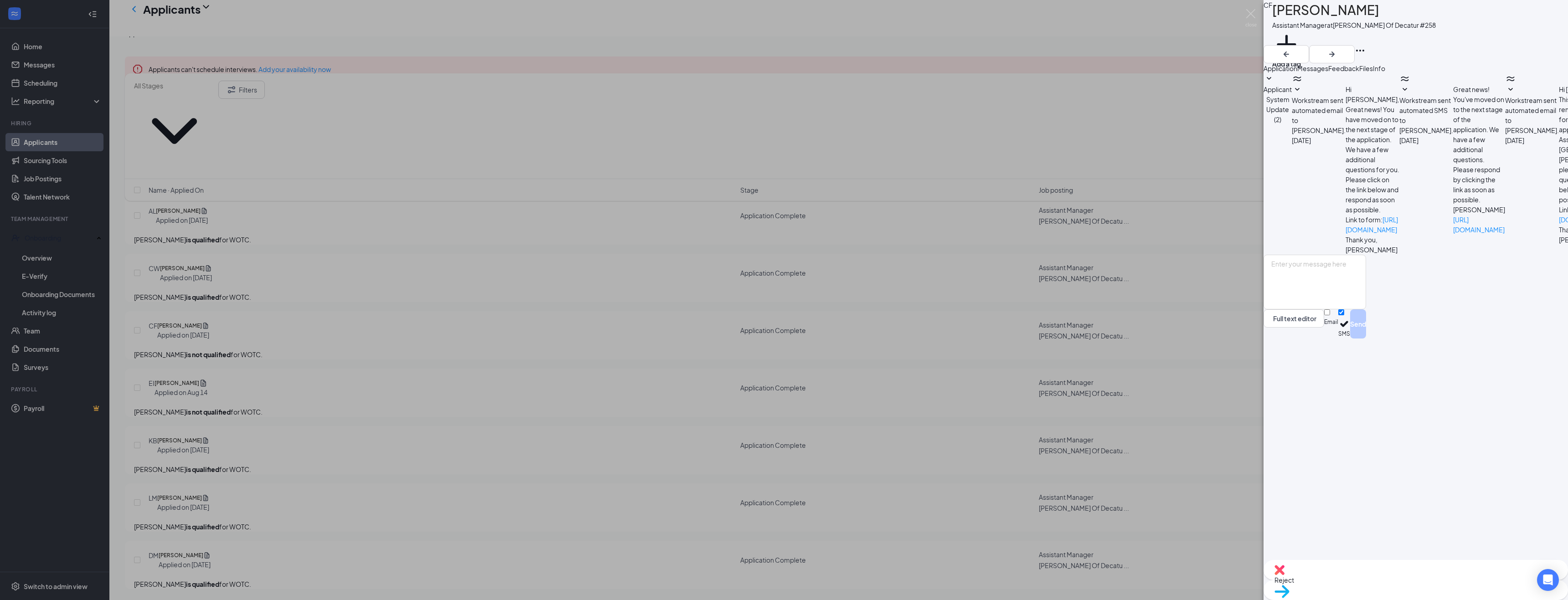
click at [1359, 72] on span "Feedback" at bounding box center [1344, 68] width 31 height 8
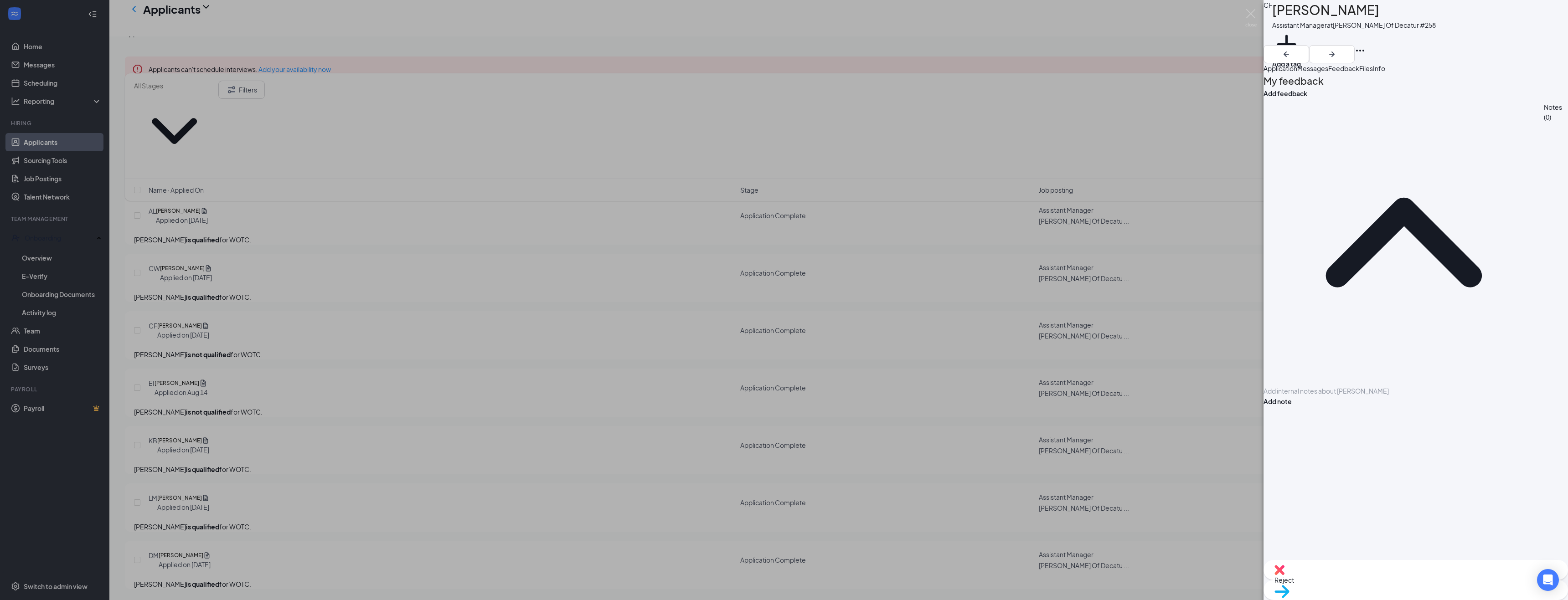
click at [1373, 72] on span "Files" at bounding box center [1366, 68] width 13 height 8
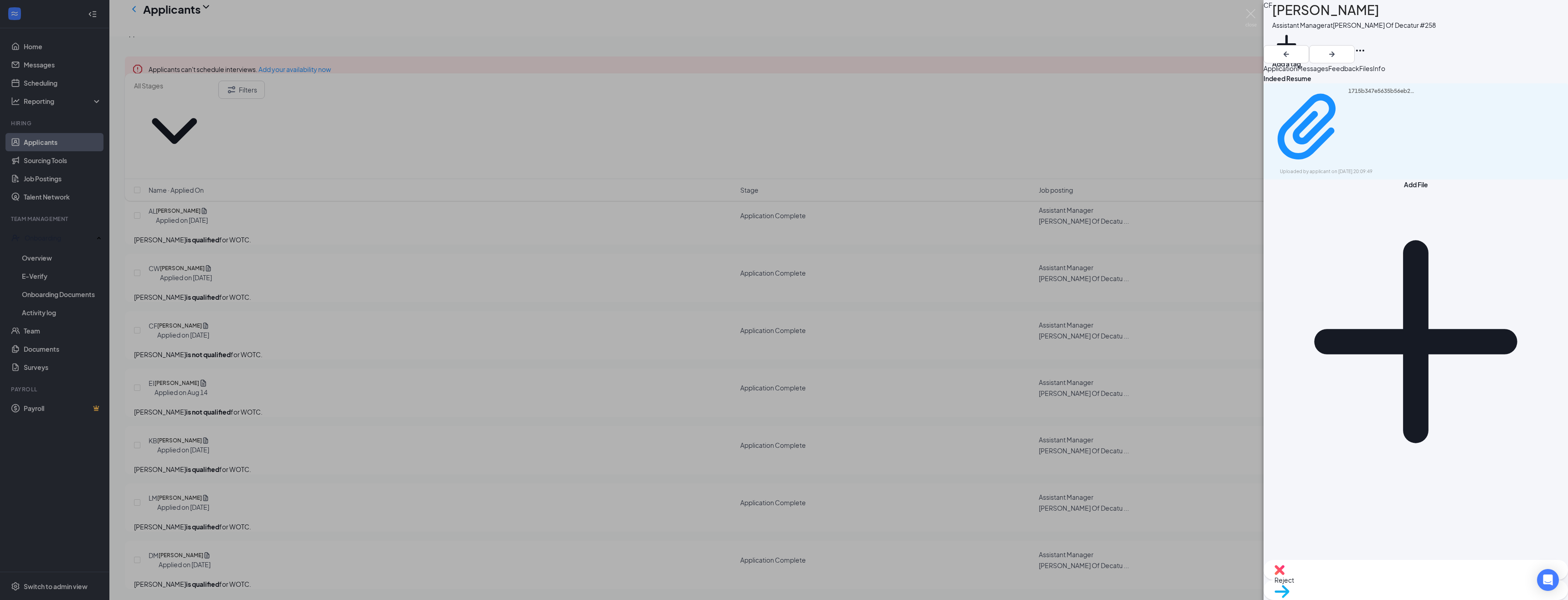
click at [1385, 72] on span "Info" at bounding box center [1379, 68] width 12 height 8
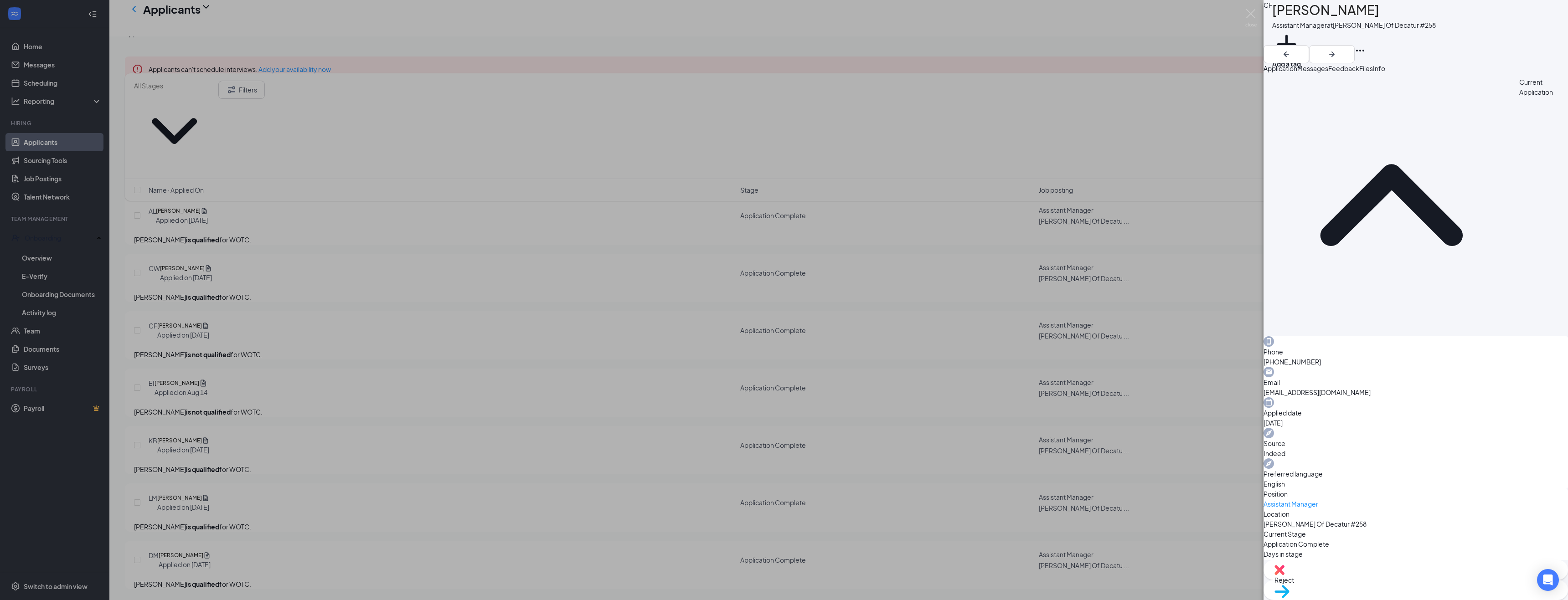
click at [1288, 72] on span "Application" at bounding box center [1280, 68] width 34 height 8
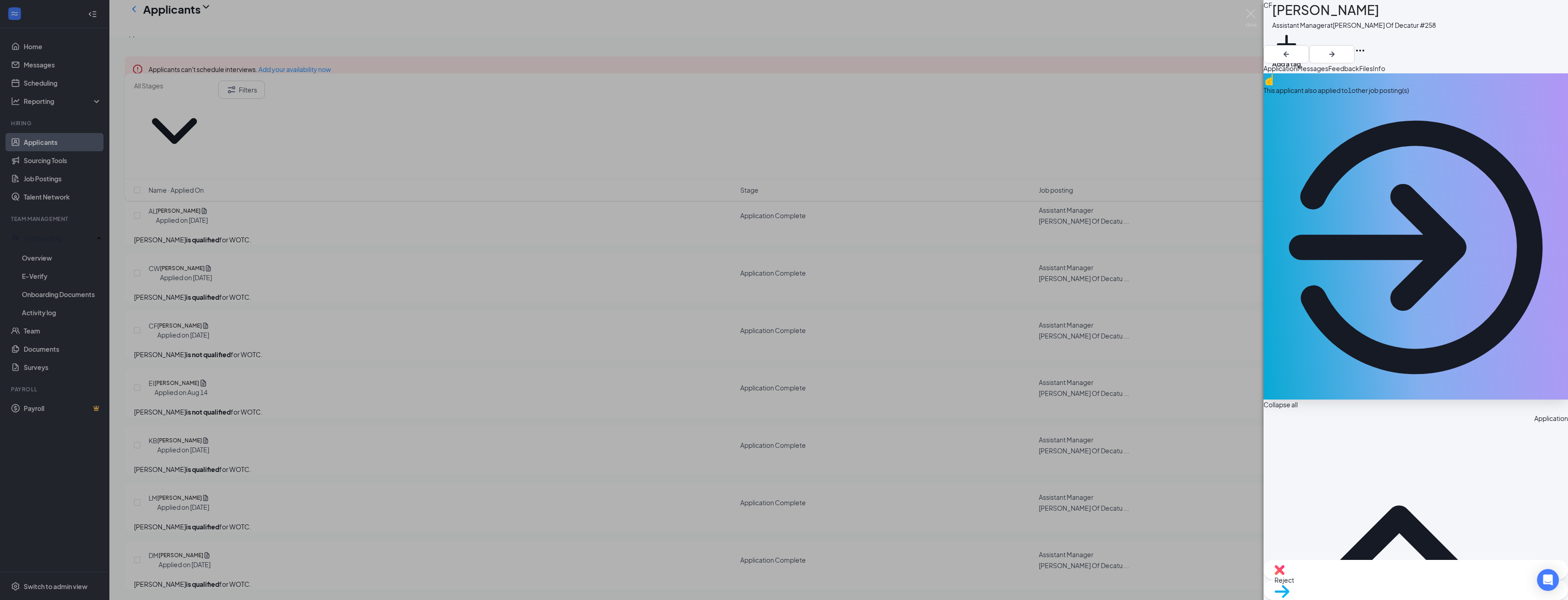
click at [428, 406] on div "CF [PERSON_NAME] Assistant Manager at [PERSON_NAME] Of Decatur #258 Add a tag A…" at bounding box center [784, 300] width 1568 height 600
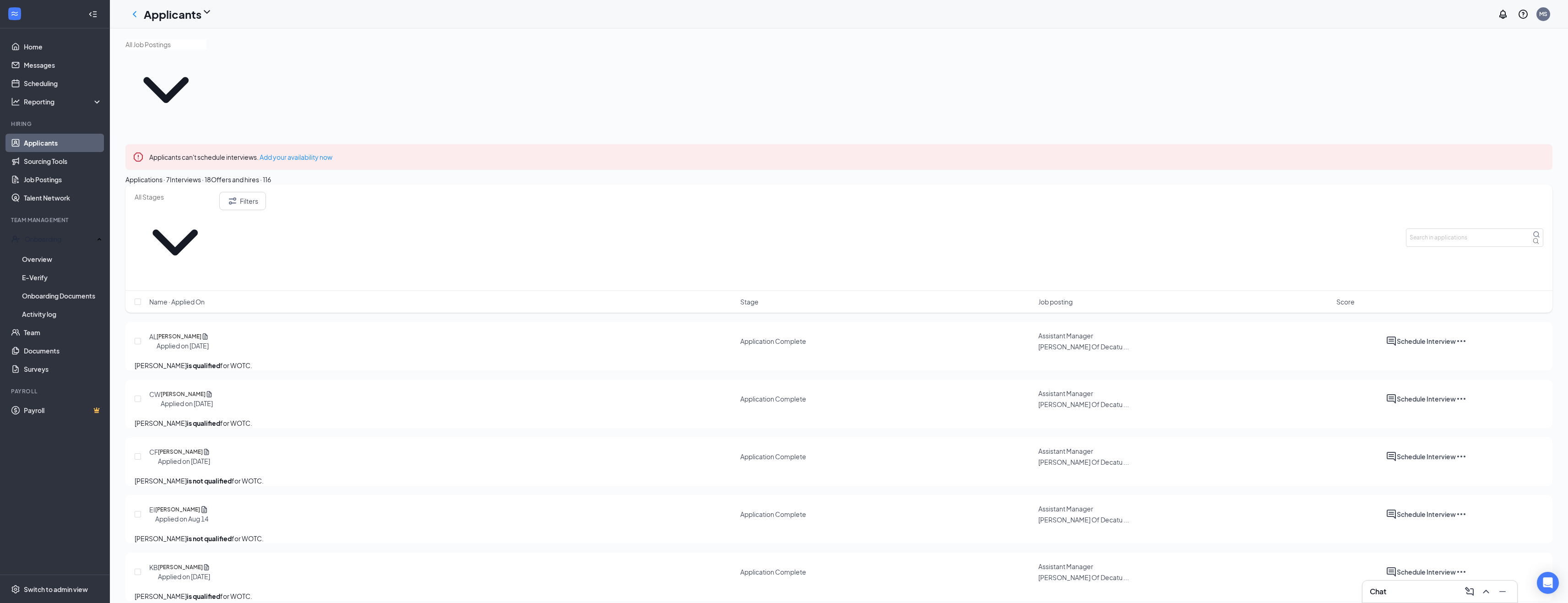
click at [206, 50] on input "text" at bounding box center [166, 44] width 81 height 10
click at [179, 88] on div "Kitchen Crew Member ([PERSON_NAME] Of Decatur #258)" at bounding box center [213, 83] width 175 height 10
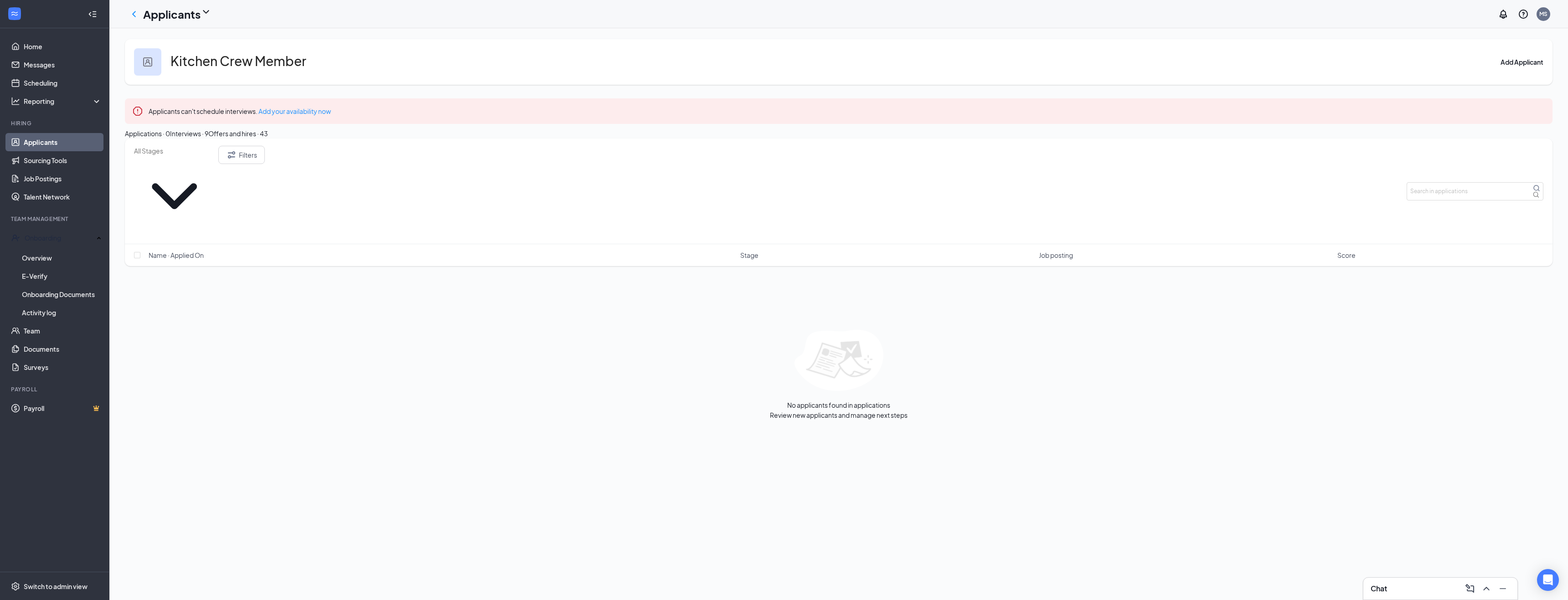
click at [208, 139] on div "Interviews · 9" at bounding box center [189, 133] width 38 height 10
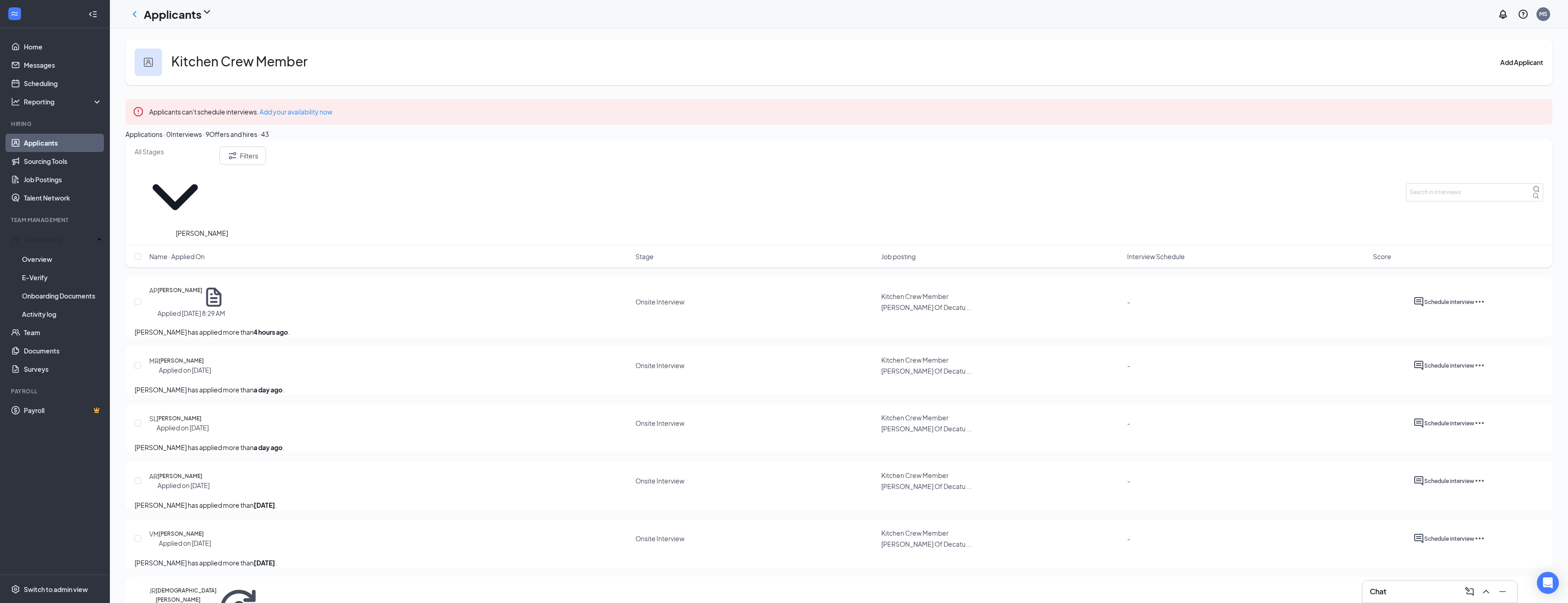
click at [201, 286] on h5 "[PERSON_NAME]" at bounding box center [180, 297] width 45 height 23
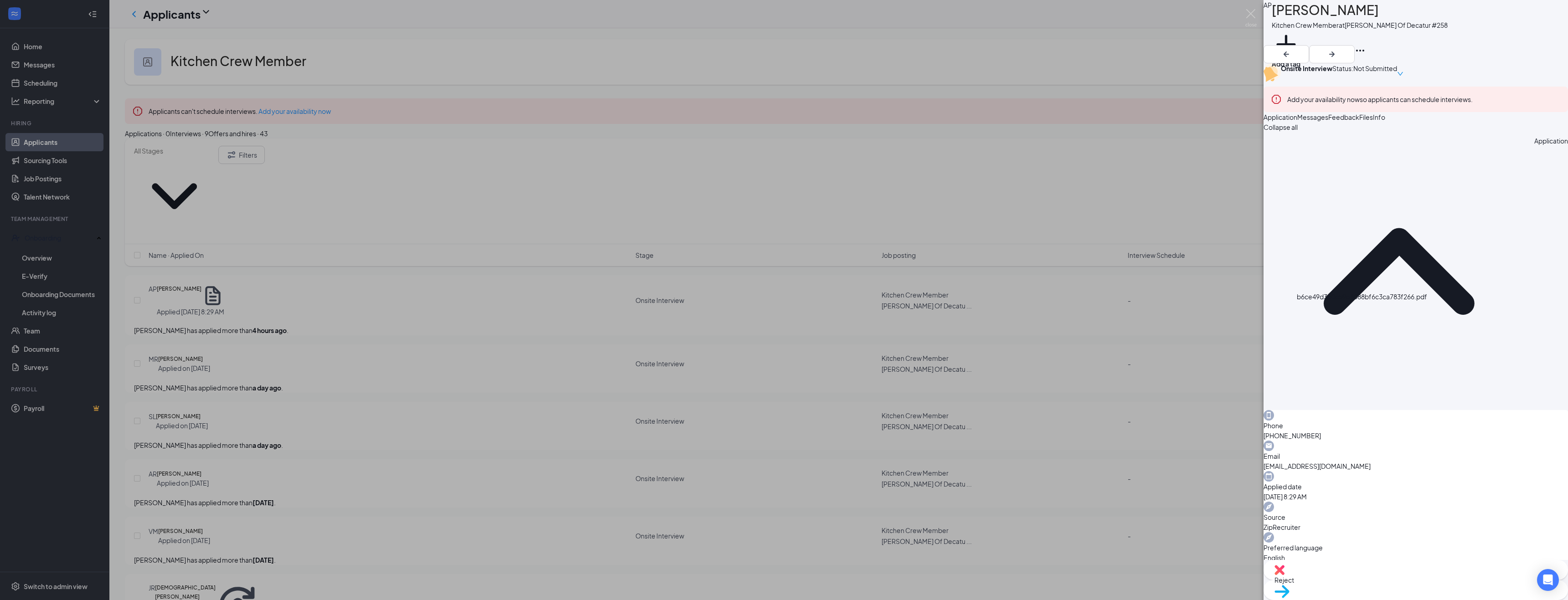
click at [336, 409] on div "AP [PERSON_NAME] Kitchen Crew Member at [PERSON_NAME] Of Decatur #258 Add a tag…" at bounding box center [784, 300] width 1568 height 600
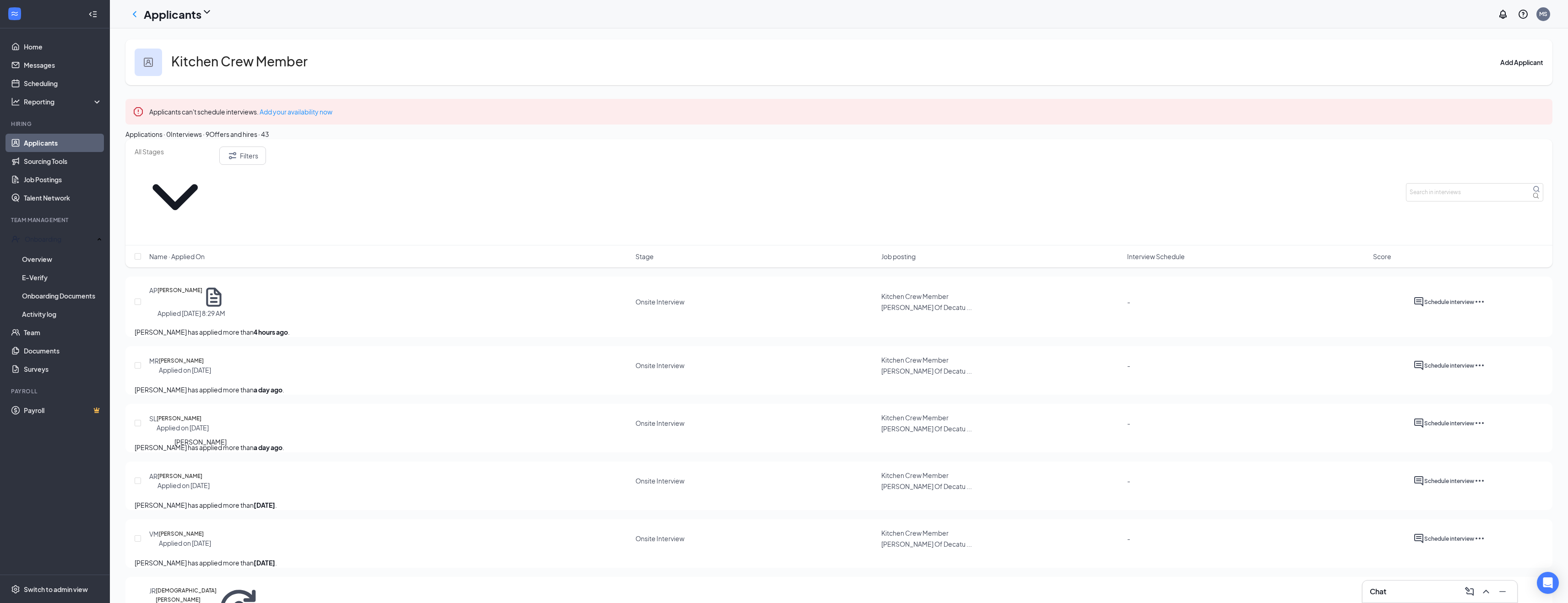
click at [202, 472] on h5 "[PERSON_NAME]" at bounding box center [180, 476] width 45 height 9
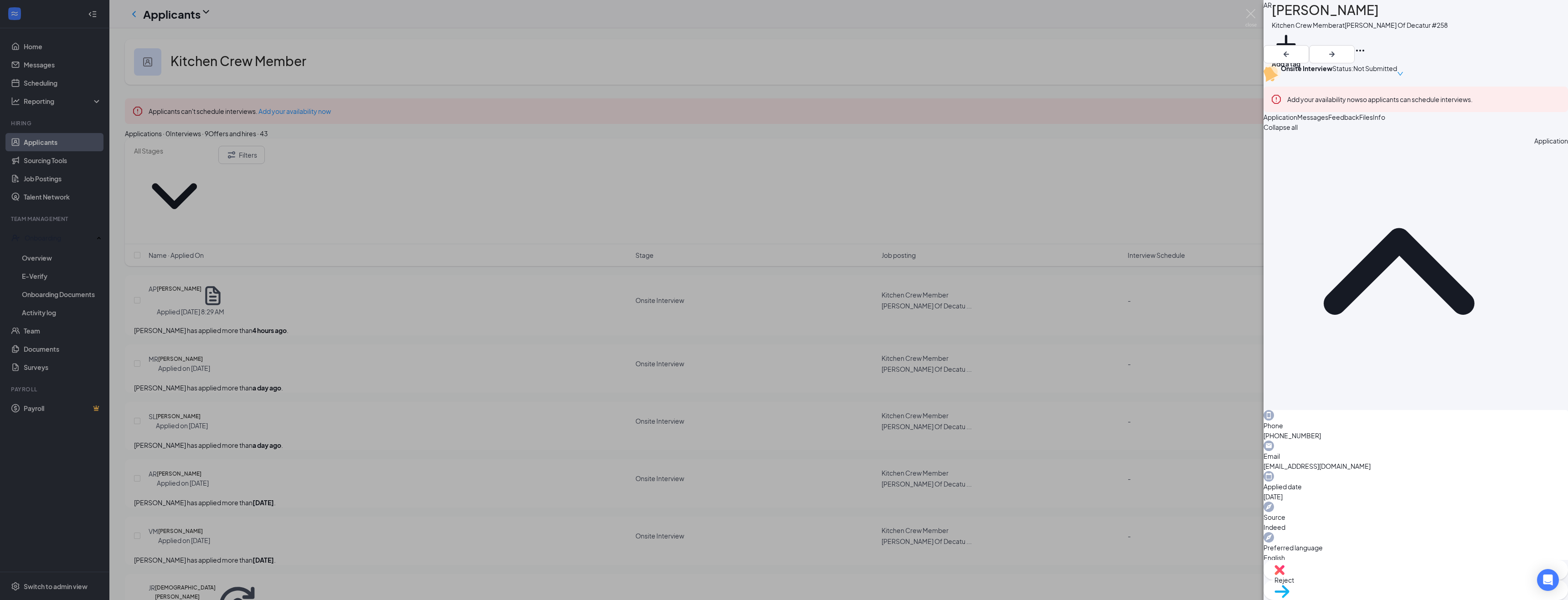
click at [1328, 122] on button "Messages" at bounding box center [1313, 116] width 31 height 10
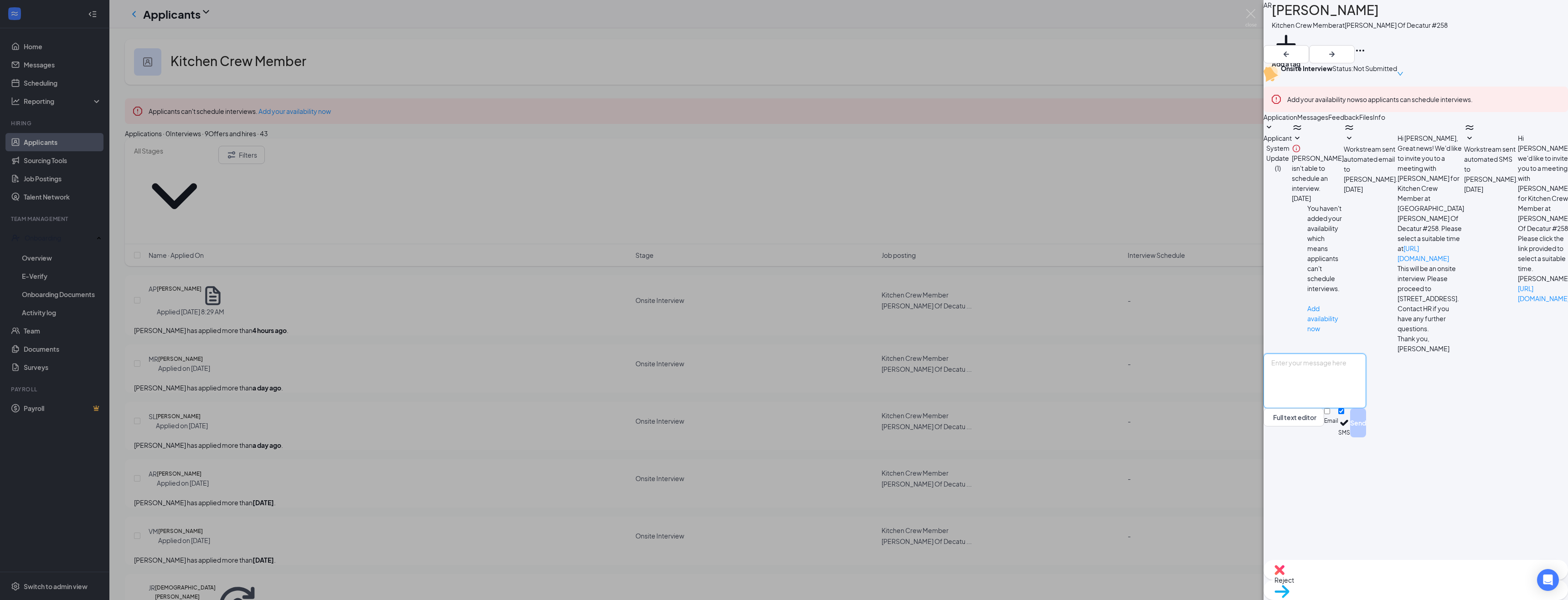
click at [1334, 408] on textarea at bounding box center [1314, 381] width 102 height 54
click at [1366, 408] on textarea "Hello [PERSON_NAME], Are you availibly to come in [DATE] at 2pm for an intervie…" at bounding box center [1314, 381] width 102 height 54
click at [1366, 408] on textarea "Hello [PERSON_NAME], Are you available to come in [DATE] 2pm for an interview?" at bounding box center [1314, 381] width 102 height 54
type textarea "Hello [PERSON_NAME], Are you available to come in [DATE][DATE] 2pm for an inter…"
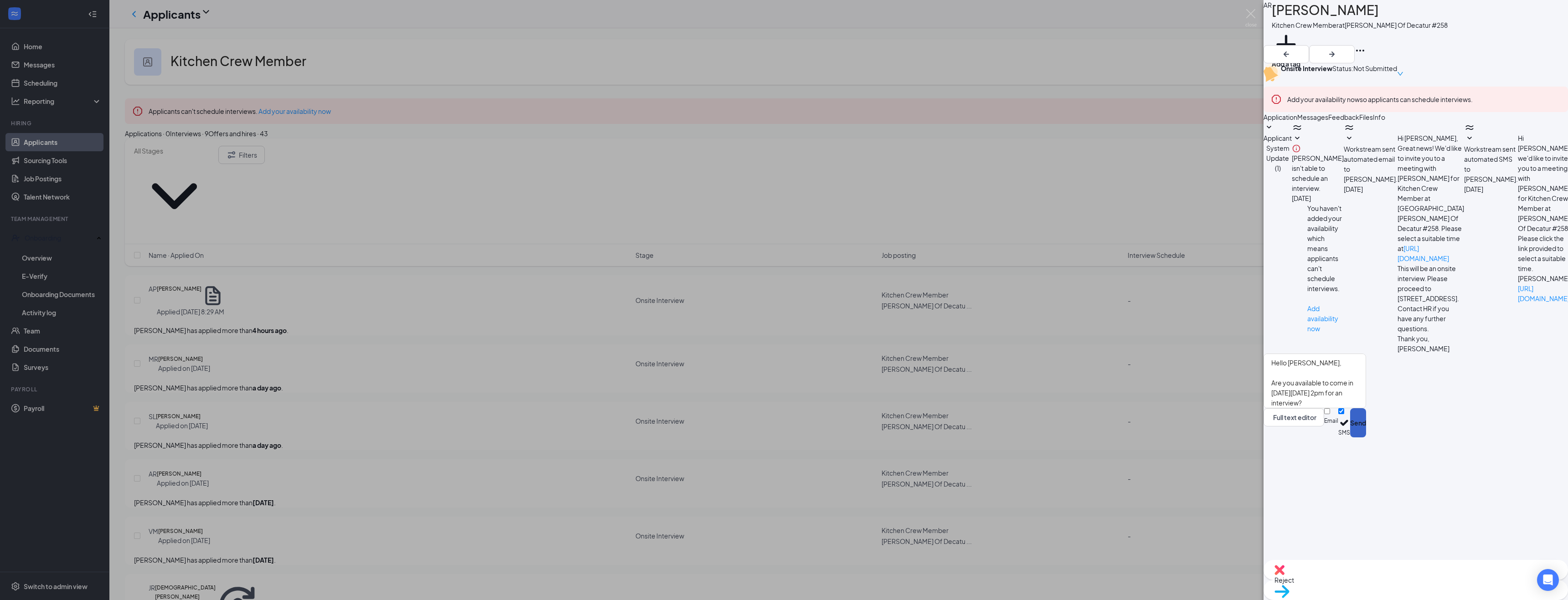
click at [1366, 437] on button "Send" at bounding box center [1358, 422] width 16 height 29
click at [1111, 20] on div "AR [PERSON_NAME] Kitchen Crew Member at [GEOGRAPHIC_DATA][PERSON_NAME] Of Decat…" at bounding box center [784, 300] width 1568 height 600
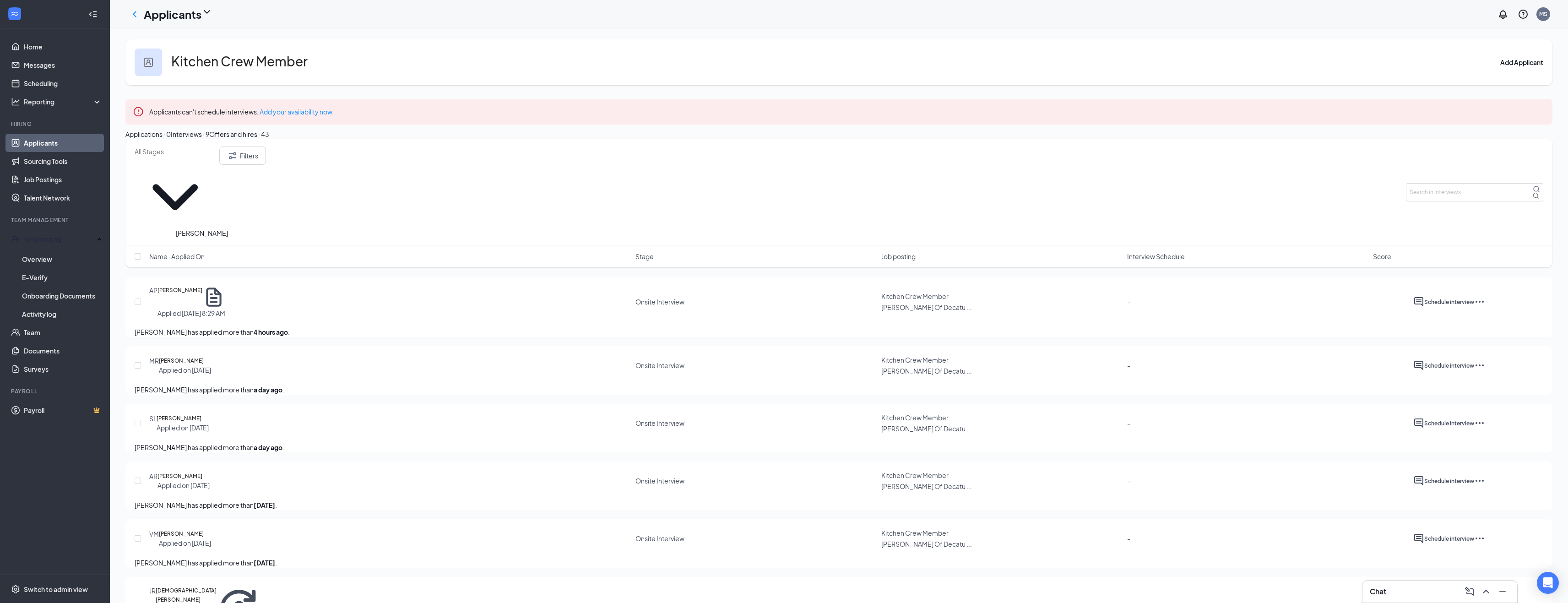
click at [181, 286] on h5 "[PERSON_NAME]" at bounding box center [180, 297] width 45 height 23
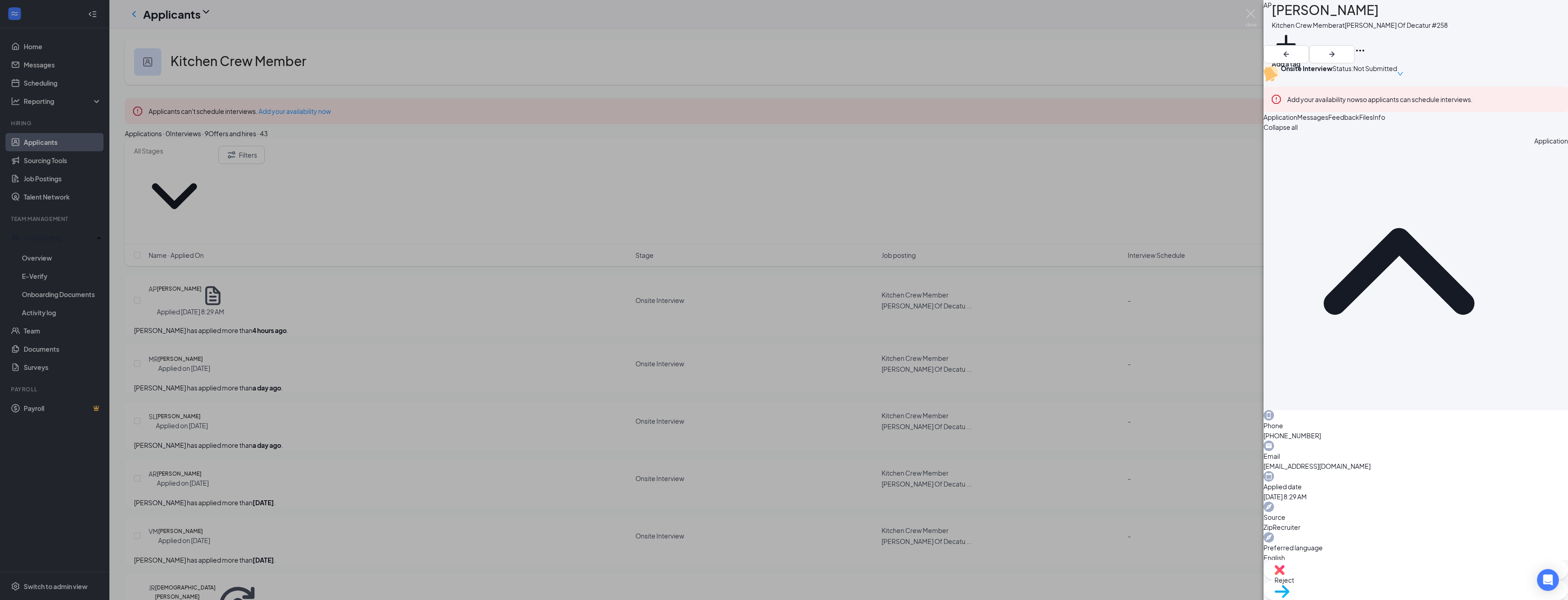
click at [1328, 121] on span "Messages" at bounding box center [1313, 116] width 31 height 8
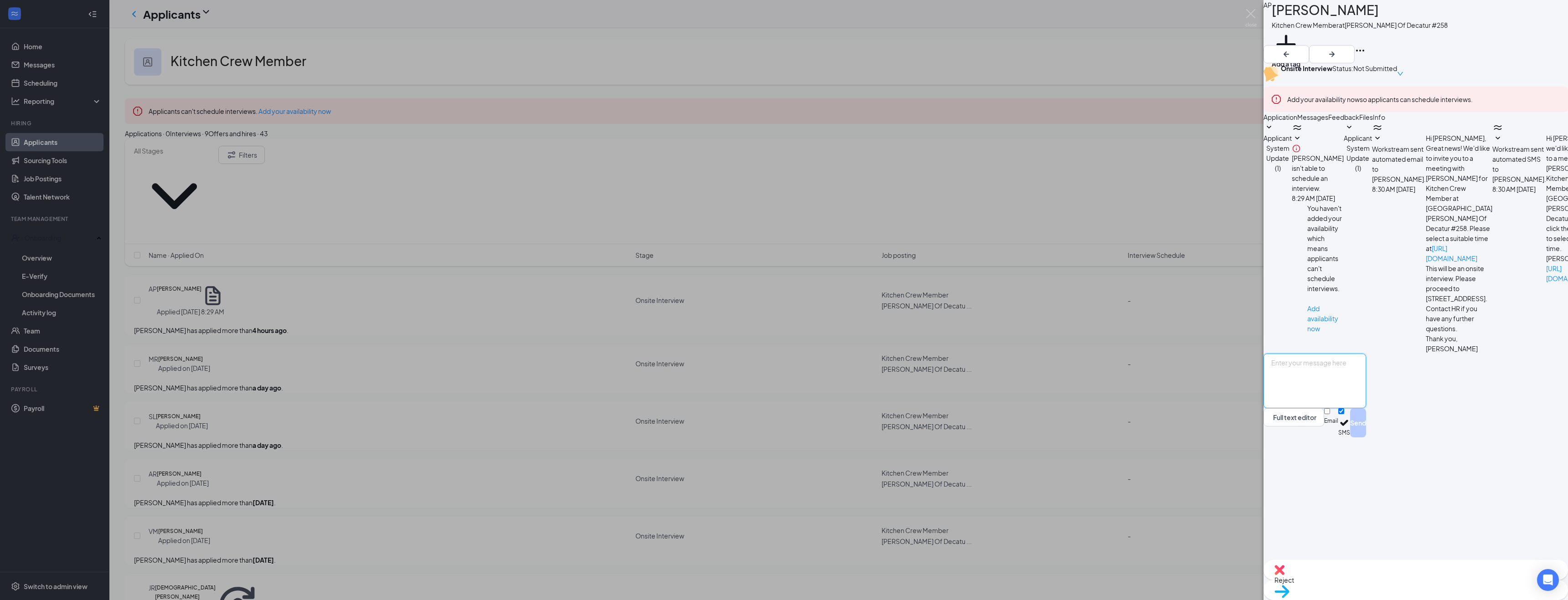
click at [1358, 408] on textarea at bounding box center [1314, 381] width 102 height 54
click at [1366, 408] on textarea "Hello [PERSON_NAME], Are you available to come in [DATE][DATE] at 245pm for an …" at bounding box center [1314, 381] width 102 height 54
type textarea "Hello [PERSON_NAME], Are you available to come in [DATE][DATE] at 245pm for an …"
click at [1366, 437] on button "Send" at bounding box center [1358, 422] width 16 height 29
click at [713, 37] on div "AP [PERSON_NAME] Kitchen Crew Member at [PERSON_NAME] Of Decatur #258 Add a tag…" at bounding box center [784, 300] width 1568 height 600
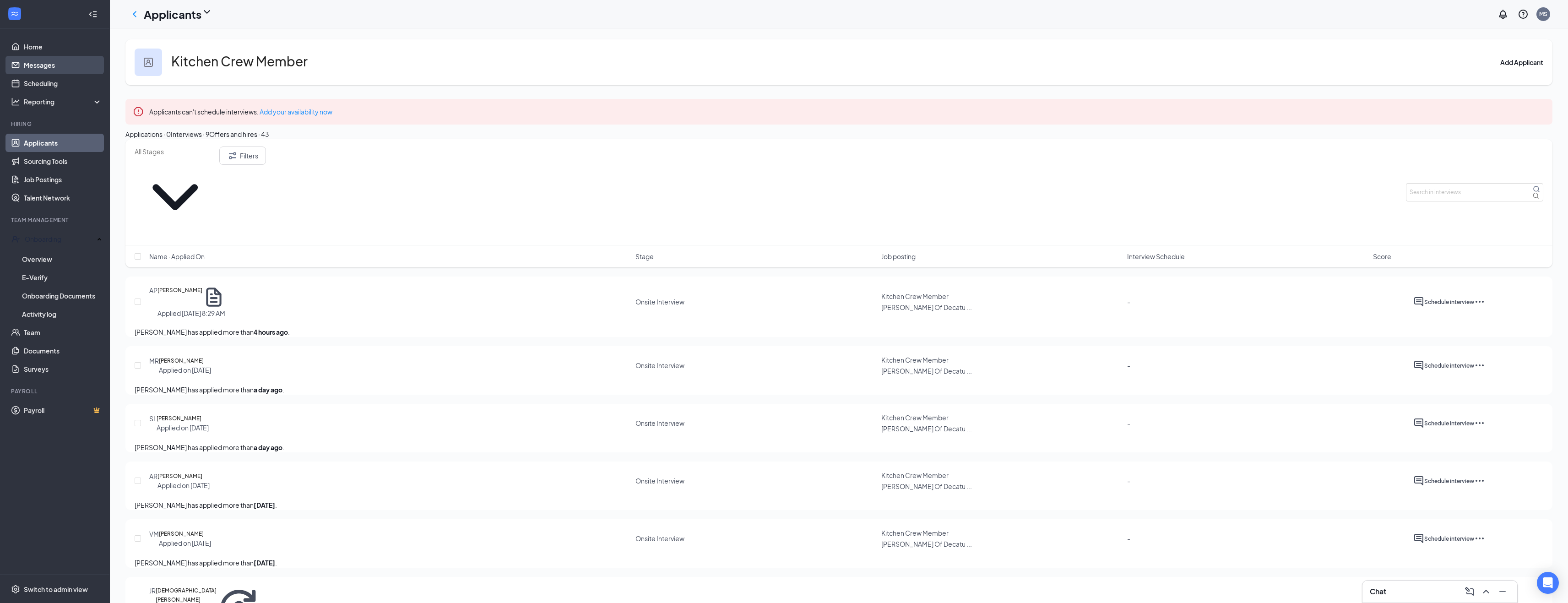
click at [43, 65] on link "Messages" at bounding box center [63, 65] width 78 height 18
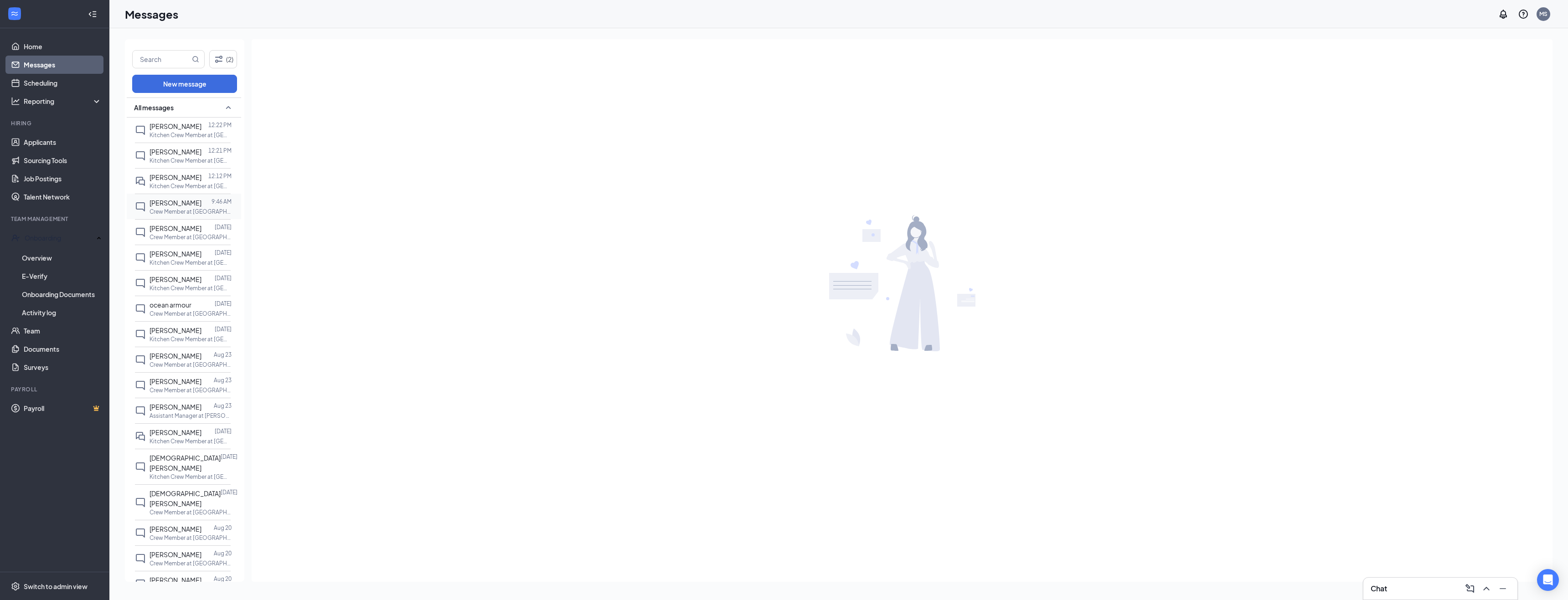
click at [184, 207] on span "[PERSON_NAME]" at bounding box center [175, 202] width 52 height 8
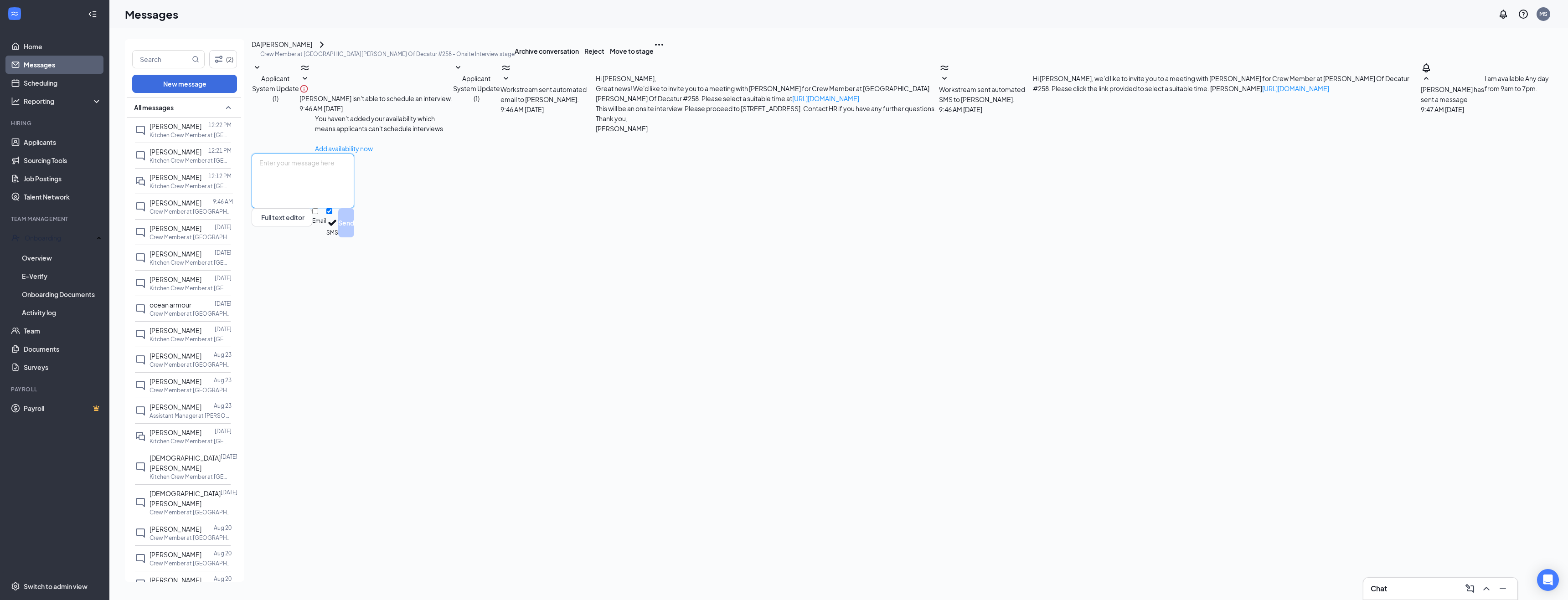
click at [293, 208] on textarea at bounding box center [302, 181] width 102 height 54
click at [354, 208] on textarea "Hello [PERSON_NAME], Are you available to come in [DATE] 8//29 at 2pm?" at bounding box center [302, 181] width 102 height 54
type textarea "Hello [PERSON_NAME], Are you available to come in [DATE] 8//29 at 2pm for an in…"
click at [354, 237] on button "Send" at bounding box center [346, 222] width 16 height 29
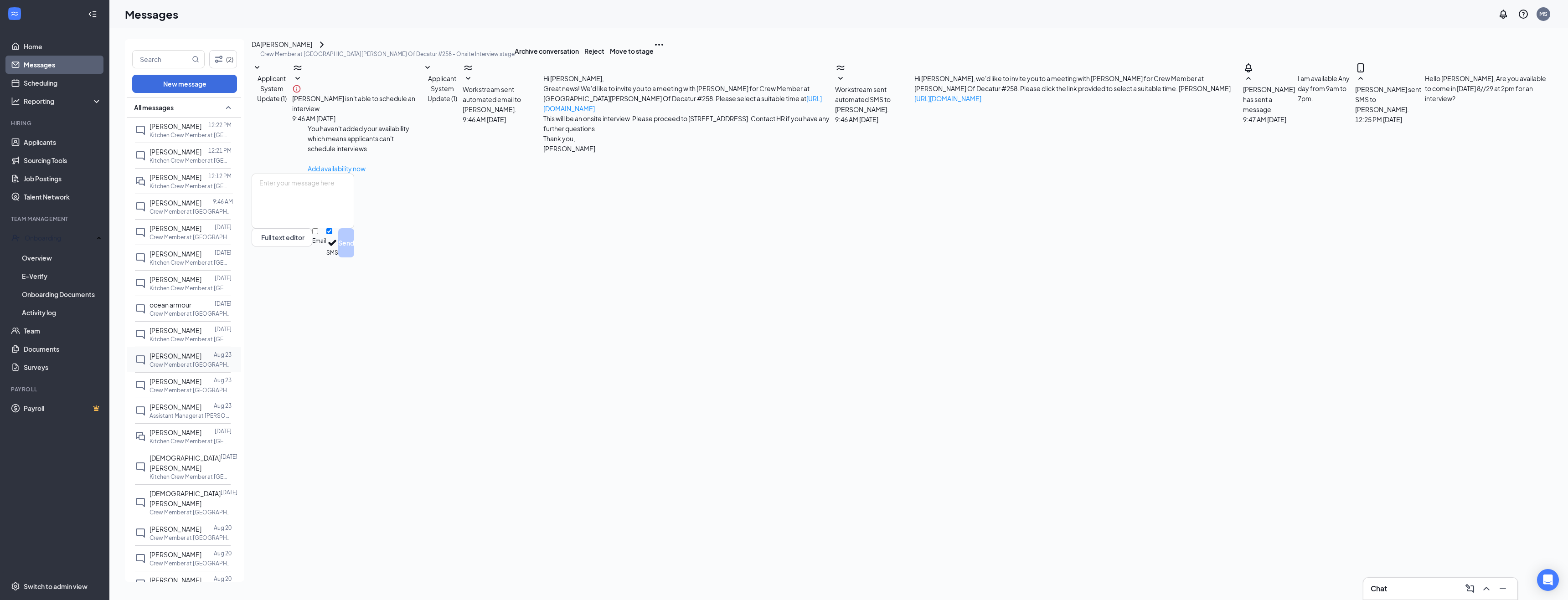
click at [178, 360] on div "[PERSON_NAME]" at bounding box center [175, 355] width 52 height 10
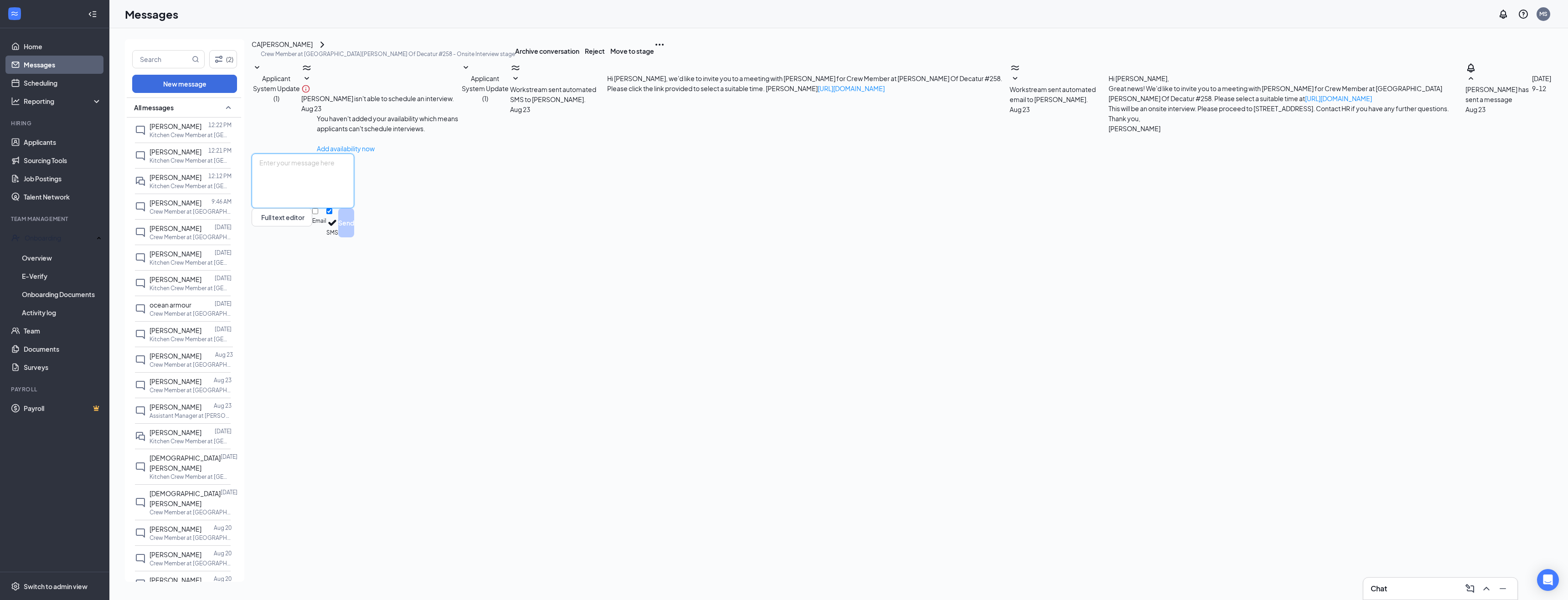
click at [309, 208] on textarea at bounding box center [302, 181] width 102 height 54
click at [311, 208] on textarea at bounding box center [302, 181] width 102 height 54
click at [354, 208] on textarea "Hello [PERSON_NAME], Are you available to come in for an interview [DATE][DATE]…" at bounding box center [302, 181] width 102 height 54
type textarea "Hello [PERSON_NAME], Are you available to come in for an interview [DATE][DATE]…"
click at [354, 237] on button "Send" at bounding box center [346, 222] width 16 height 29
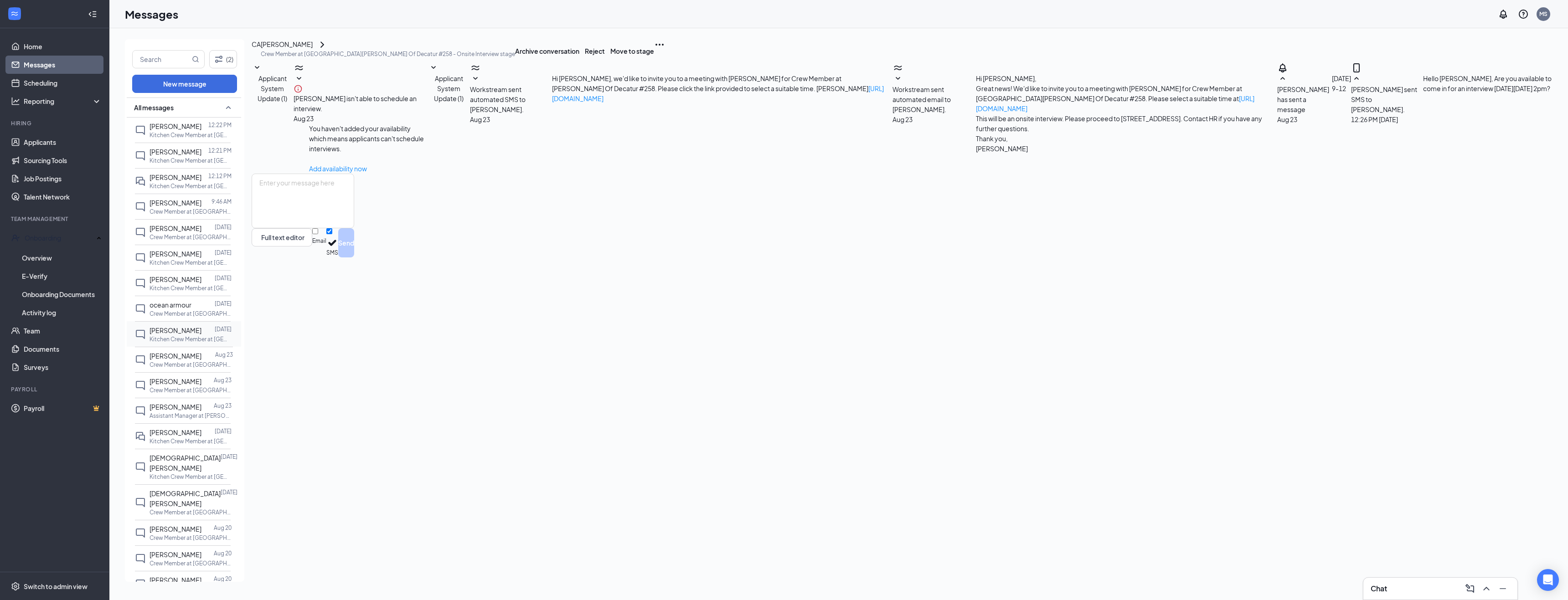
click at [180, 332] on span "[PERSON_NAME]" at bounding box center [175, 330] width 52 height 8
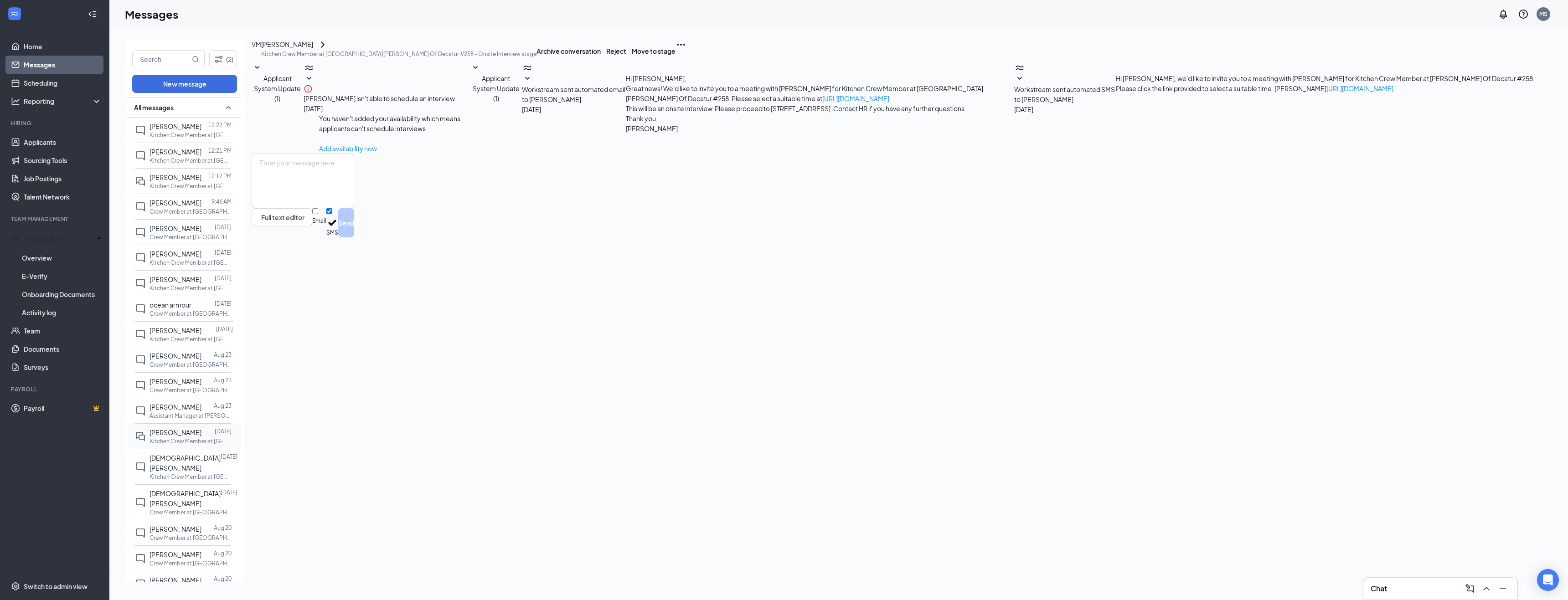
click at [178, 435] on span "[PERSON_NAME]" at bounding box center [175, 432] width 52 height 8
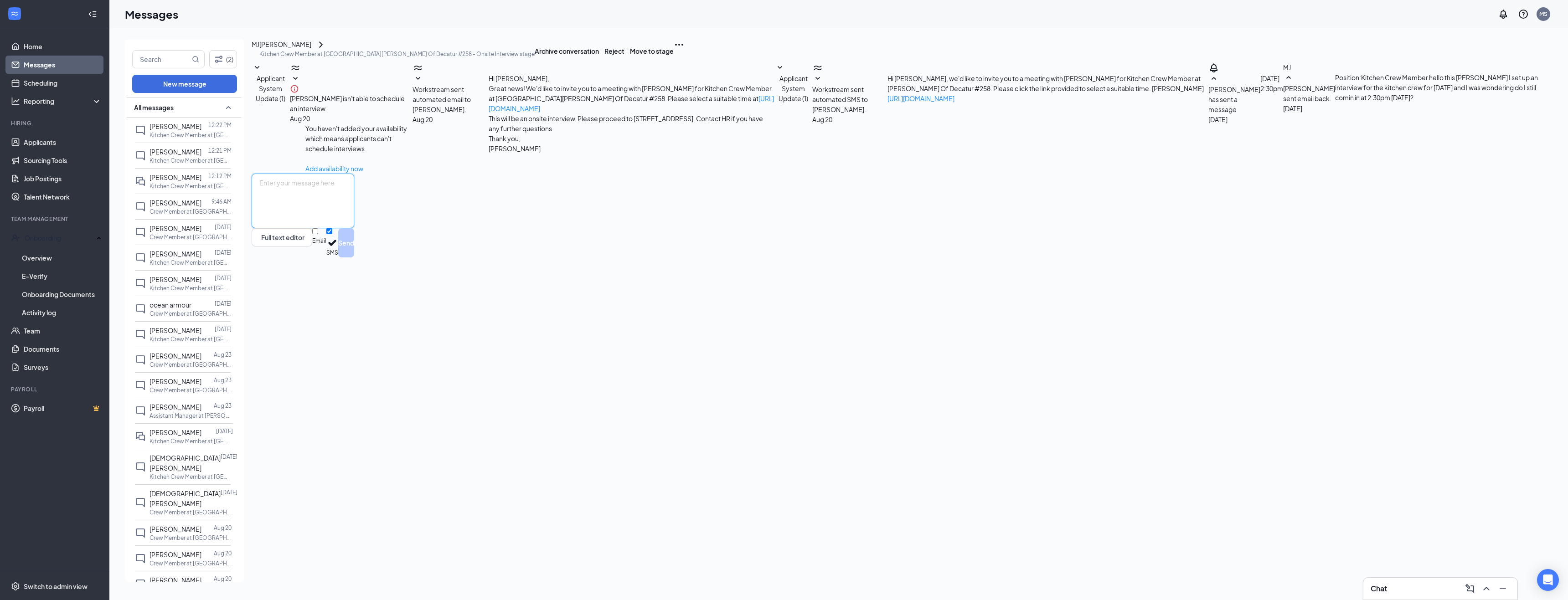
click at [302, 228] on textarea at bounding box center [302, 201] width 102 height 54
click at [311, 228] on textarea "Hello [PERSON_NAME], Are you availlible to come in for an interview [DATE][DATE…" at bounding box center [302, 201] width 102 height 54
click at [354, 228] on textarea "Hello [PERSON_NAME], Are you available to come in for an interview [DATE][DATE]…" at bounding box center [302, 201] width 102 height 54
type textarea "Hello [PERSON_NAME], Are you available to come in for an interview [DATE][DATE]…"
click at [354, 257] on button "Send" at bounding box center [346, 243] width 16 height 29
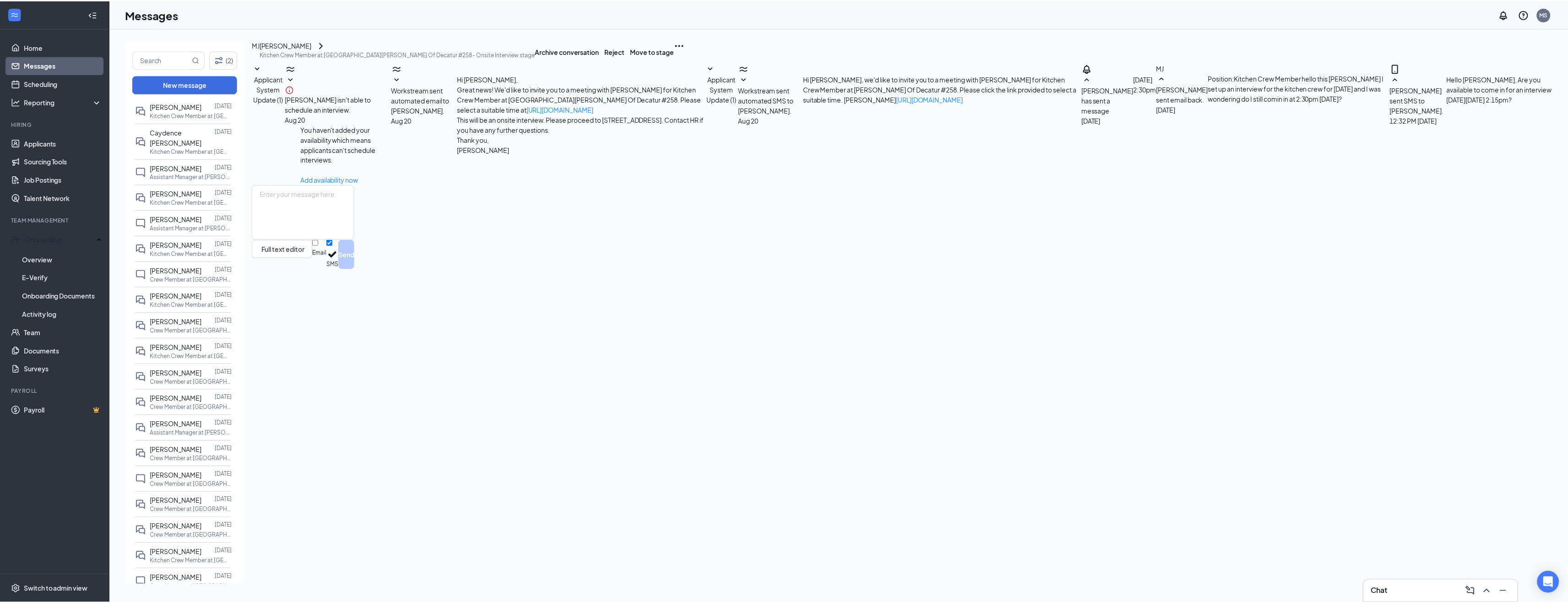
scroll to position [952, 0]
drag, startPoint x: 239, startPoint y: 110, endPoint x: 236, endPoint y: -34, distance: 144.0
click at [43, 142] on link "Applicants" at bounding box center [63, 142] width 78 height 18
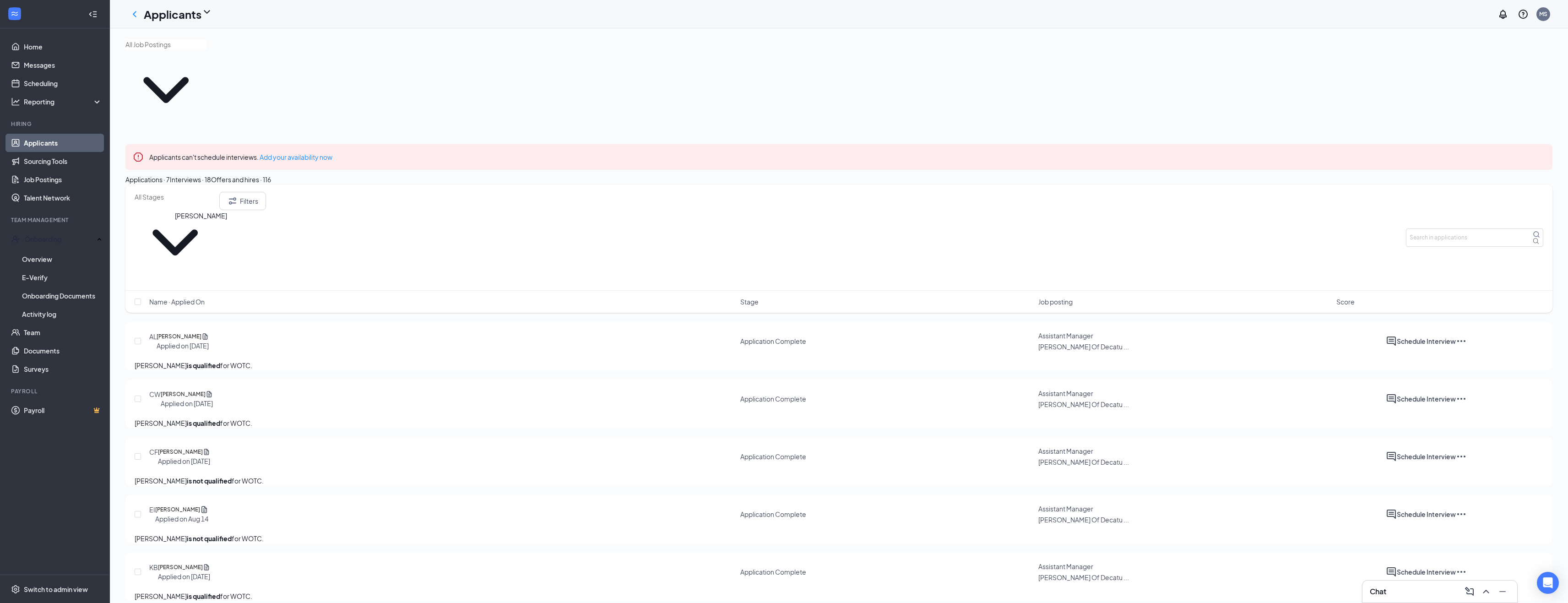
click at [191, 332] on h5 "[PERSON_NAME]" at bounding box center [179, 337] width 45 height 9
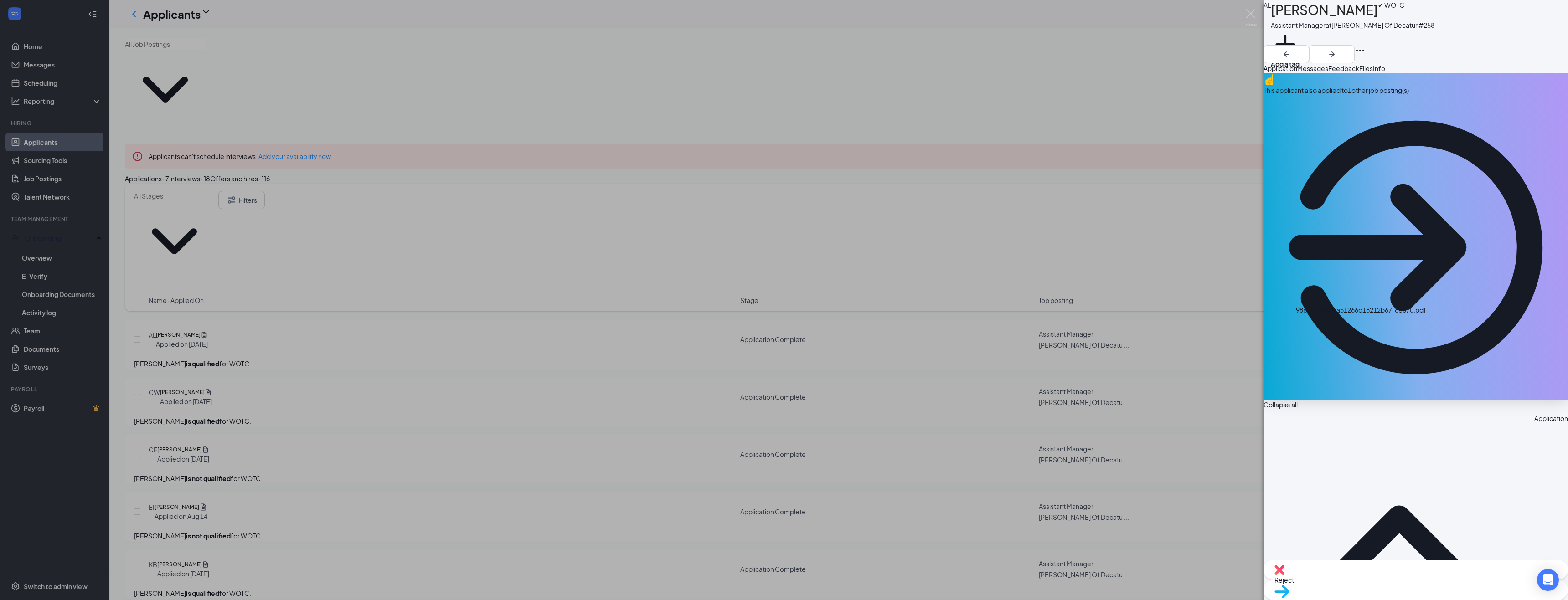
click at [1328, 70] on span "Messages" at bounding box center [1313, 68] width 31 height 8
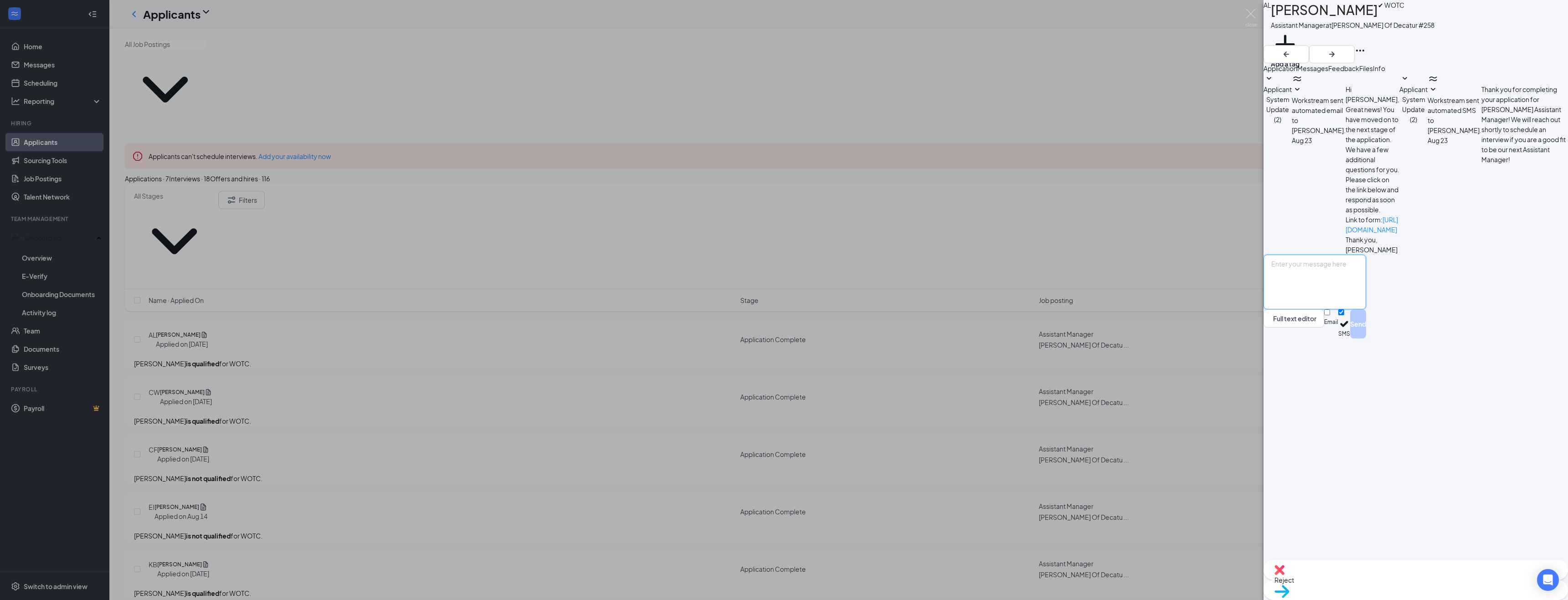
click at [1297, 310] on textarea at bounding box center [1314, 281] width 102 height 54
type textarea "Hello [PERSON_NAME], Are you available to come in for an interview [DATE][DATE]…"
click at [1366, 339] on button "Send" at bounding box center [1358, 324] width 16 height 29
click at [290, 242] on div "AL [PERSON_NAME] ✔ WOTC Assistant Manager at [PERSON_NAME] Of Decatur #258 Add …" at bounding box center [784, 300] width 1568 height 600
